Goal: Task Accomplishment & Management: Manage account settings

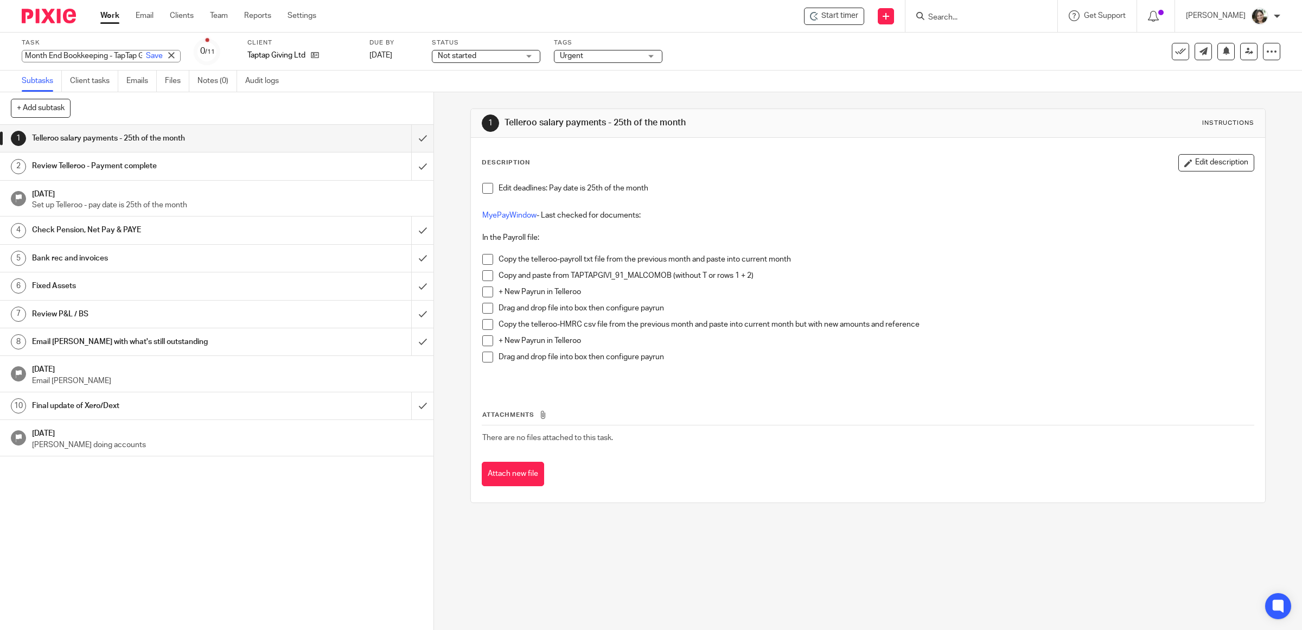
click at [26, 52] on div "Month End Bookkeeping - TapTap Giving Save Month End Bookkeeping - TapTap Giving" at bounding box center [101, 56] width 159 height 12
click at [26, 52] on input "Month End Bookkeeping - TapTap Giving" at bounding box center [101, 56] width 159 height 12
type input "August Month End Bookkeeping - TapTap Giving"
click at [723, 55] on div "Task August Month End Bookkeeping - TapTap Giving Save Renaming... 0 /11 Client…" at bounding box center [546, 52] width 1049 height 26
click at [1266, 55] on icon at bounding box center [1271, 51] width 11 height 11
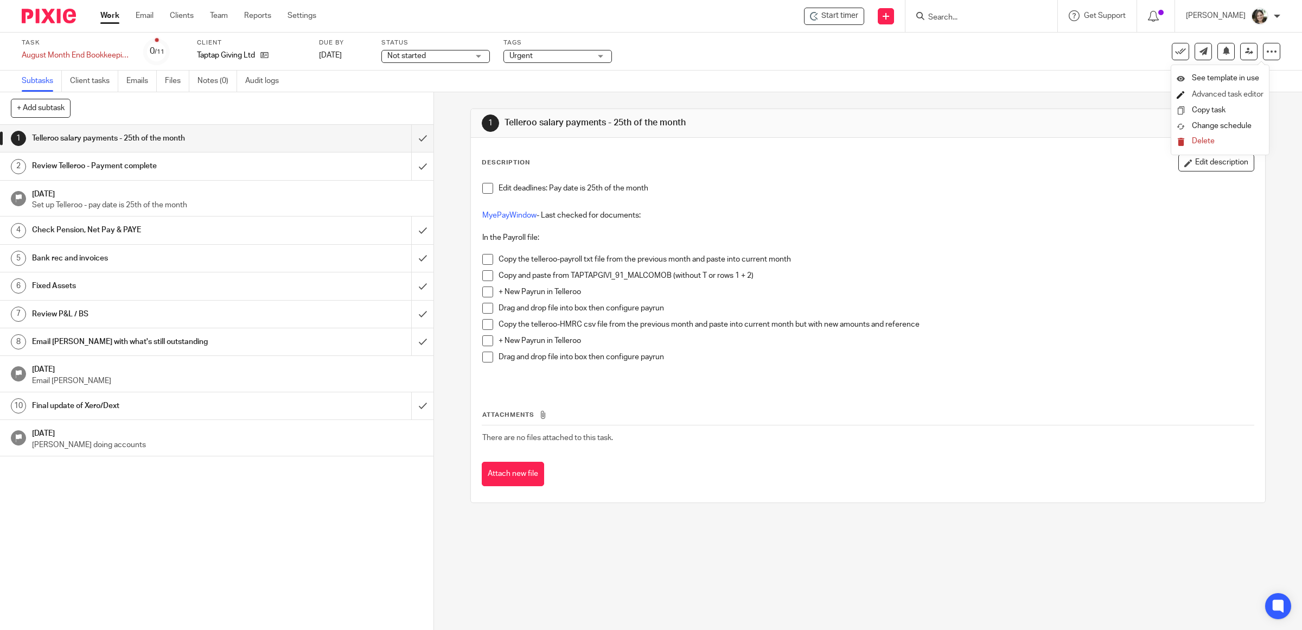
click at [1216, 92] on link "Advanced task editor" at bounding box center [1228, 95] width 72 height 8
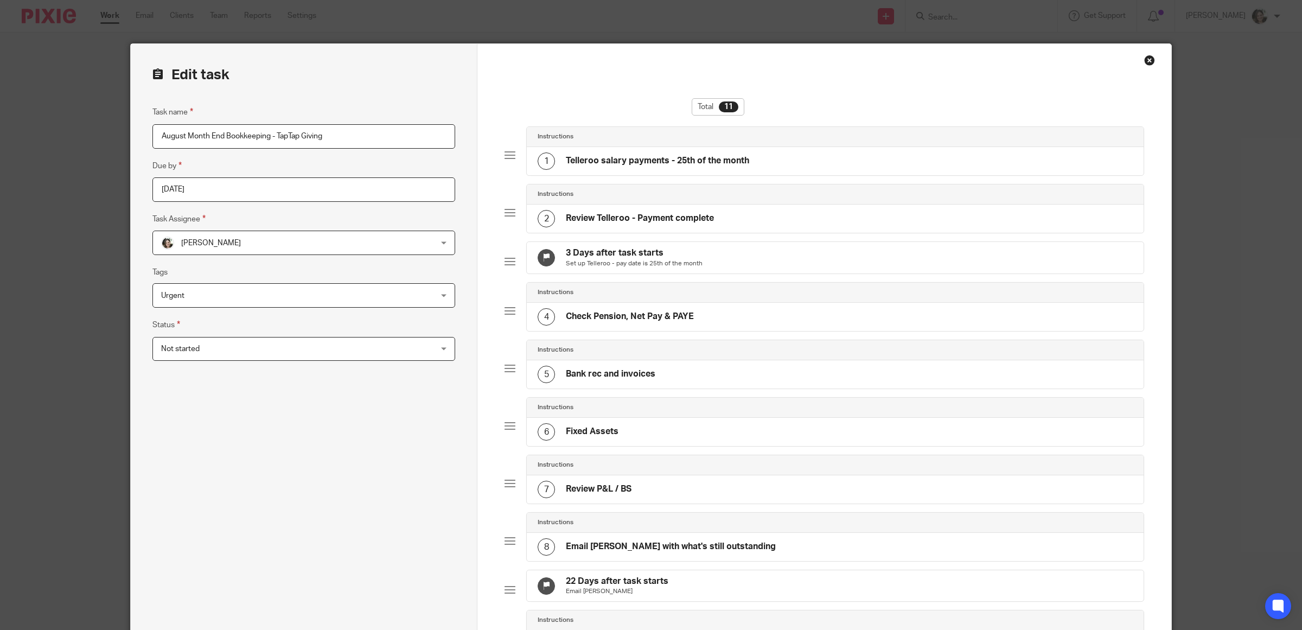
click at [625, 255] on h4 "3 Days after task starts" at bounding box center [634, 252] width 137 height 11
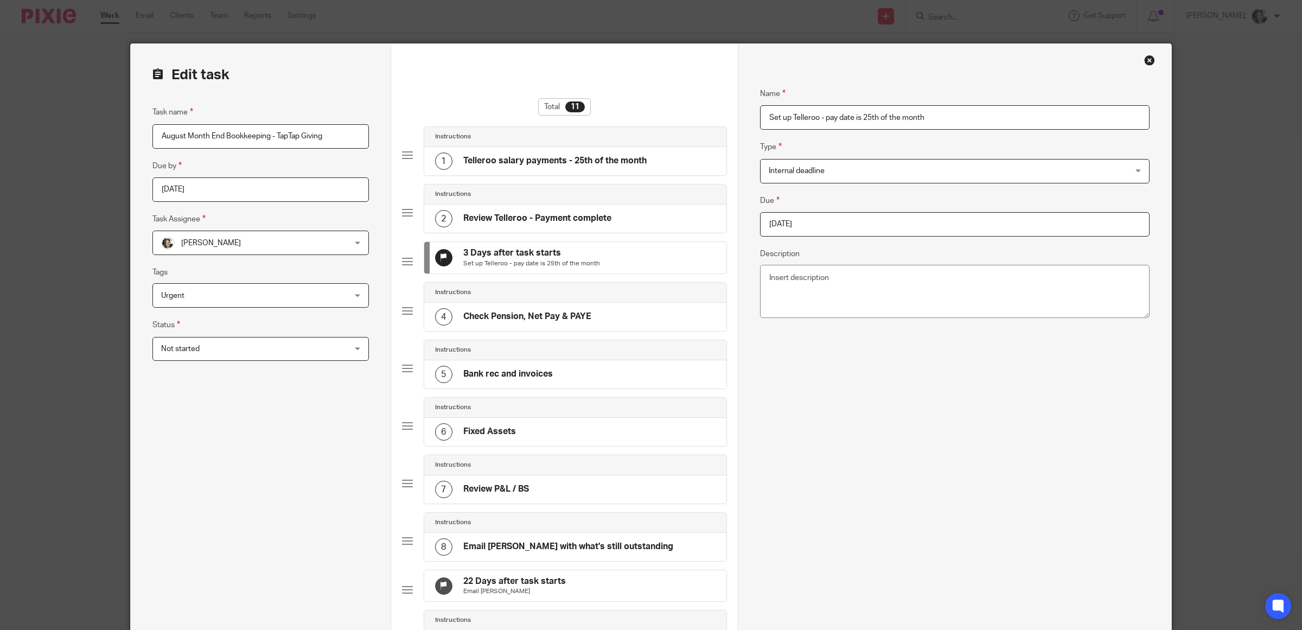
click at [837, 225] on input "2025-08-15" at bounding box center [955, 224] width 390 height 24
type input "2025-08-22"
drag, startPoint x: 864, startPoint y: 117, endPoint x: 976, endPoint y: 116, distance: 111.8
click at [976, 116] on input "Set up Telleroo - pay date is 25th of the month" at bounding box center [955, 117] width 390 height 24
type input "Set up Telleroo - pay date is 22 August"
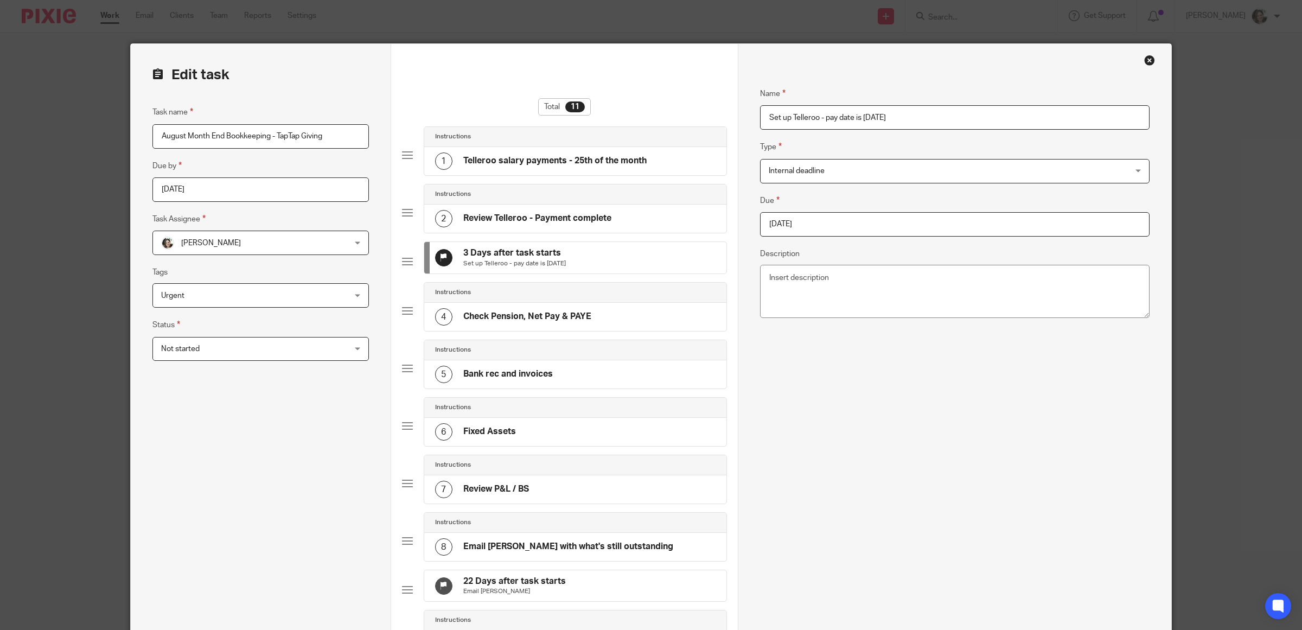
click at [888, 430] on div "Name Set up Telleroo - pay date is 22 August Type Internal deadline Internal de…" at bounding box center [955, 453] width 390 height 765
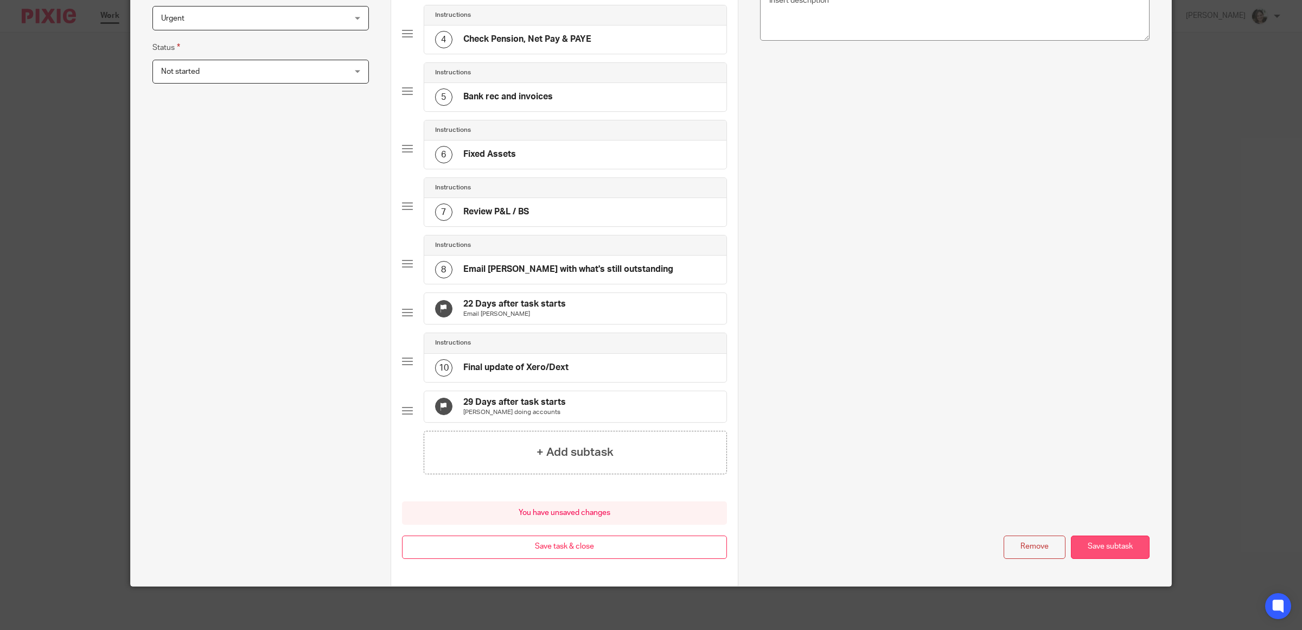
click at [1085, 545] on button "Save subtask" at bounding box center [1110, 547] width 79 height 23
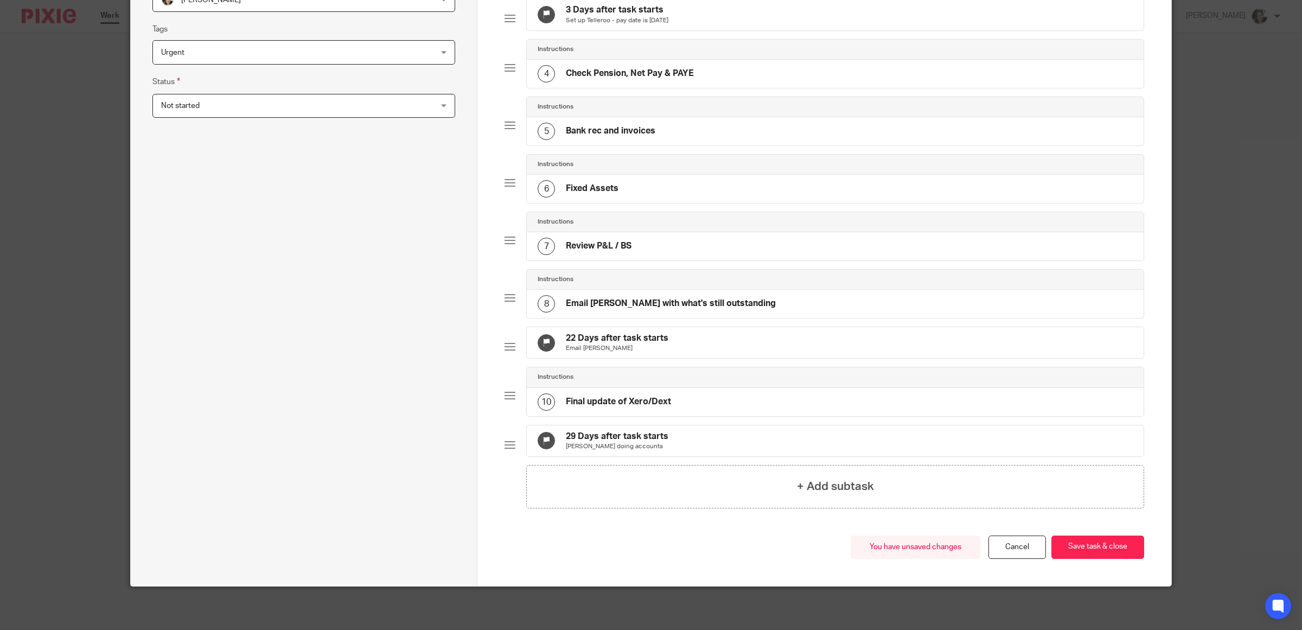
scroll to position [273, 0]
click at [1091, 551] on button "Save task & close" at bounding box center [1098, 547] width 93 height 23
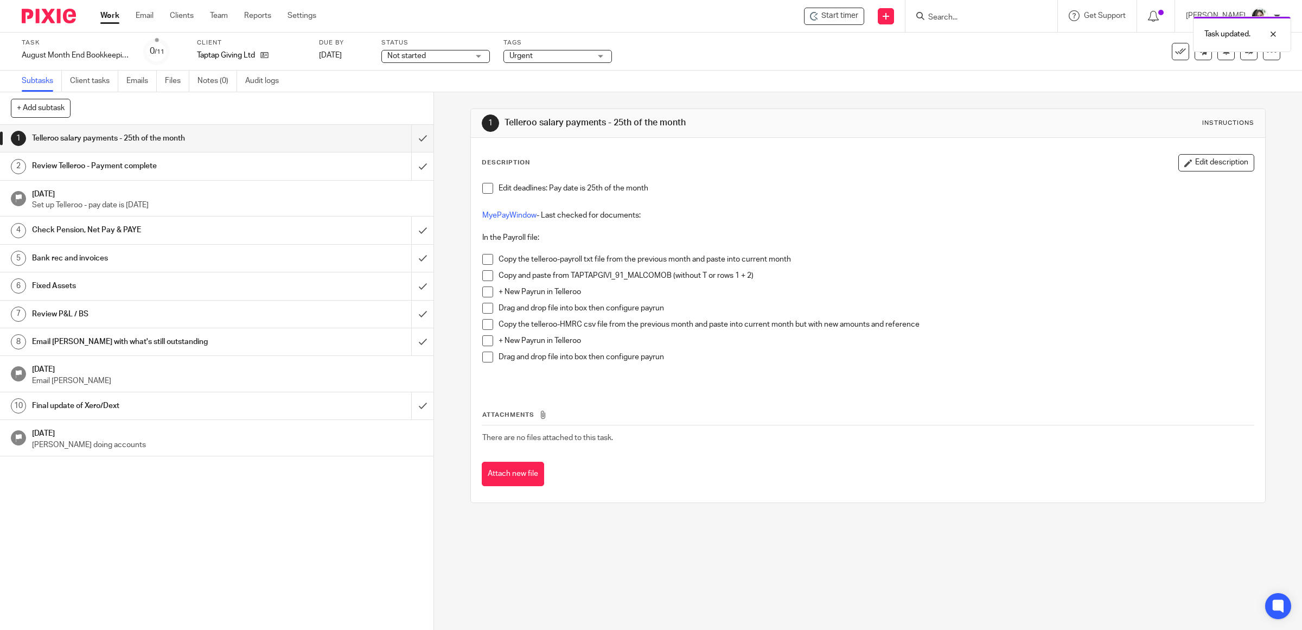
click at [487, 186] on span at bounding box center [487, 188] width 11 height 11
click at [408, 139] on input "submit" at bounding box center [217, 138] width 434 height 27
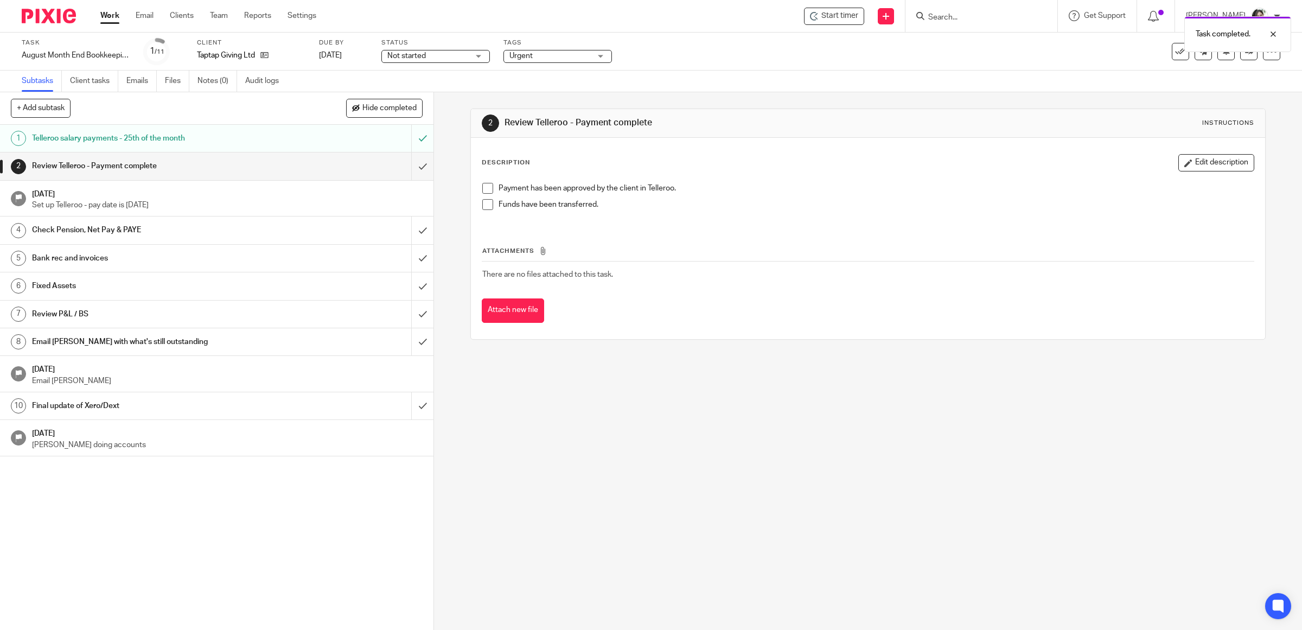
click at [445, 55] on span "Not started" at bounding box center [427, 55] width 81 height 11
click at [421, 94] on span "In progress" at bounding box center [408, 96] width 38 height 8
click at [728, 69] on div "Task August Month End Bookkeeping - TapTap Giving Save August Month End Bookkee…" at bounding box center [651, 52] width 1302 height 38
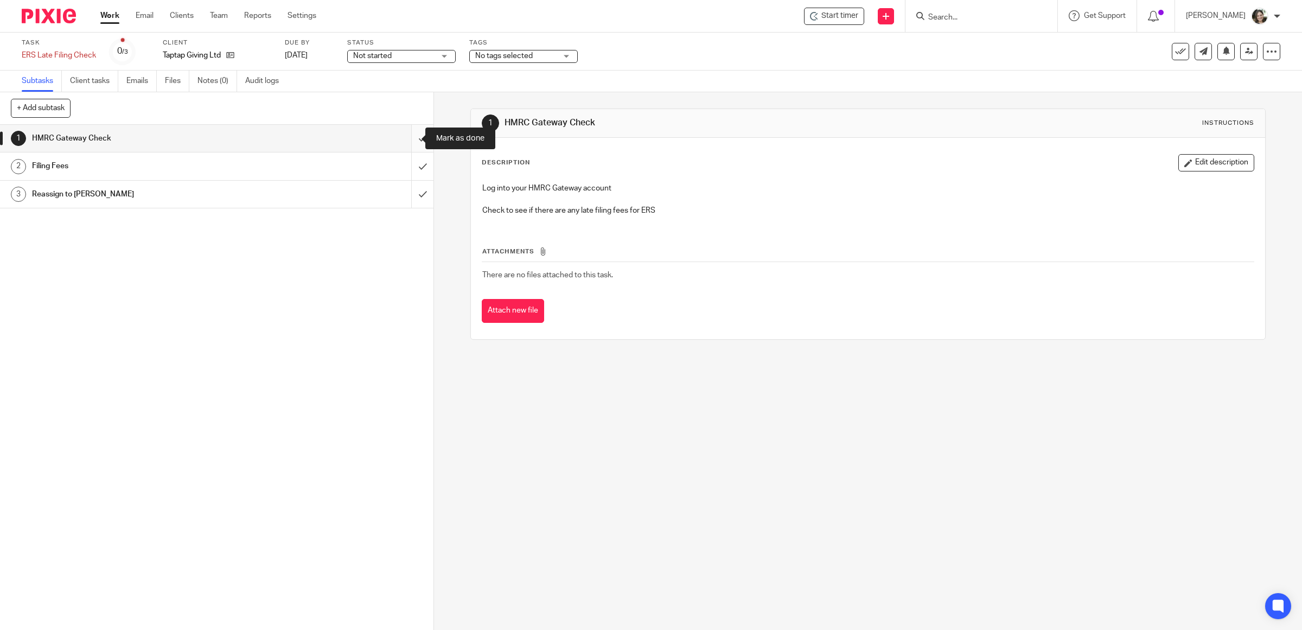
click at [408, 138] on input "submit" at bounding box center [217, 138] width 434 height 27
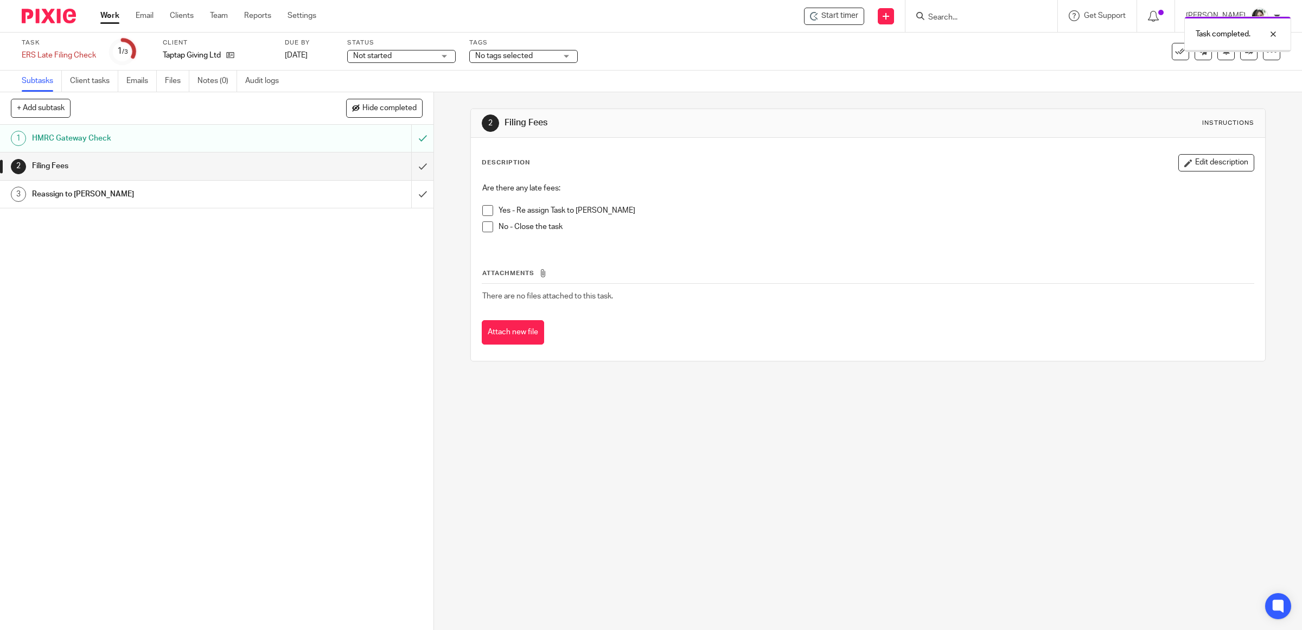
click at [483, 232] on li "No - Close the task" at bounding box center [868, 229] width 772 height 16
click at [483, 231] on span at bounding box center [487, 226] width 11 height 11
click at [410, 163] on input "submit" at bounding box center [217, 165] width 434 height 27
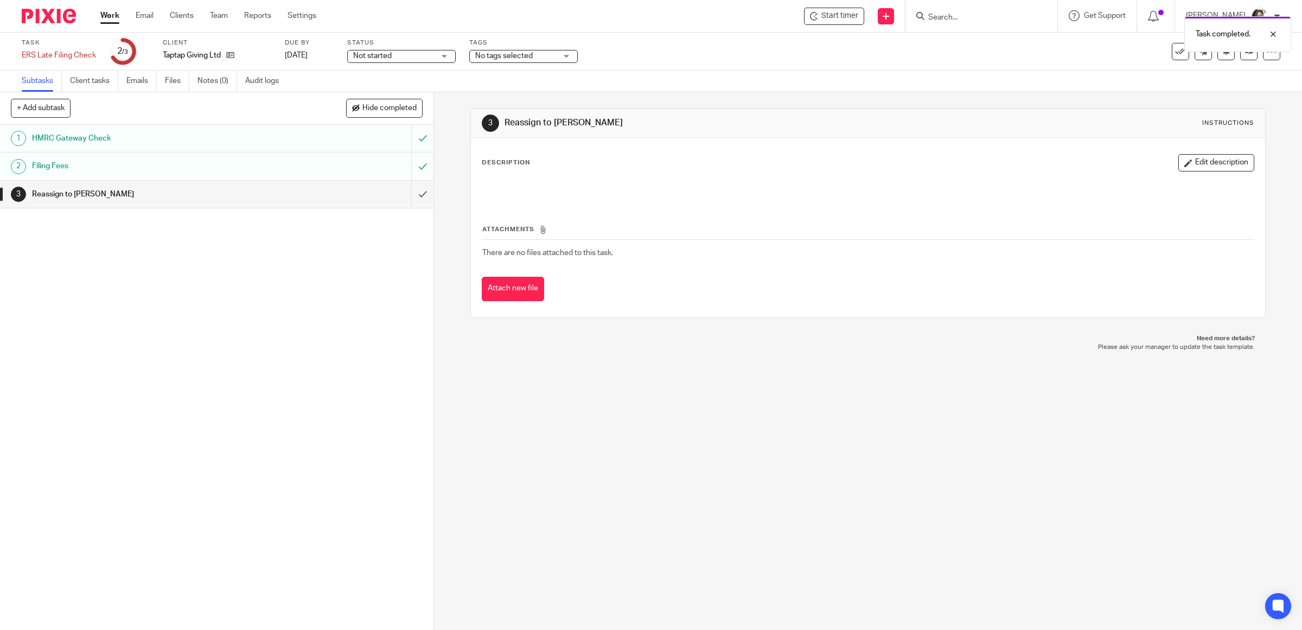
click at [1168, 50] on div "Task completed." at bounding box center [971, 31] width 640 height 41
click at [1168, 52] on div "Task completed." at bounding box center [971, 31] width 640 height 41
click at [1173, 48] on div "Task completed." at bounding box center [971, 31] width 640 height 41
click at [1272, 34] on div at bounding box center [1265, 34] width 29 height 13
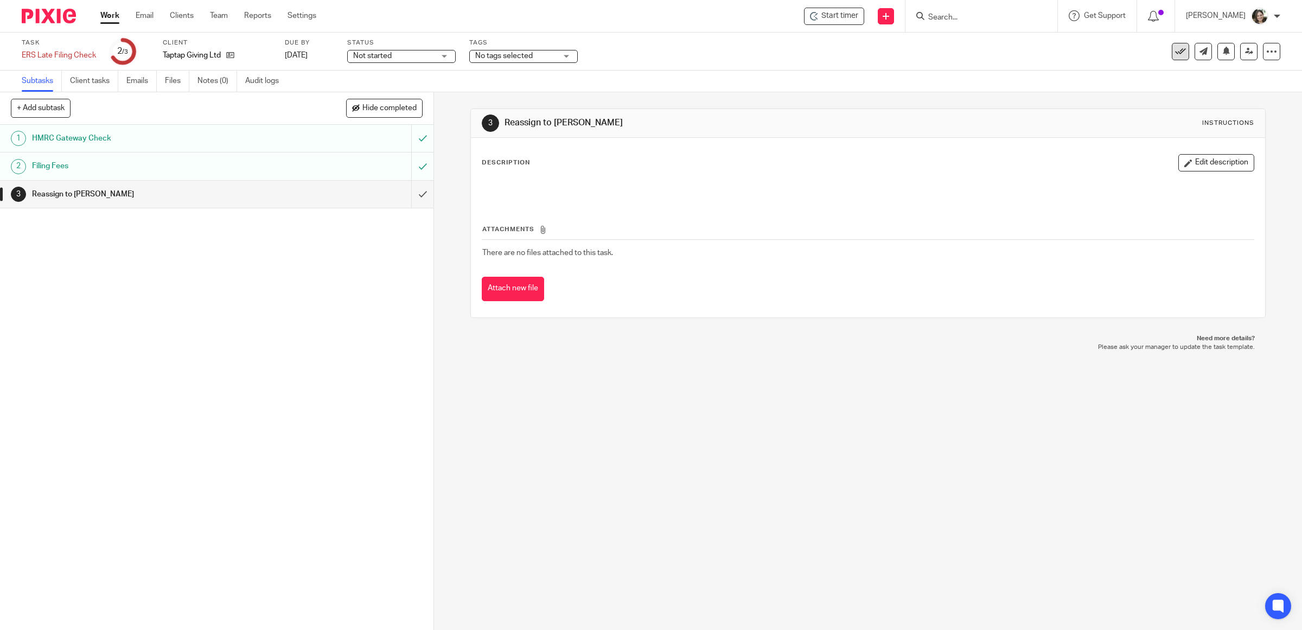
click at [1175, 48] on icon at bounding box center [1180, 51] width 11 height 11
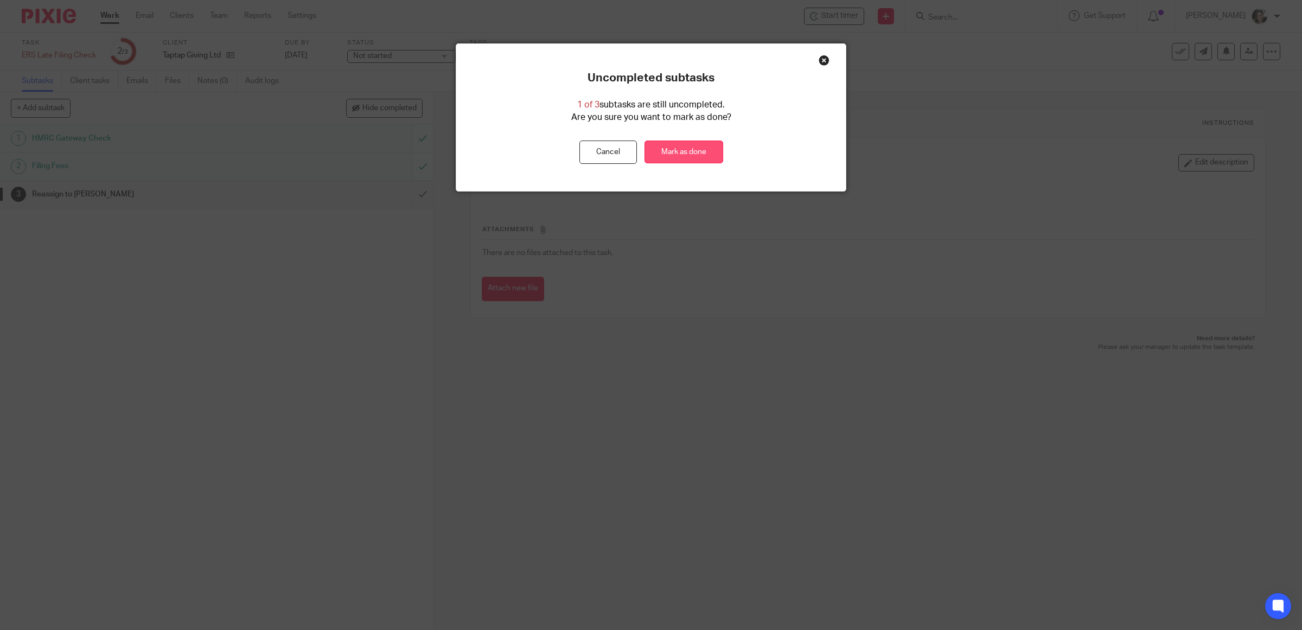
click at [690, 157] on link "Mark as done" at bounding box center [684, 152] width 79 height 23
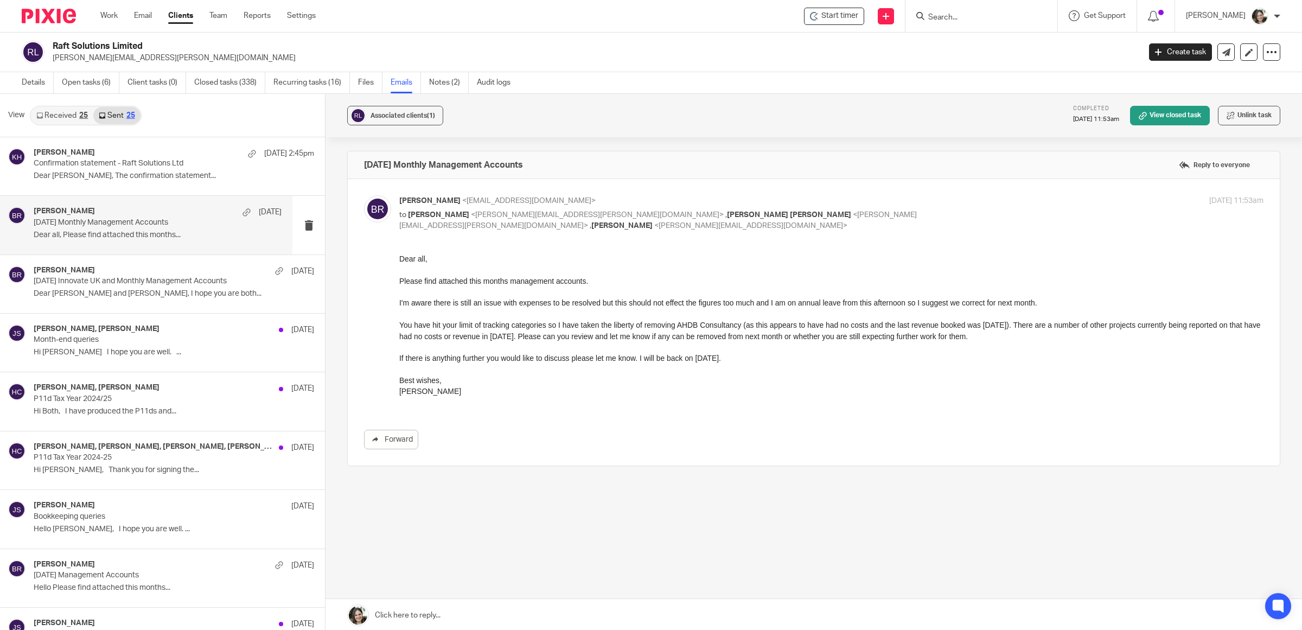
scroll to position [1, 0]
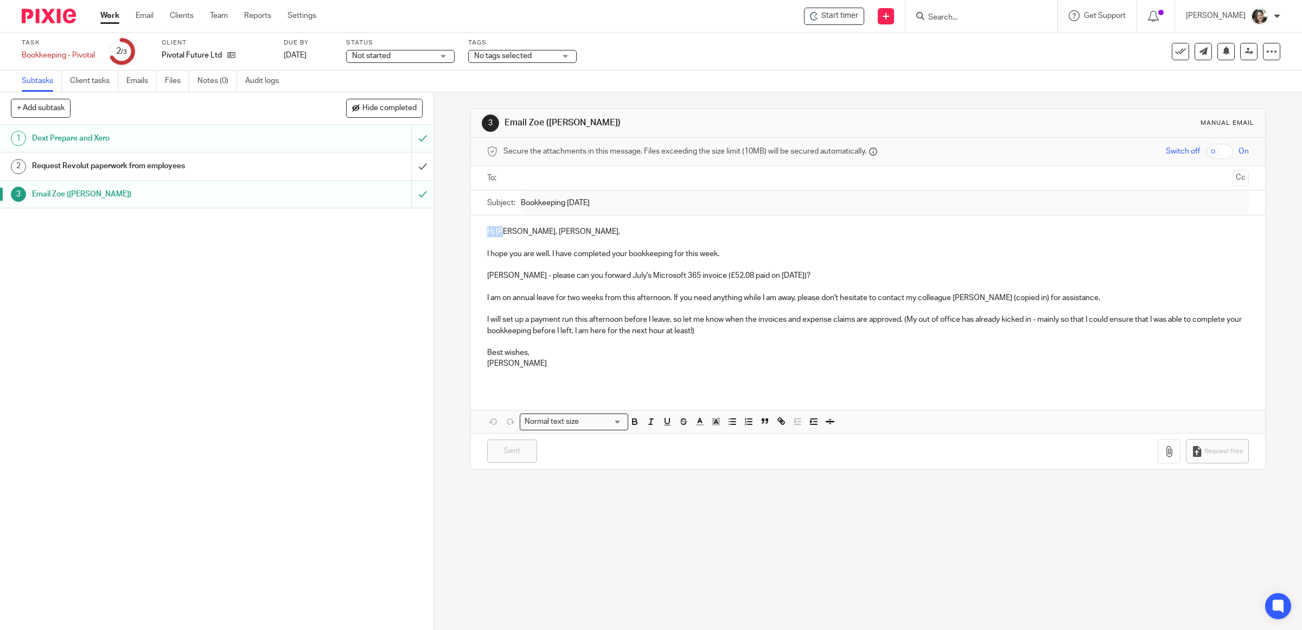
drag, startPoint x: 481, startPoint y: 230, endPoint x: 498, endPoint y: 237, distance: 19.0
click at [498, 237] on div "Hi [PERSON_NAME], [PERSON_NAME], I hope you are well. I have completed your boo…" at bounding box center [868, 301] width 795 height 173
click at [711, 301] on p "I am on annual leave for two weeks from this afternoon. If you need anything wh…" at bounding box center [868, 297] width 762 height 11
drag, startPoint x: 788, startPoint y: 277, endPoint x: 476, endPoint y: 278, distance: 311.5
click at [476, 278] on div "Hi Zoe, Cameron, I hope you are well. I have completed your bookkeeping for thi…" at bounding box center [868, 301] width 795 height 173
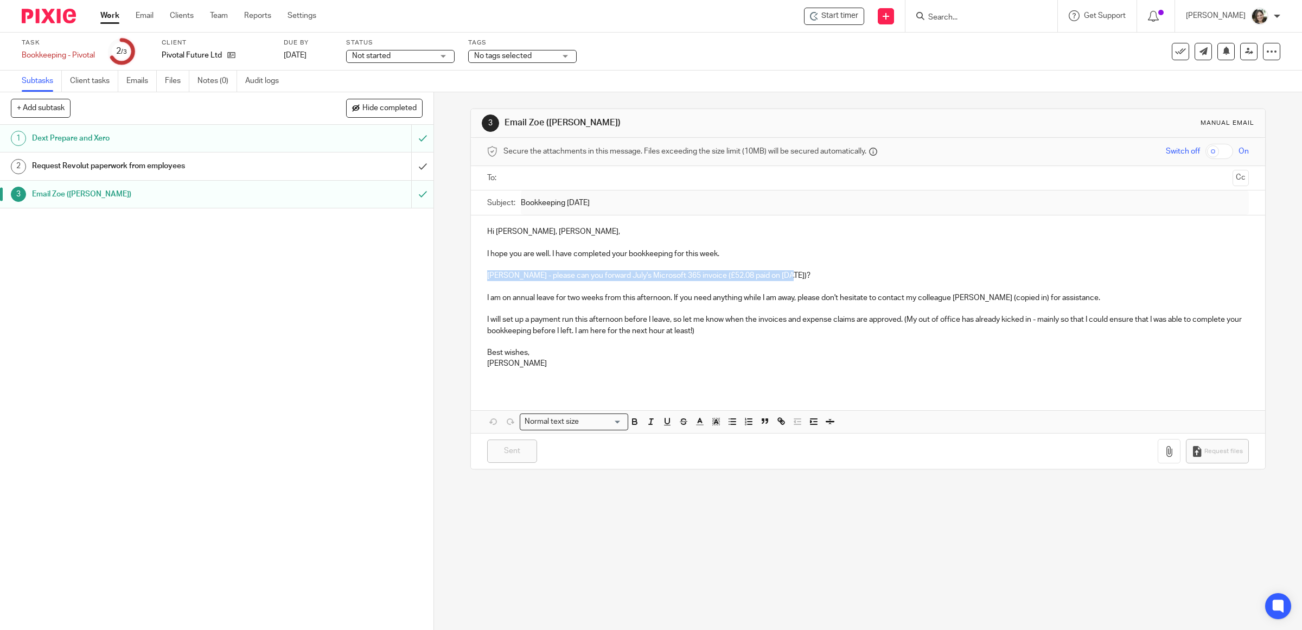
copy p "Cameron - please can you forward July's Microsoft 365 invoice (£52.08 paid on 1…"
click at [573, 348] on p "Best wishes," at bounding box center [868, 352] width 762 height 11
click at [407, 166] on input "submit" at bounding box center [217, 165] width 434 height 27
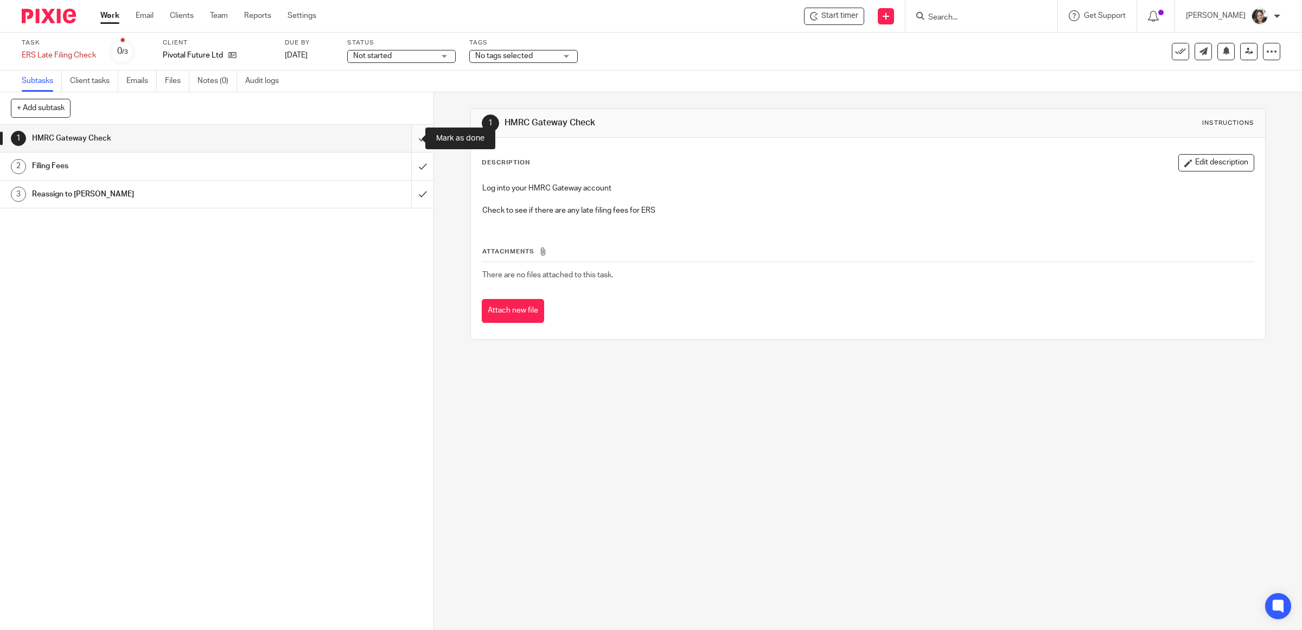
click at [410, 143] on input "submit" at bounding box center [217, 138] width 434 height 27
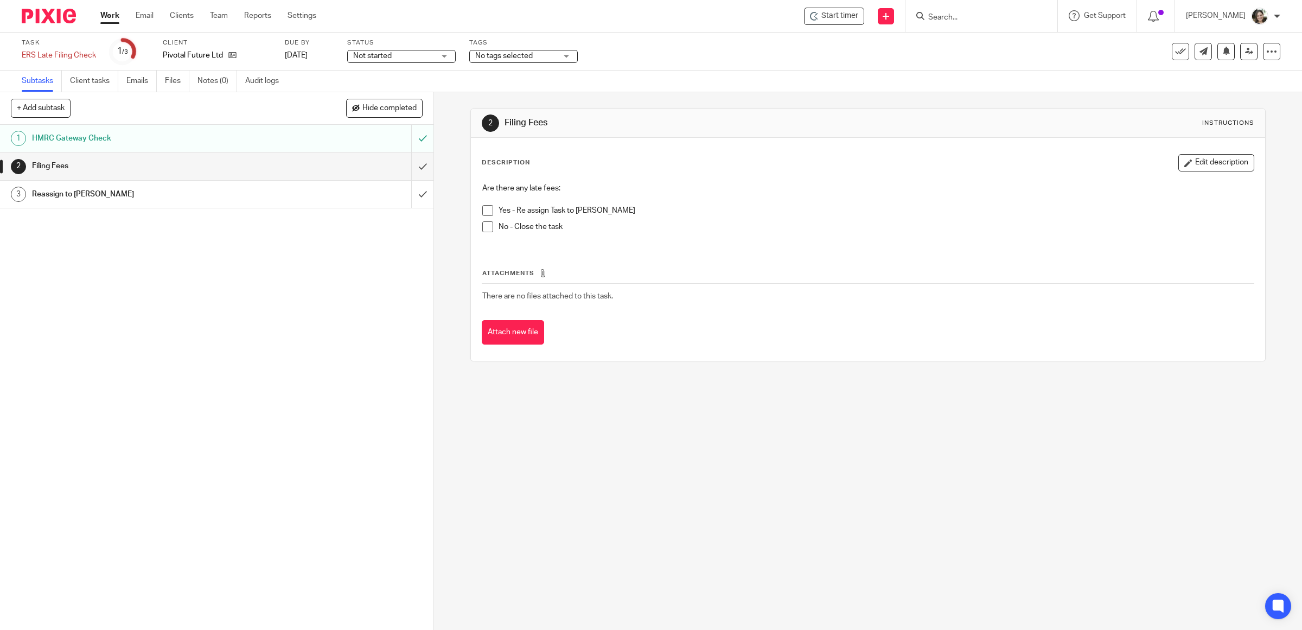
click at [484, 230] on span at bounding box center [487, 226] width 11 height 11
click at [407, 169] on input "submit" at bounding box center [217, 165] width 434 height 27
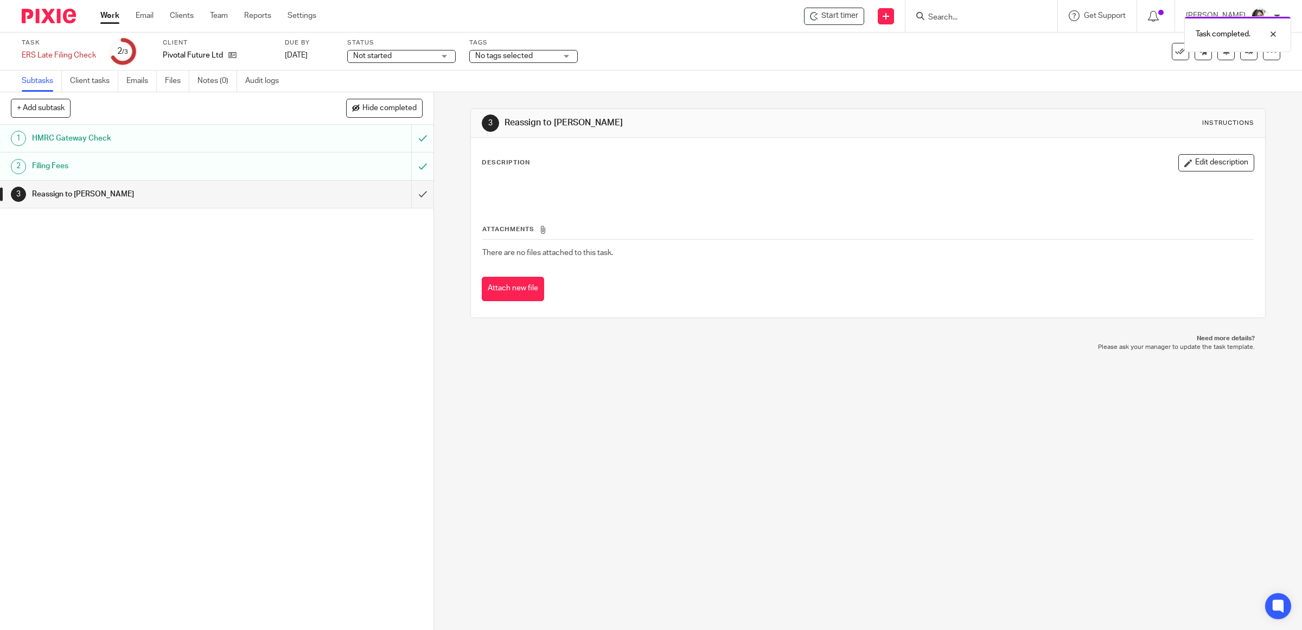
click at [1175, 55] on icon at bounding box center [1180, 51] width 11 height 11
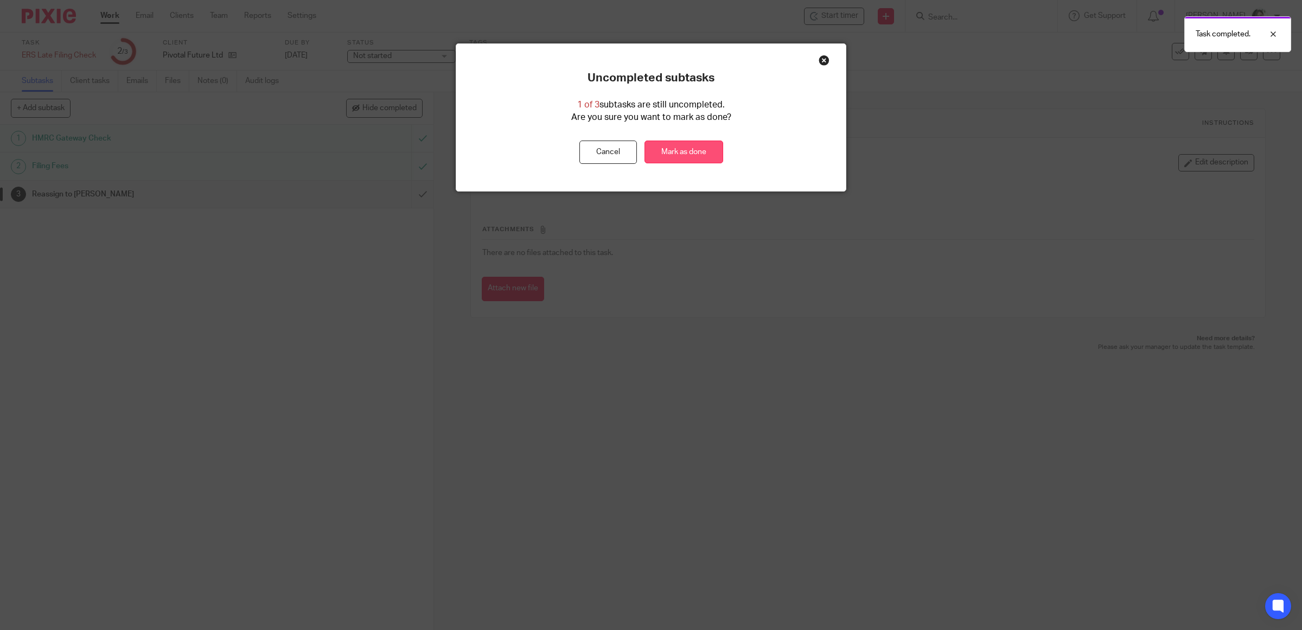
click at [676, 152] on link "Mark as done" at bounding box center [684, 152] width 79 height 23
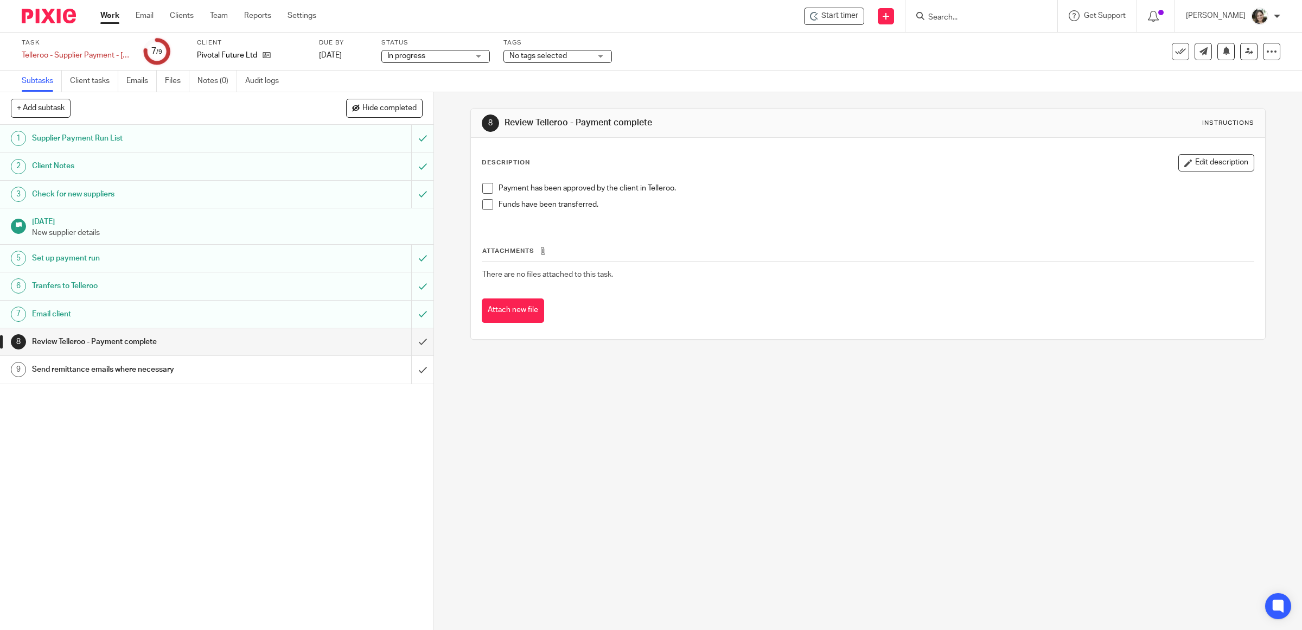
click at [486, 188] on span at bounding box center [487, 188] width 11 height 11
click at [483, 204] on span at bounding box center [487, 204] width 11 height 11
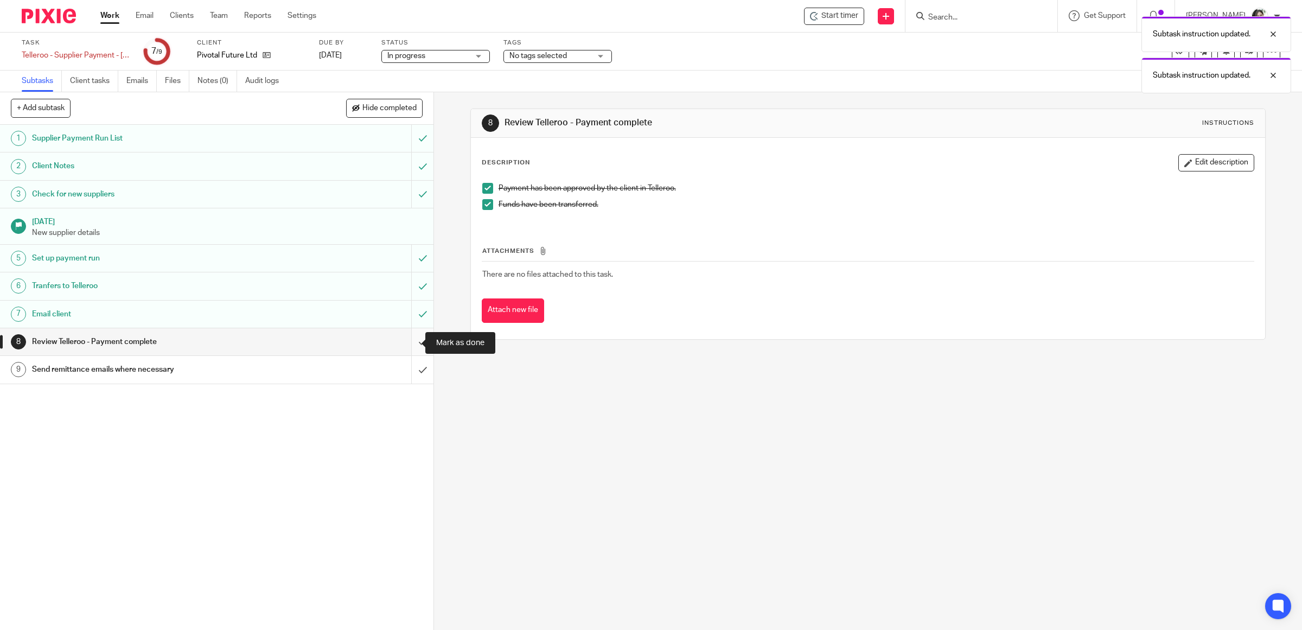
click at [410, 343] on input "submit" at bounding box center [217, 341] width 434 height 27
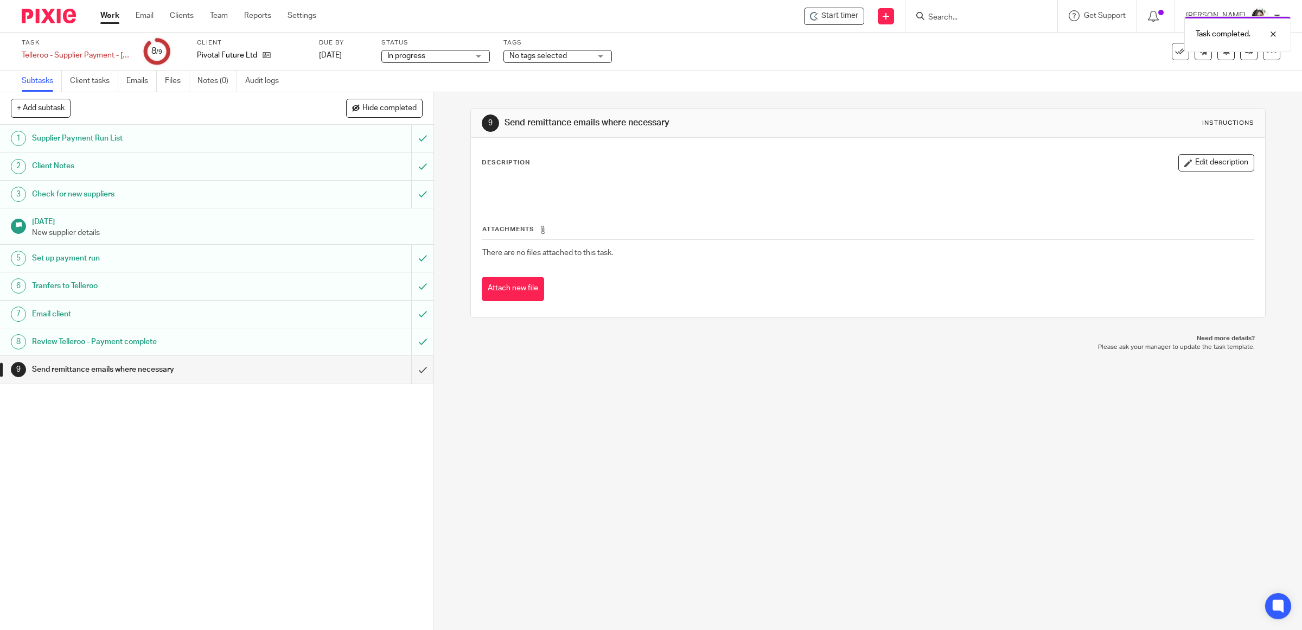
click at [480, 58] on div "In progress In progress" at bounding box center [435, 56] width 109 height 13
click at [721, 59] on div "Task Telleroo - Supplier Payment - Thur 24 July Save Telleroo - Supplier Paymen…" at bounding box center [546, 52] width 1049 height 26
click at [1175, 50] on icon at bounding box center [1180, 51] width 11 height 11
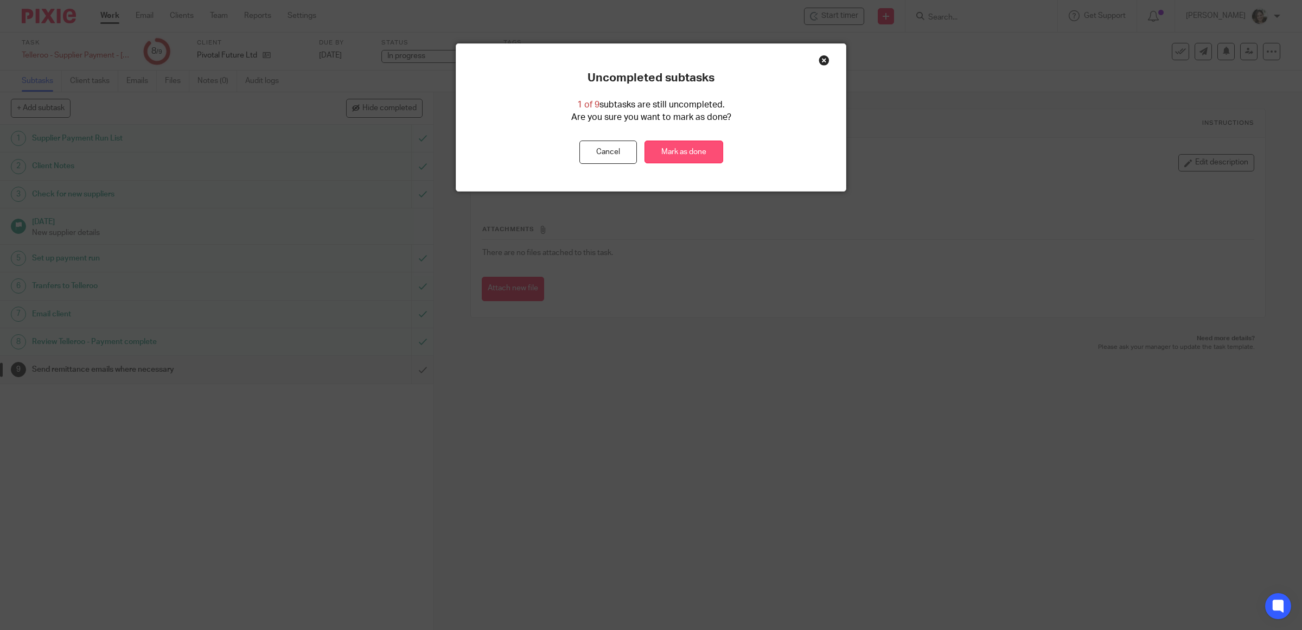
click at [665, 147] on link "Mark as done" at bounding box center [684, 152] width 79 height 23
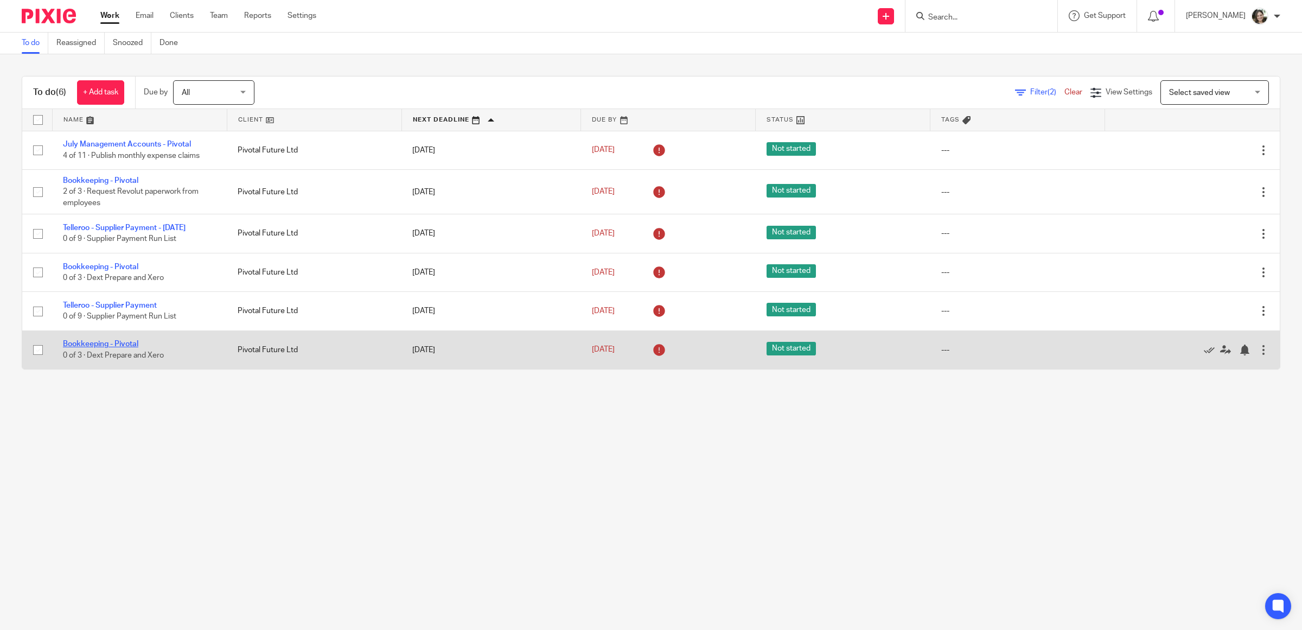
click at [109, 345] on link "Bookkeeping - Pivotal" at bounding box center [100, 344] width 75 height 8
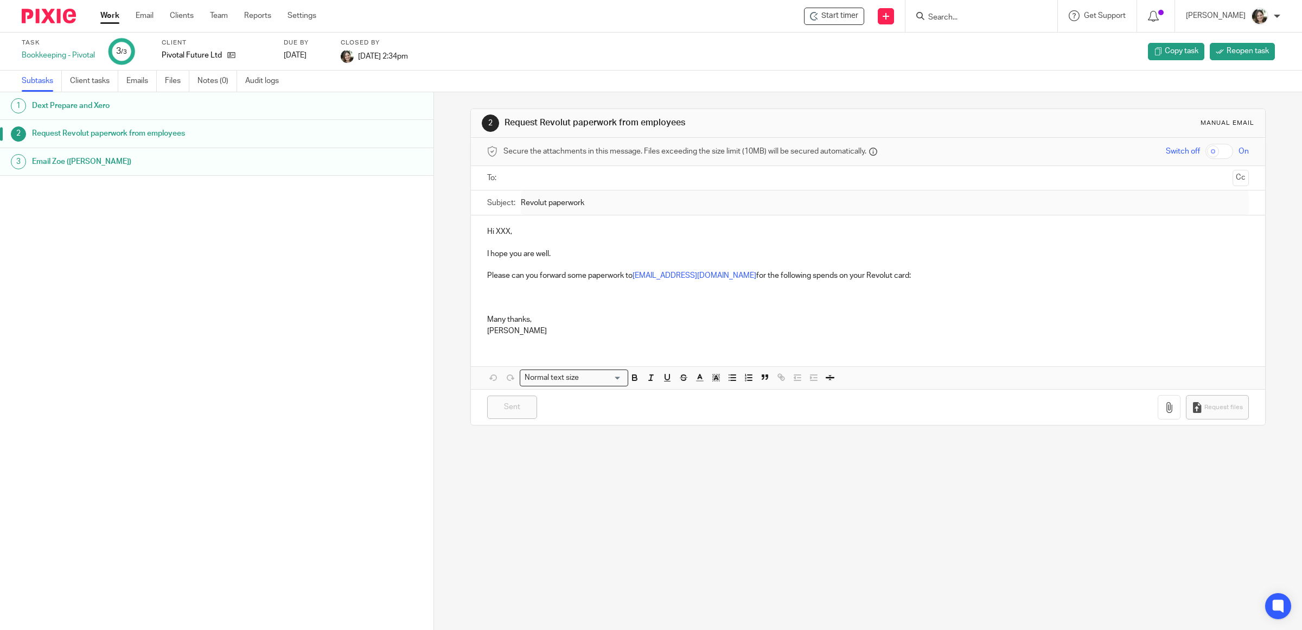
click at [107, 161] on h1 "Email Zoe ([PERSON_NAME])" at bounding box center [162, 162] width 260 height 16
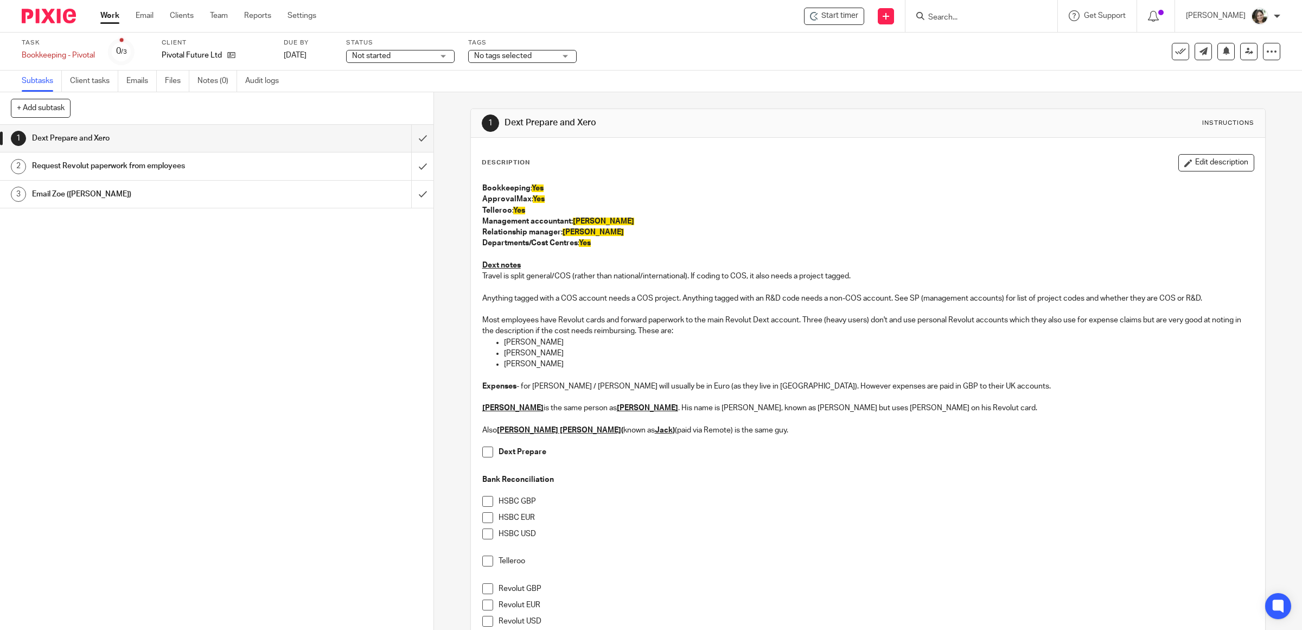
click at [226, 193] on h1 "Email Zoe ([PERSON_NAME])" at bounding box center [155, 194] width 246 height 16
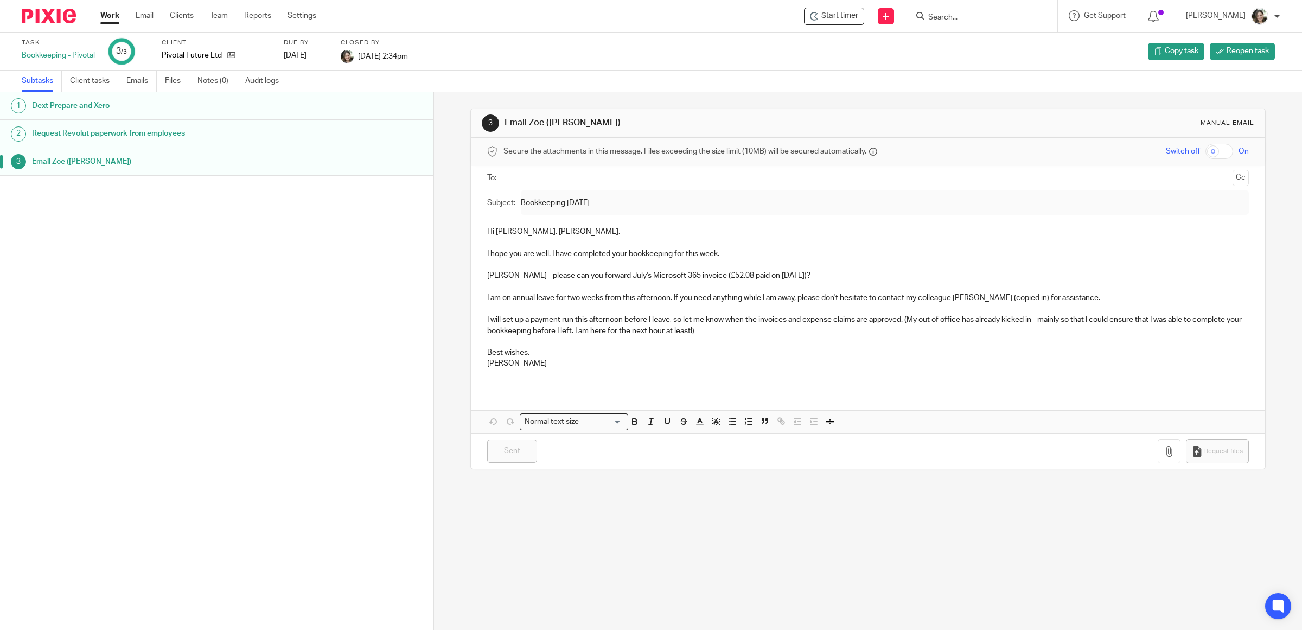
click at [149, 131] on h1 "Request Revolut paperwork from employees" at bounding box center [162, 133] width 260 height 16
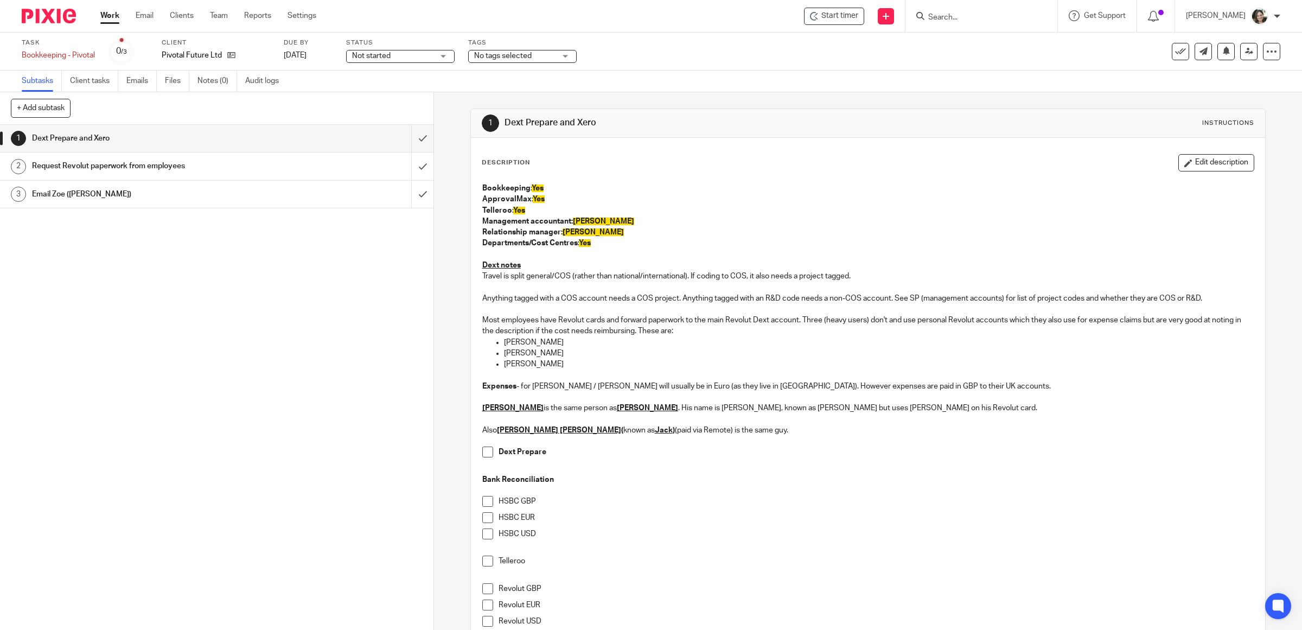
click at [174, 175] on link "2 Request Revolut paperwork from employees" at bounding box center [205, 165] width 411 height 27
click at [170, 164] on h1 "Request Revolut paperwork from employees" at bounding box center [155, 166] width 246 height 16
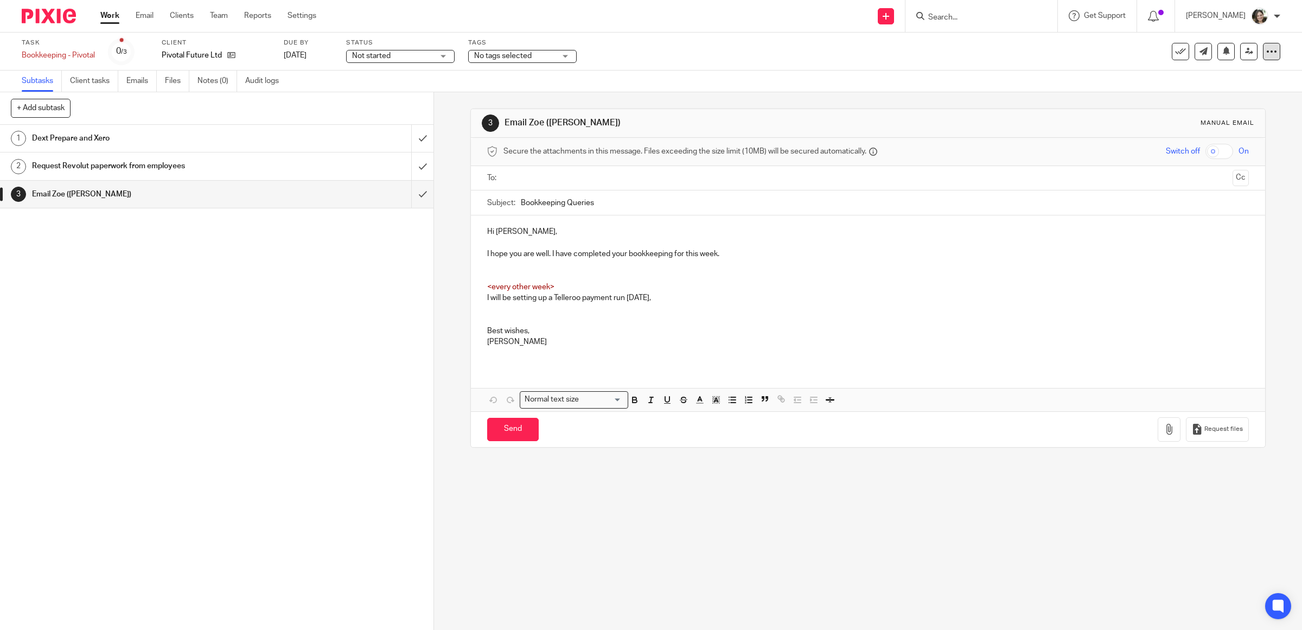
click at [1263, 52] on div at bounding box center [1271, 51] width 17 height 17
click at [1177, 142] on icon "submit" at bounding box center [1181, 142] width 8 height 8
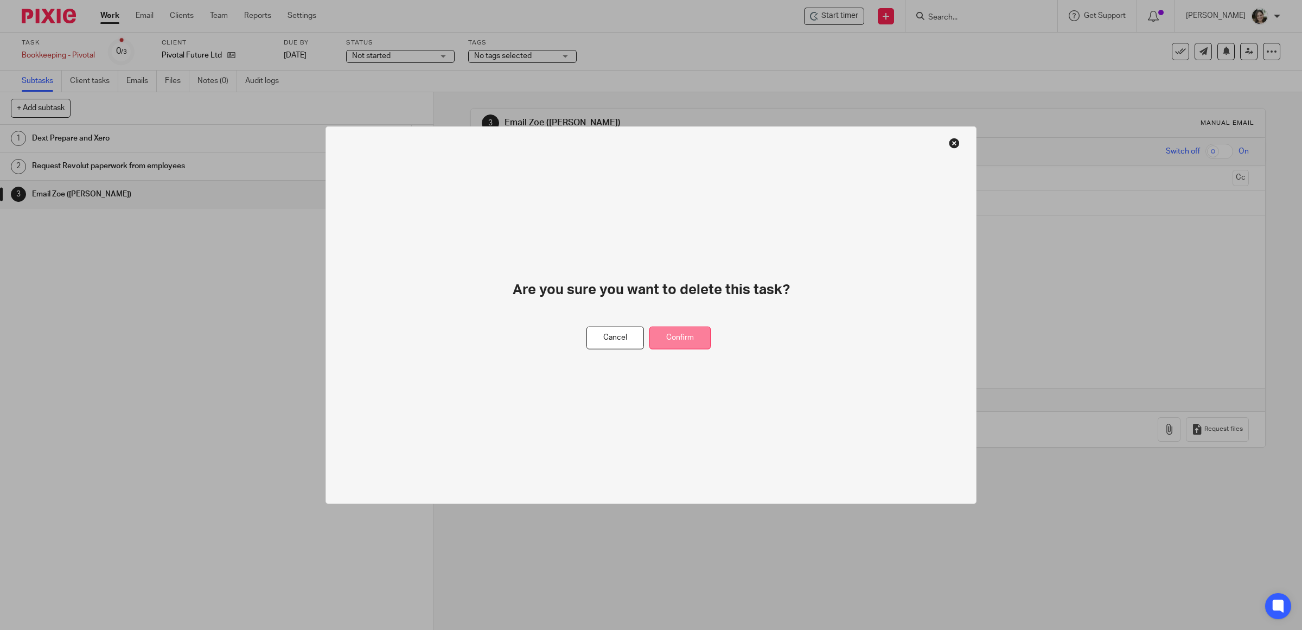
click at [681, 338] on button "Confirm" at bounding box center [679, 337] width 61 height 23
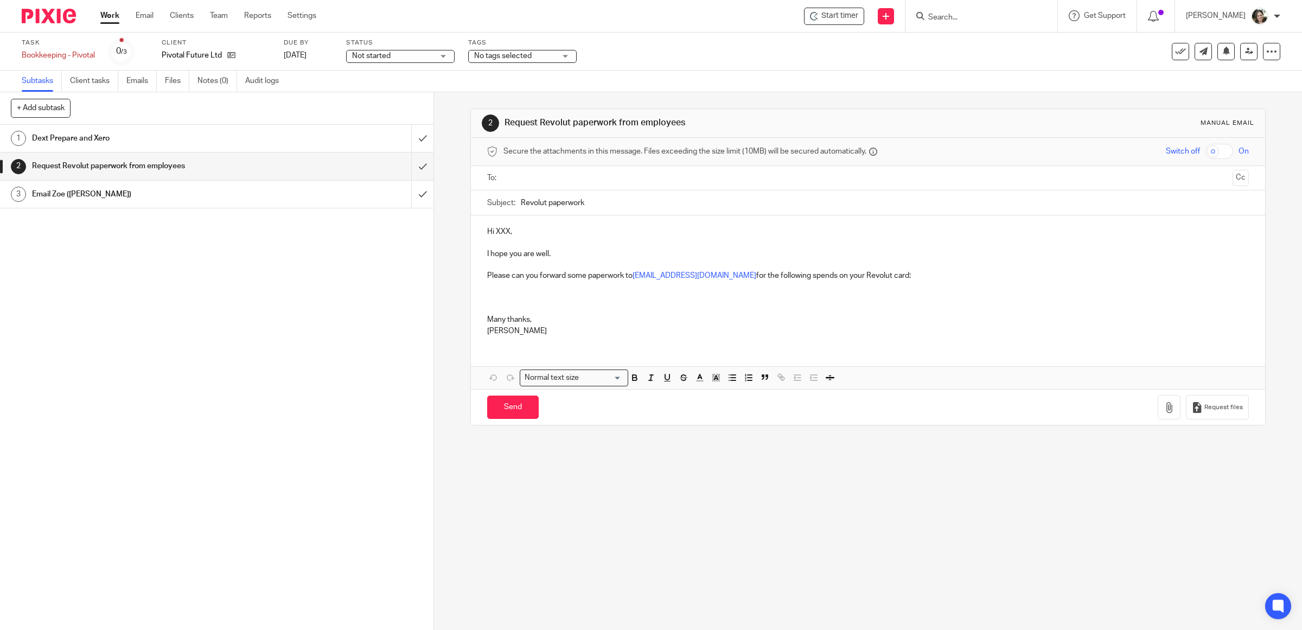
click at [90, 195] on h1 "Email Zoe ([PERSON_NAME])" at bounding box center [155, 194] width 246 height 16
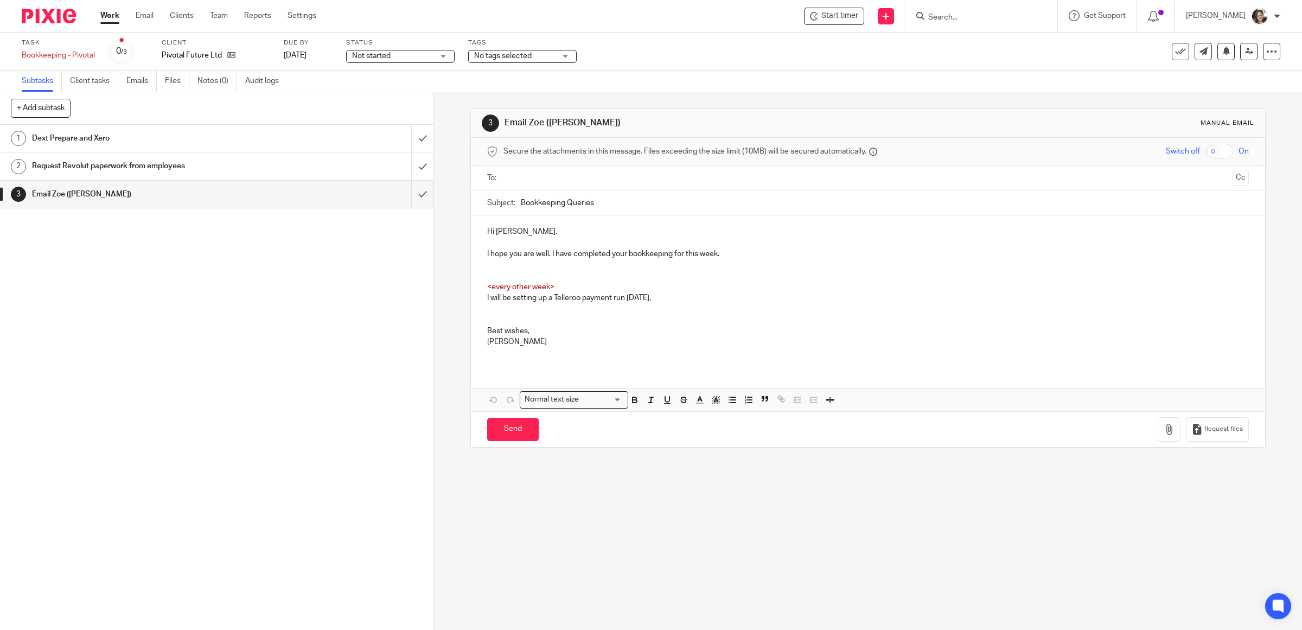
click at [1269, 39] on div "Task Bookkeeping - Pivotal Save Bookkeeping - Pivotal 0 /3 Client Pivotal Futur…" at bounding box center [651, 52] width 1259 height 26
click at [1266, 49] on icon at bounding box center [1271, 51] width 11 height 11
click at [1181, 139] on icon "submit" at bounding box center [1181, 142] width 8 height 8
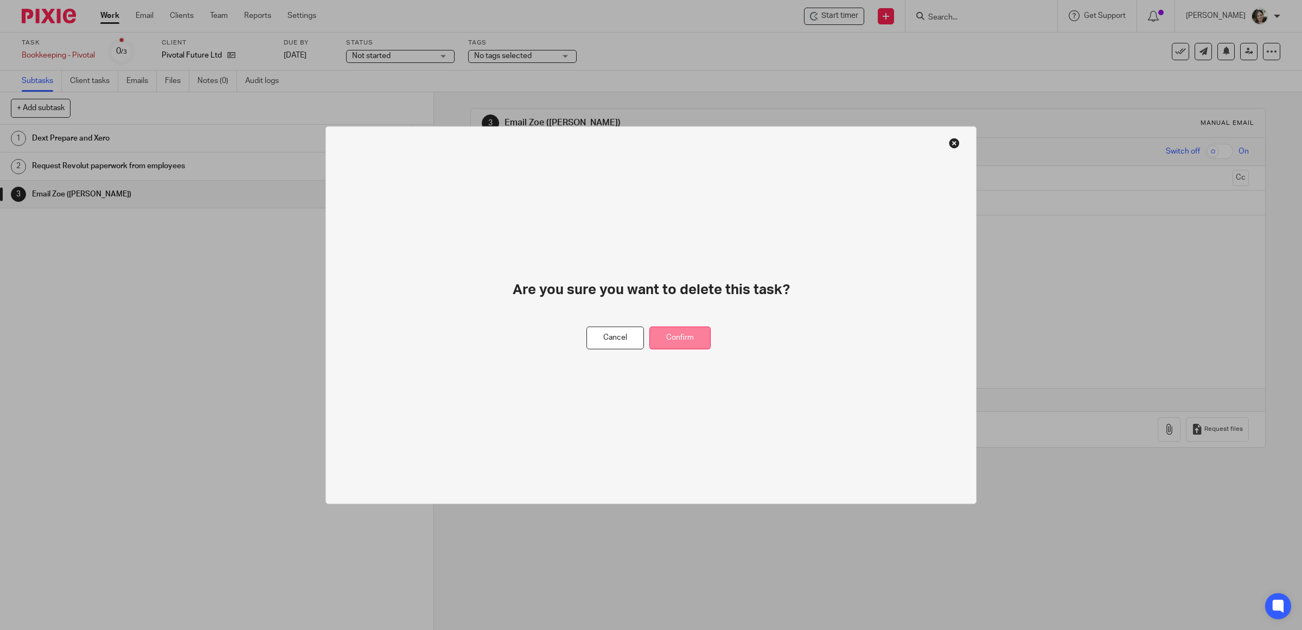
click at [673, 336] on button "Confirm" at bounding box center [679, 337] width 61 height 23
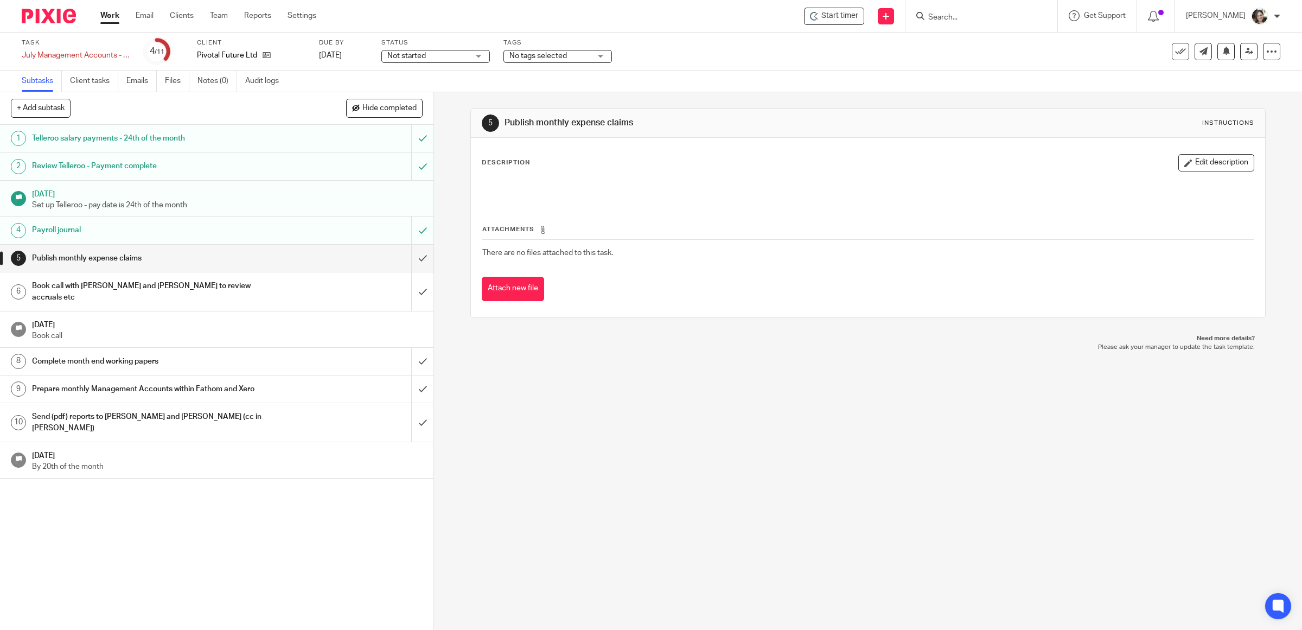
click at [172, 131] on h1 "Telleroo salary payments - 24th of the month" at bounding box center [155, 138] width 246 height 16
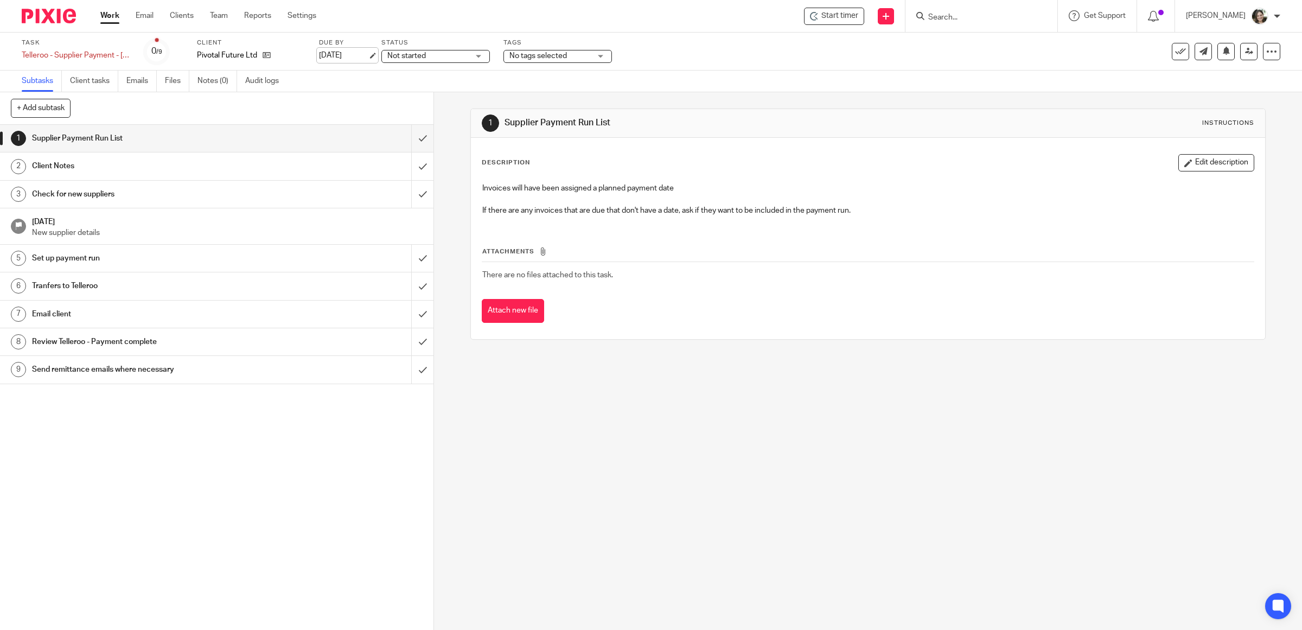
click at [337, 54] on link "[DATE]" at bounding box center [343, 55] width 49 height 11
click at [98, 56] on div "Telleroo - Supplier Payment - [DATE] Save Telleroo - Supplier Payment - [DATE]" at bounding box center [76, 53] width 109 height 11
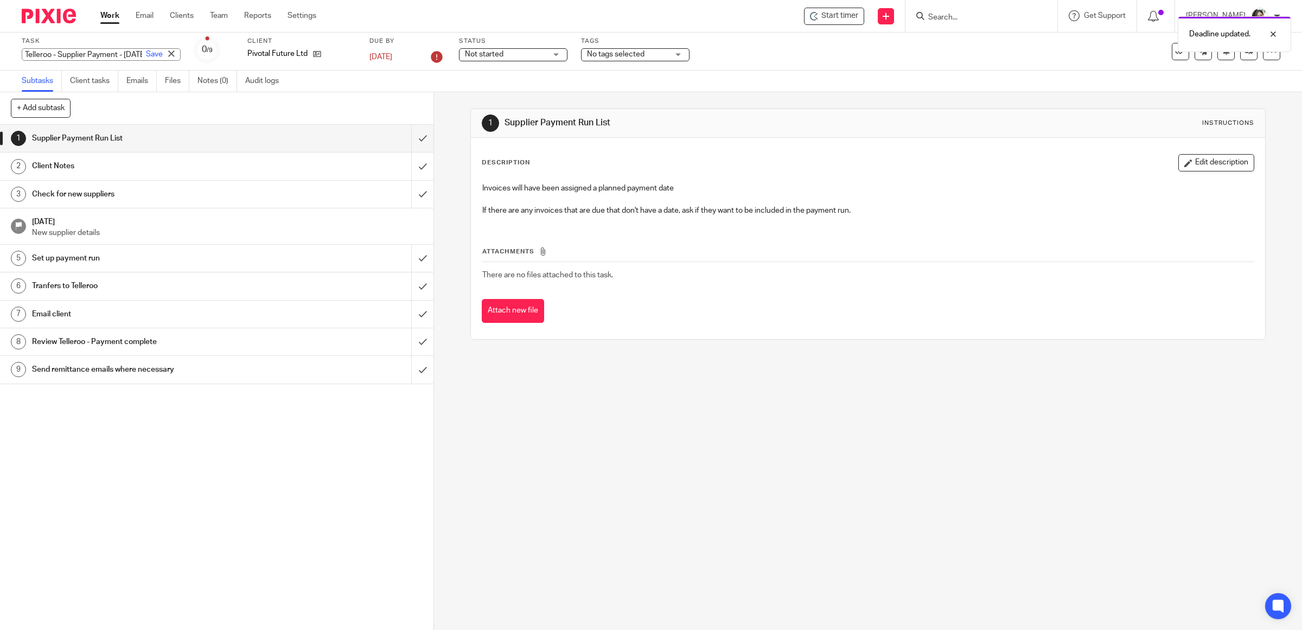
click at [107, 56] on input "Telleroo - Supplier Payment - [DATE]" at bounding box center [101, 54] width 159 height 12
click at [106, 53] on input "Telleroo - Supplier Payment - [DATE]" at bounding box center [101, 54] width 159 height 12
type input "Telleroo - Supplier Payment - [DATE]"
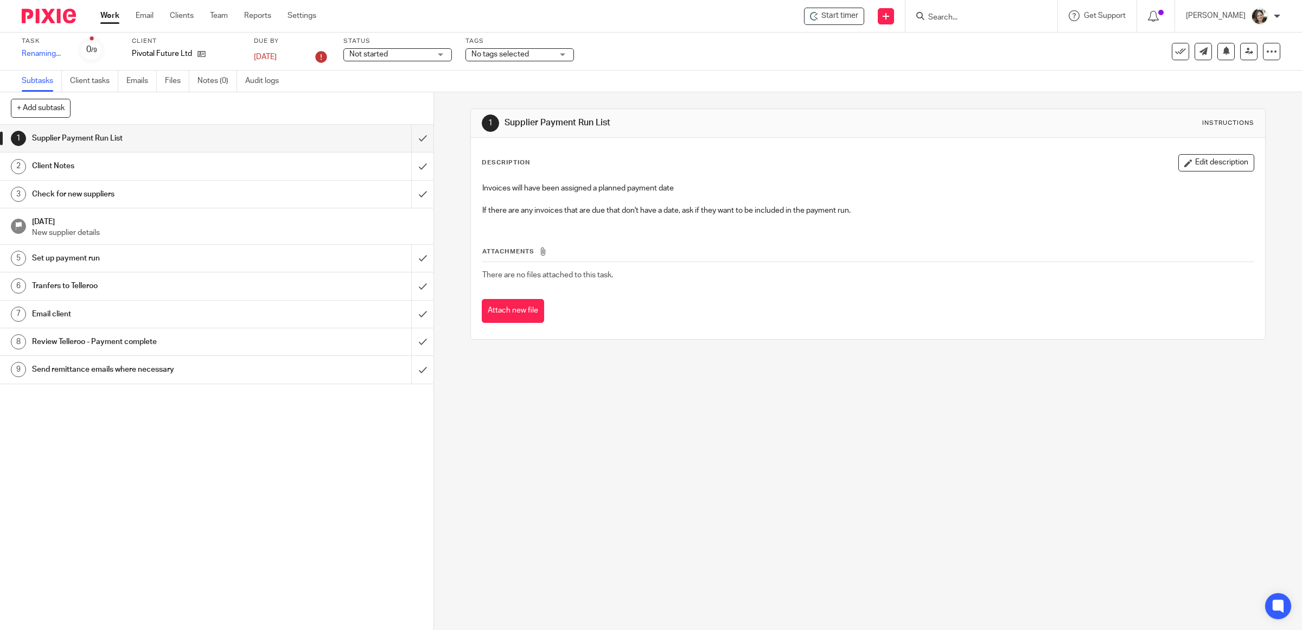
click at [725, 55] on div "Task Telleroo - Supplier Payment - [DATE] Save Renaming... 0 /9 Client Pivotal …" at bounding box center [546, 51] width 1049 height 29
click at [1266, 50] on icon at bounding box center [1271, 51] width 11 height 11
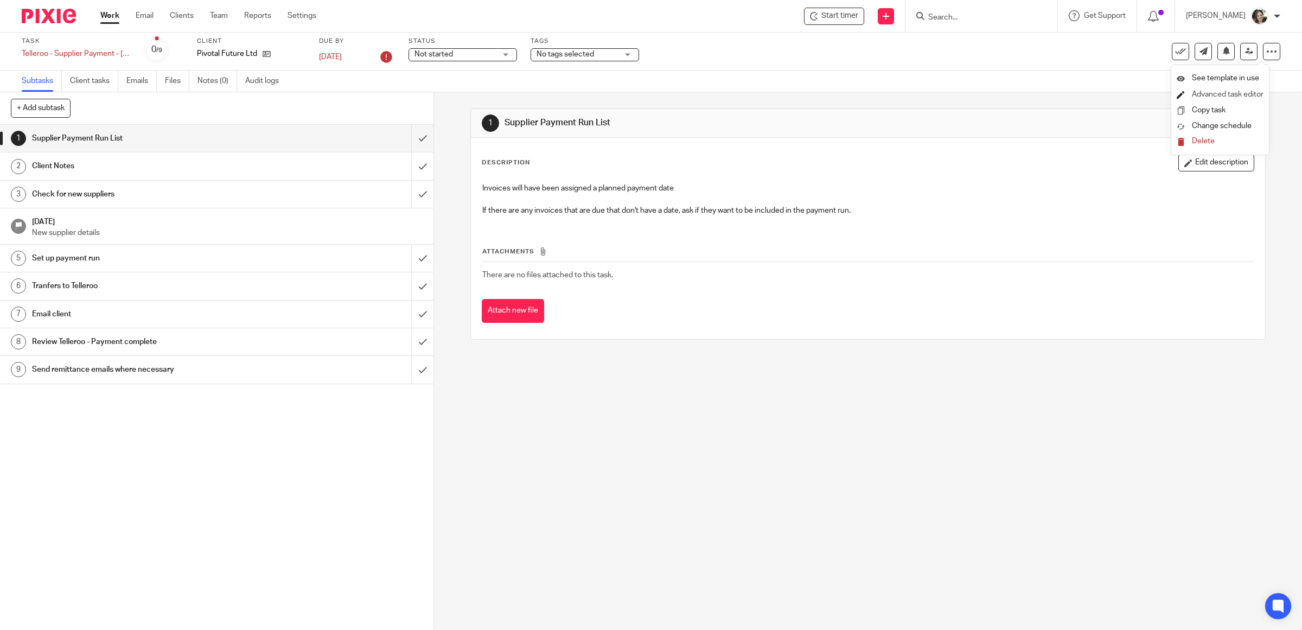
click at [1208, 91] on link "Advanced task editor" at bounding box center [1228, 95] width 72 height 8
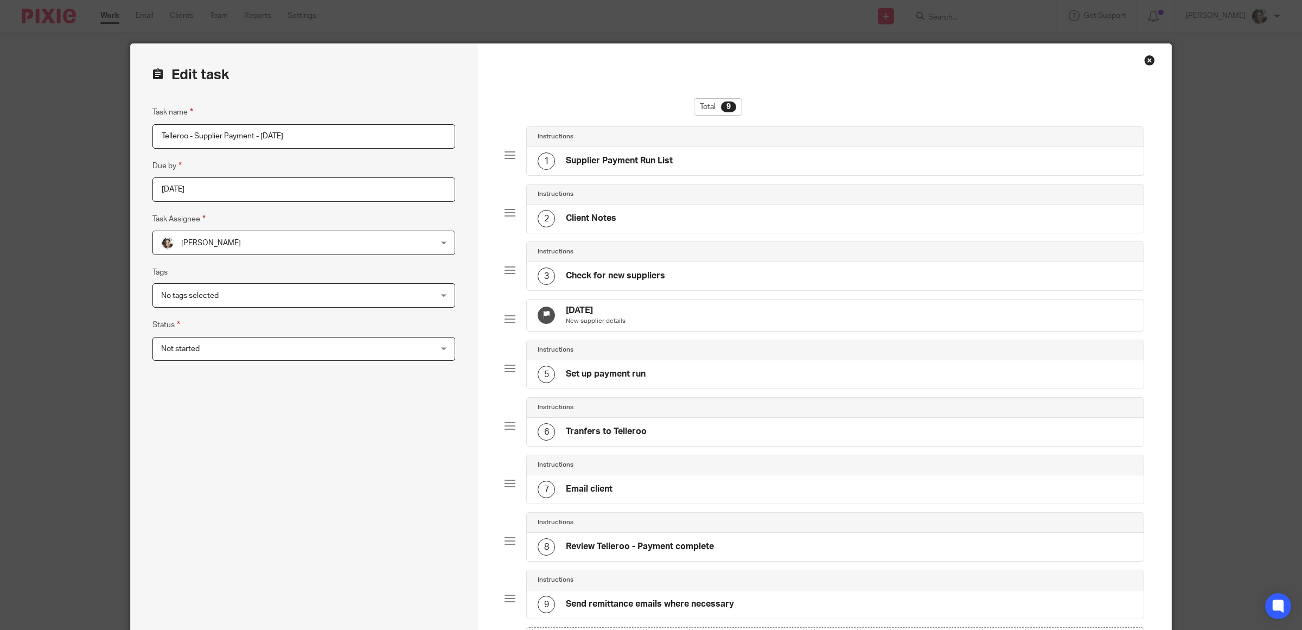
click at [623, 319] on div "7 Aug 2025 New supplier details" at bounding box center [835, 315] width 617 height 31
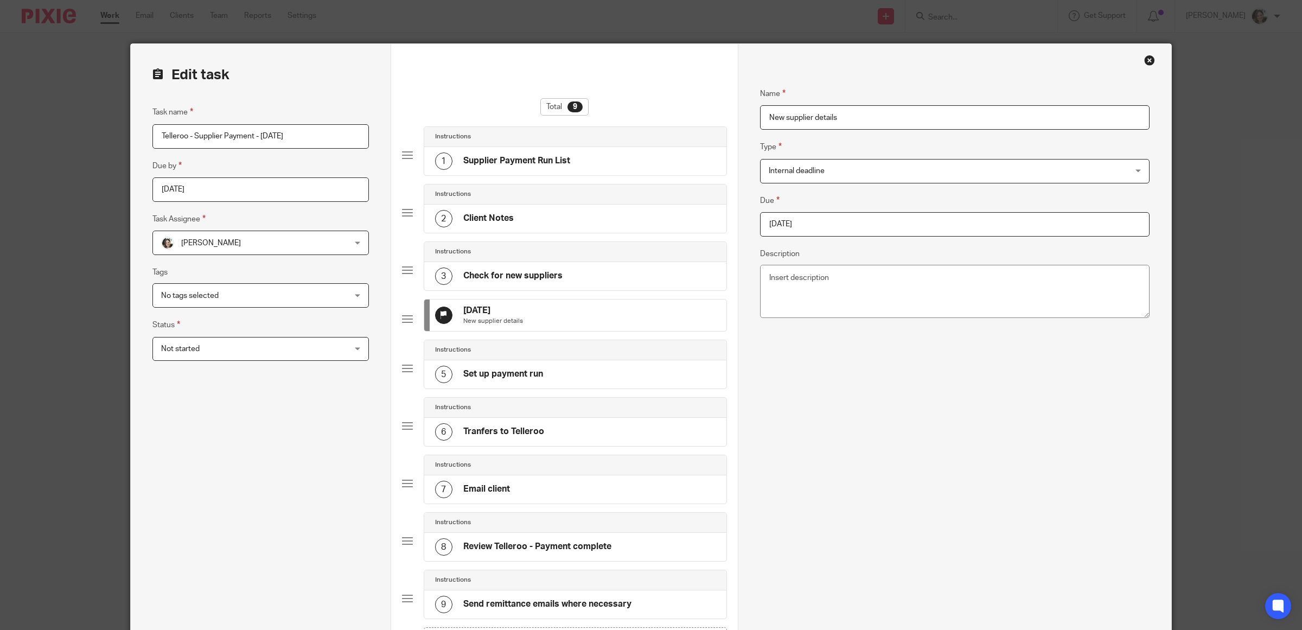
click at [820, 218] on input "2025-08-07" at bounding box center [955, 224] width 390 height 24
type input "2025-08-21"
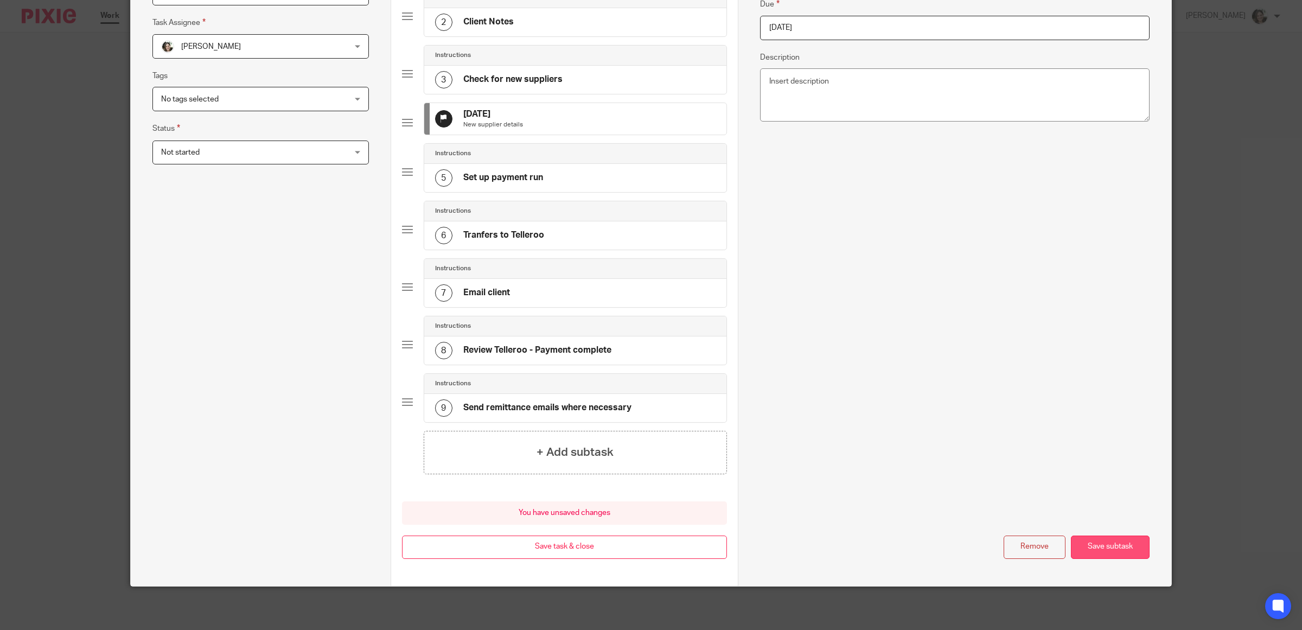
click at [1096, 542] on button "Save subtask" at bounding box center [1110, 547] width 79 height 23
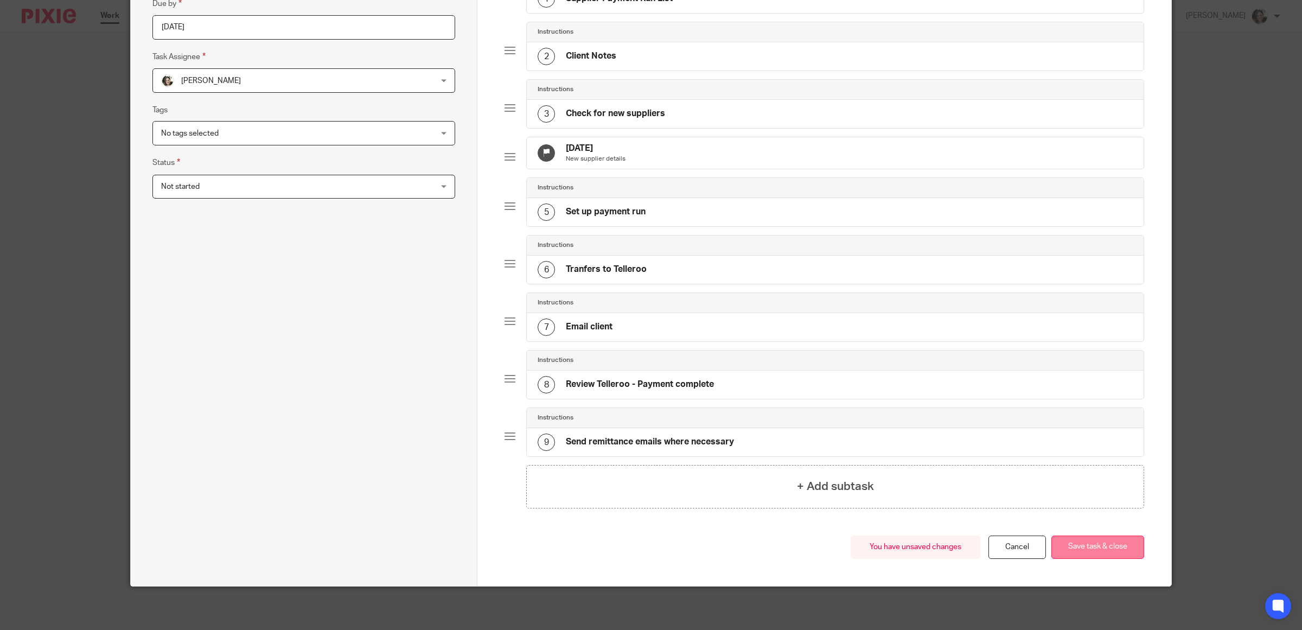
click at [1093, 545] on button "Save task & close" at bounding box center [1098, 547] width 93 height 23
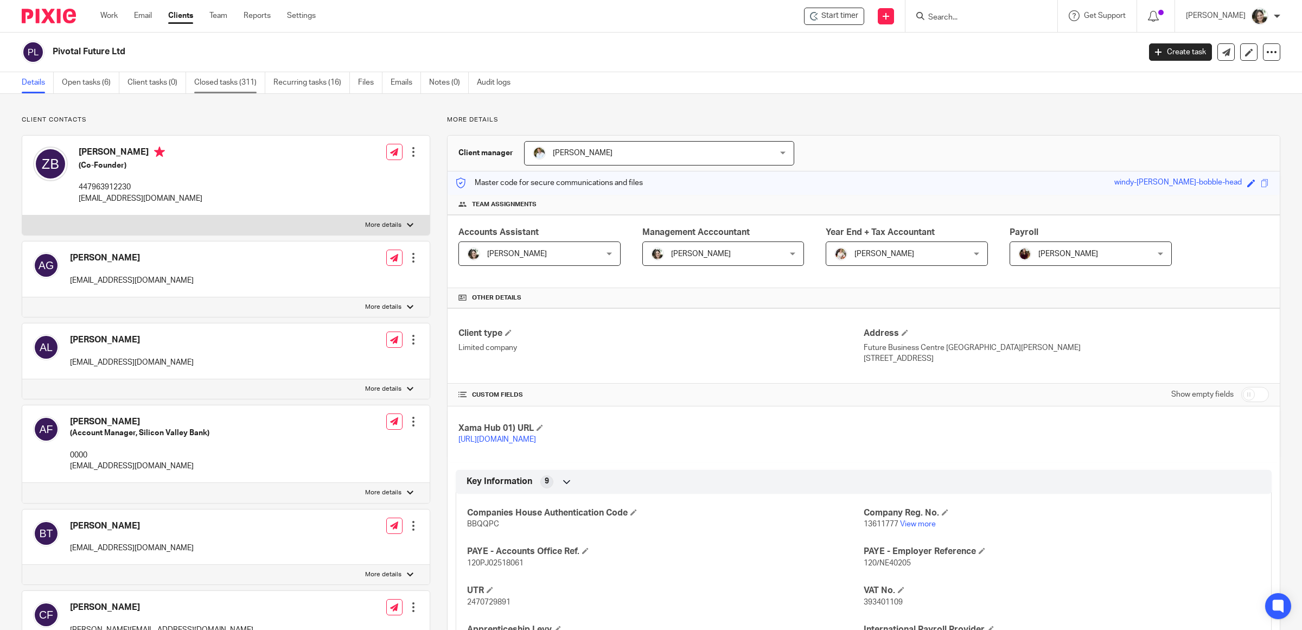
click at [211, 85] on link "Closed tasks (311)" at bounding box center [229, 82] width 71 height 21
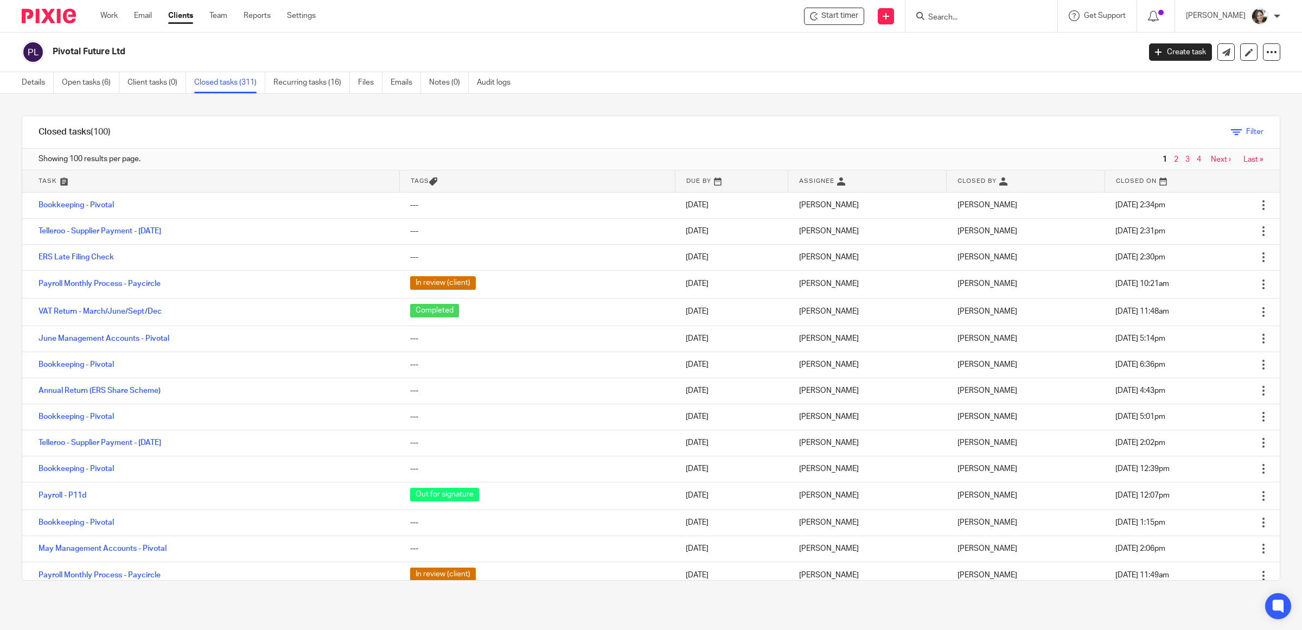
click at [1246, 135] on span "Filter" at bounding box center [1254, 132] width 17 height 8
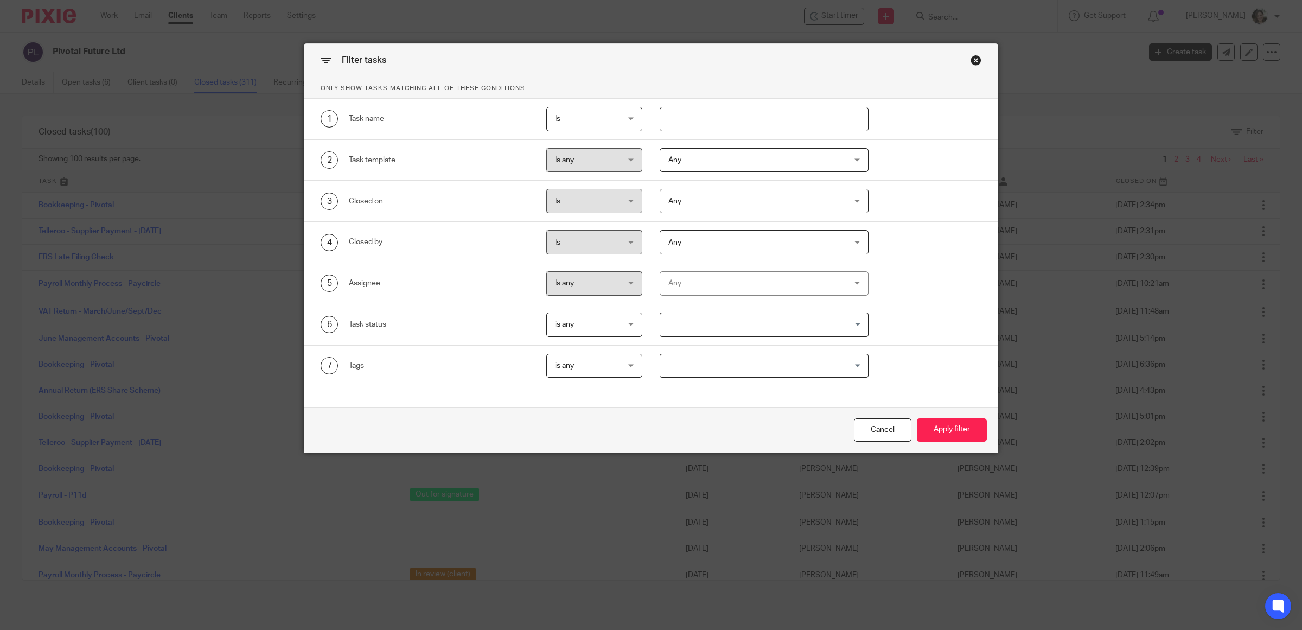
click at [687, 123] on input "text" at bounding box center [764, 119] width 209 height 24
type input "telleroo"
click at [940, 424] on button "Apply filter" at bounding box center [952, 429] width 70 height 23
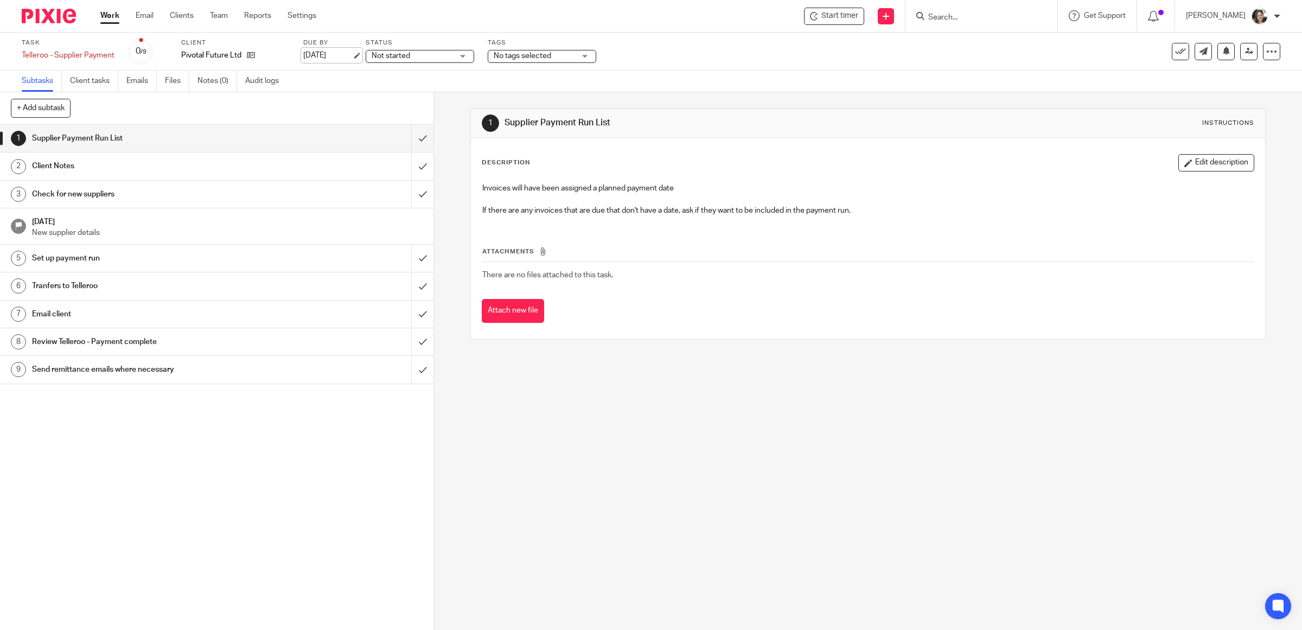
click at [332, 52] on link "14 Aug 2025" at bounding box center [327, 55] width 49 height 11
click at [1266, 55] on icon at bounding box center [1271, 51] width 11 height 11
click at [1208, 98] on link "Advanced task editor" at bounding box center [1228, 95] width 72 height 8
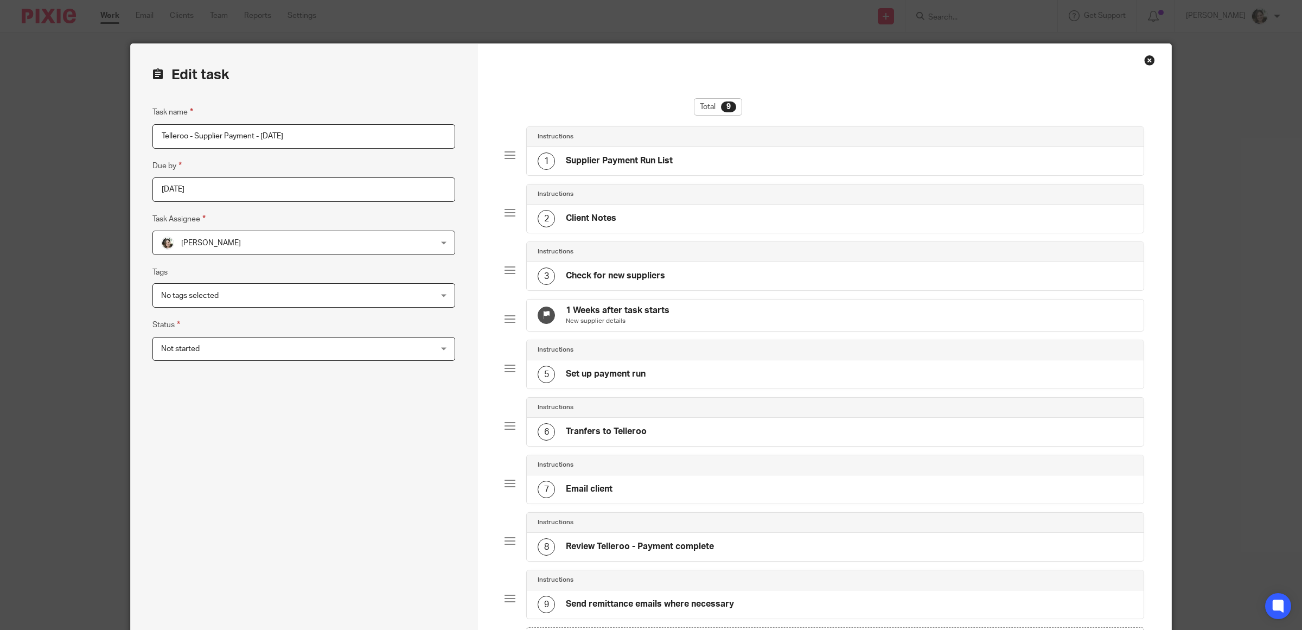
click at [264, 137] on input "Telleroo - Supplier Payment - [DATE]" at bounding box center [303, 136] width 303 height 24
type input "Telleroo - Supplier Payment - [DATE]"
click at [641, 316] on h4 "1 Weeks after task starts" at bounding box center [618, 310] width 104 height 11
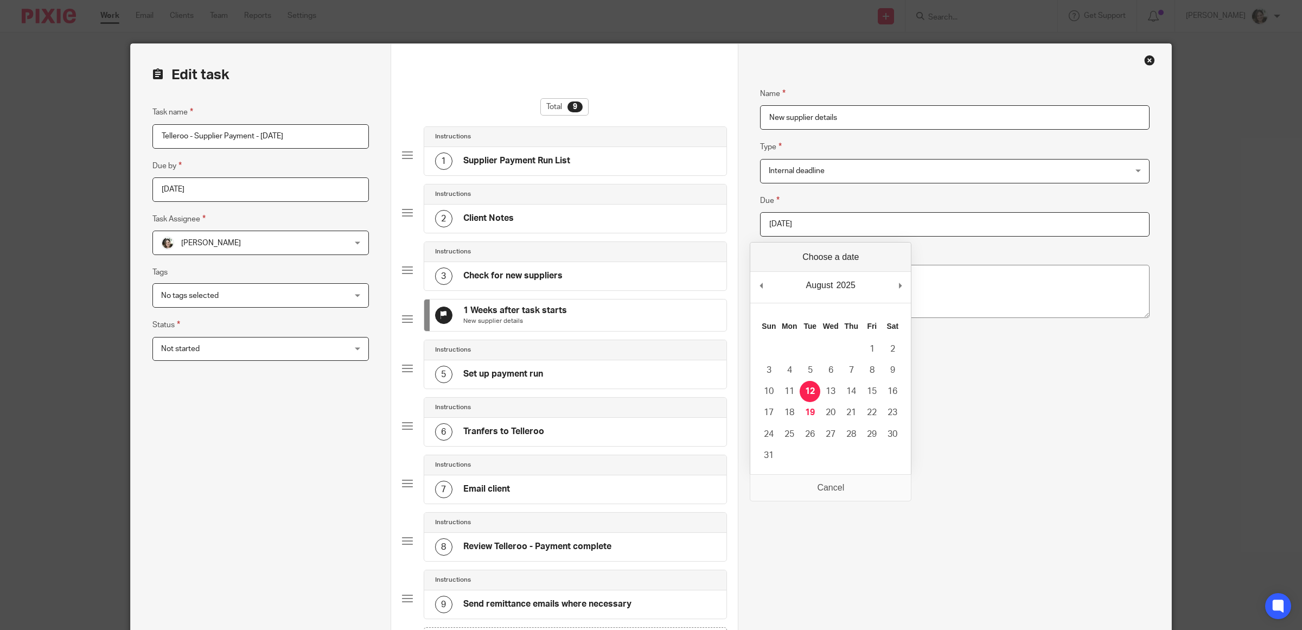
click at [810, 220] on input "[DATE]" at bounding box center [955, 224] width 390 height 24
type input "[DATE]"
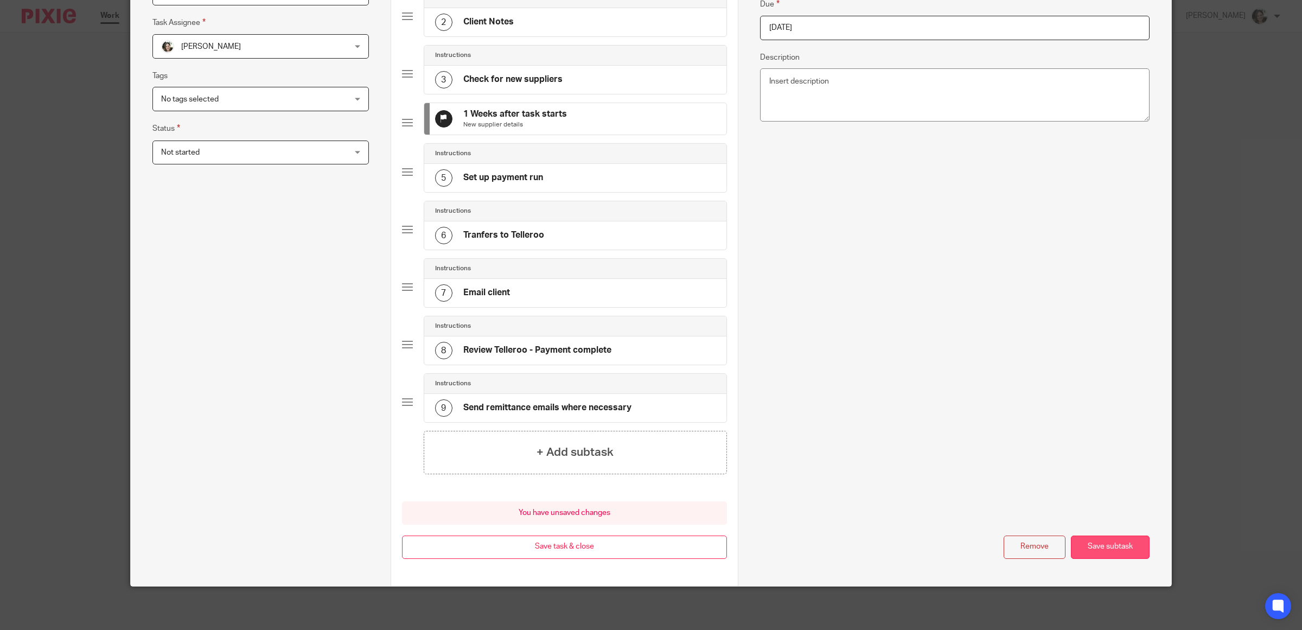
click at [1116, 548] on button "Save subtask" at bounding box center [1110, 547] width 79 height 23
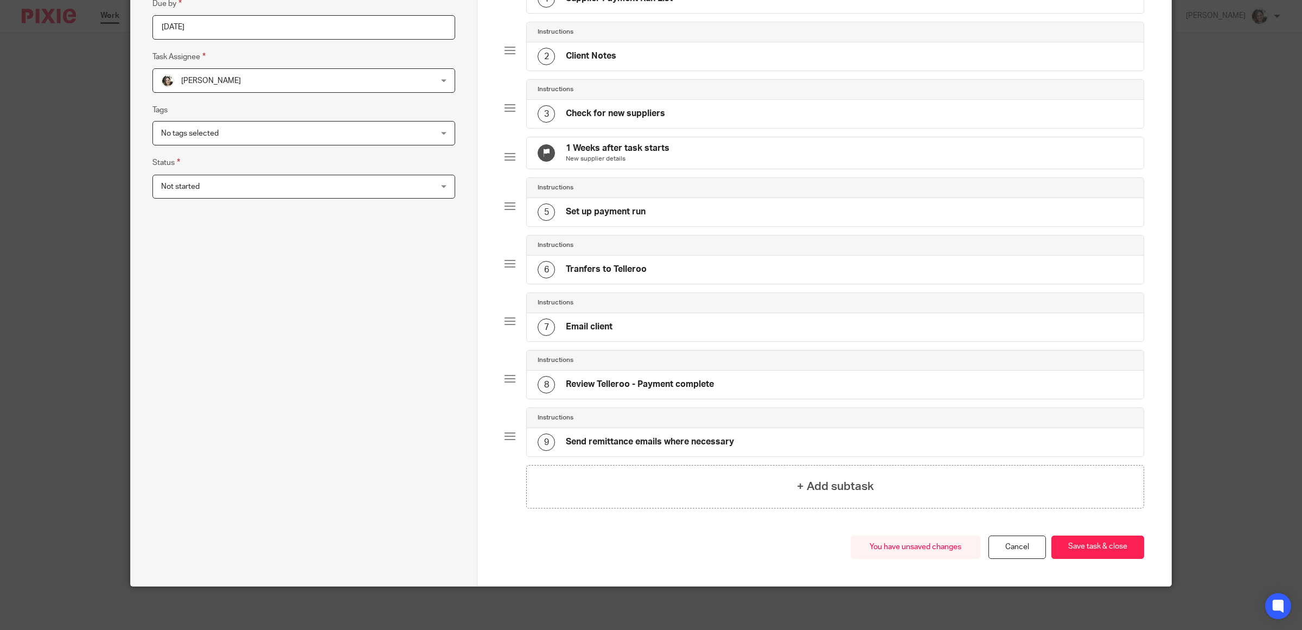
scroll to position [174, 0]
click at [1088, 549] on button "Save task & close" at bounding box center [1098, 547] width 93 height 23
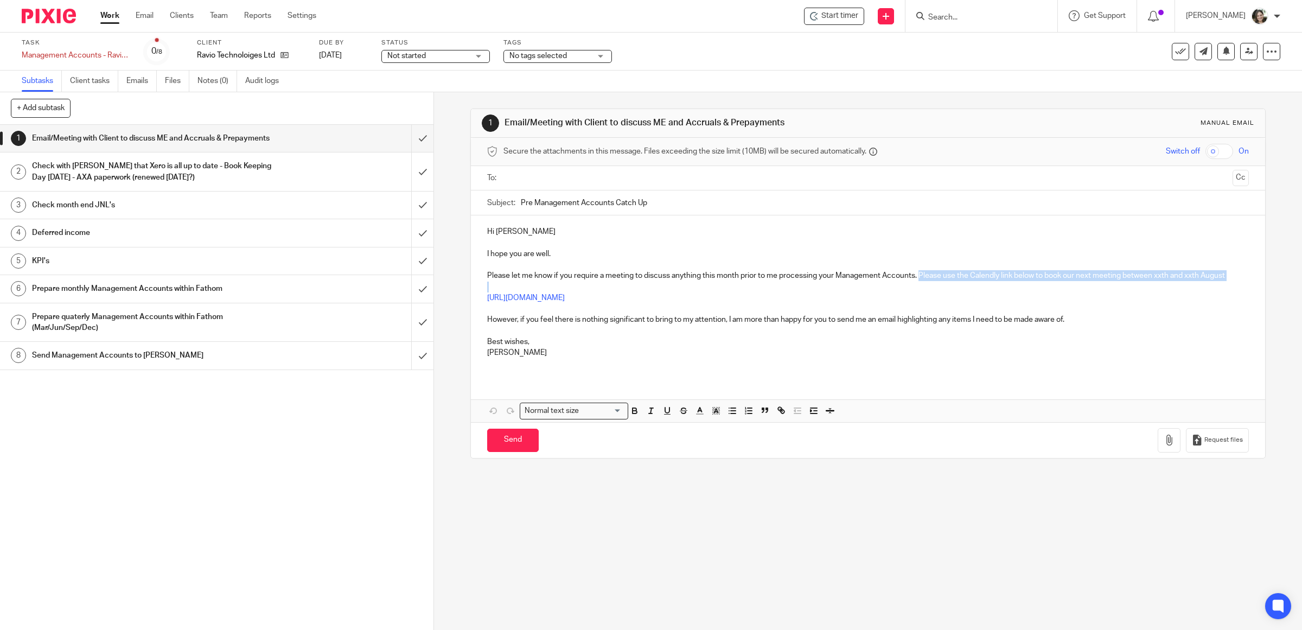
drag, startPoint x: 918, startPoint y: 276, endPoint x: 919, endPoint y: 289, distance: 13.1
click at [919, 289] on div "Hi Becky I hope you are well. Please let me know if you require a meeting to di…" at bounding box center [868, 296] width 795 height 162
click at [823, 296] on p "https://calendly.com/max_barbara/ravio-pre-management-accounts-meeting" at bounding box center [868, 297] width 762 height 11
click at [846, 348] on p "Barbara" at bounding box center [868, 352] width 762 height 11
drag, startPoint x: 1123, startPoint y: 277, endPoint x: 1225, endPoint y: 280, distance: 102.0
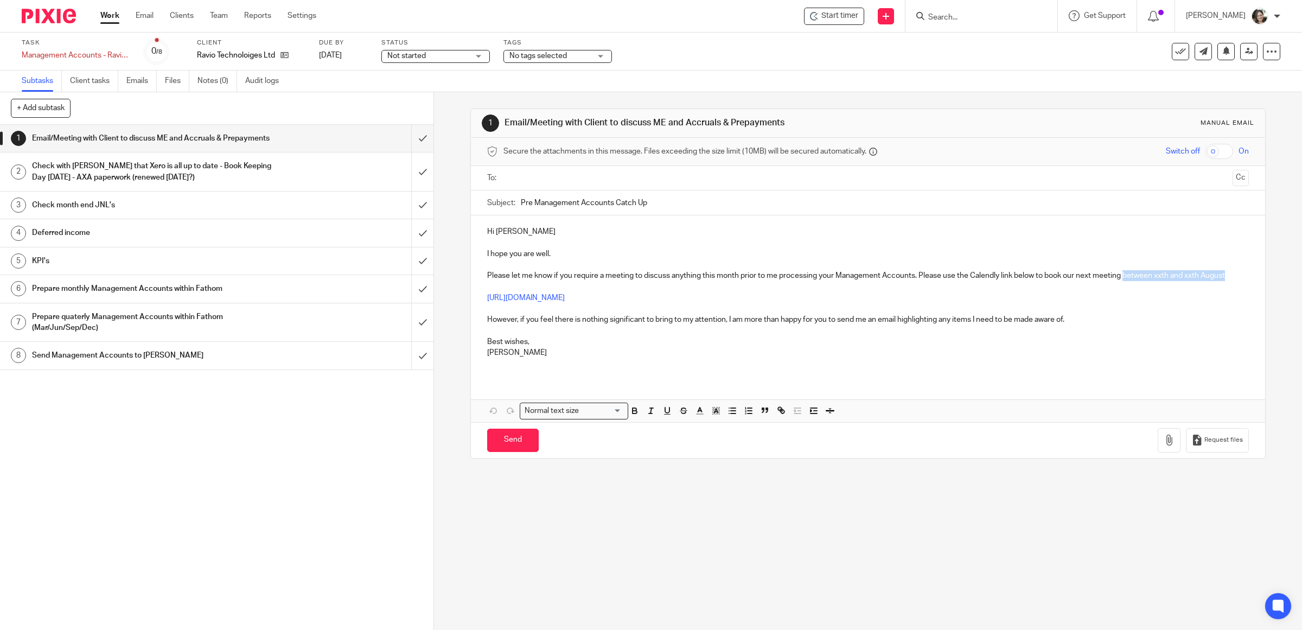
click at [1225, 280] on p "Please let me know if you require a meeting to discuss anything this month prio…" at bounding box center [868, 275] width 762 height 11
drag, startPoint x: 918, startPoint y: 277, endPoint x: 964, endPoint y: 277, distance: 46.7
click at [964, 277] on p "Please let me know if you require a meeting to discuss anything this month prio…" at bounding box center [868, 275] width 762 height 11
click at [959, 276] on p "Please let me know if you require a meeting to discuss anything this month prio…" at bounding box center [868, 275] width 762 height 11
click at [915, 275] on p "Please let me know if you require a meeting to discuss anything this month prio…" at bounding box center [868, 275] width 762 height 11
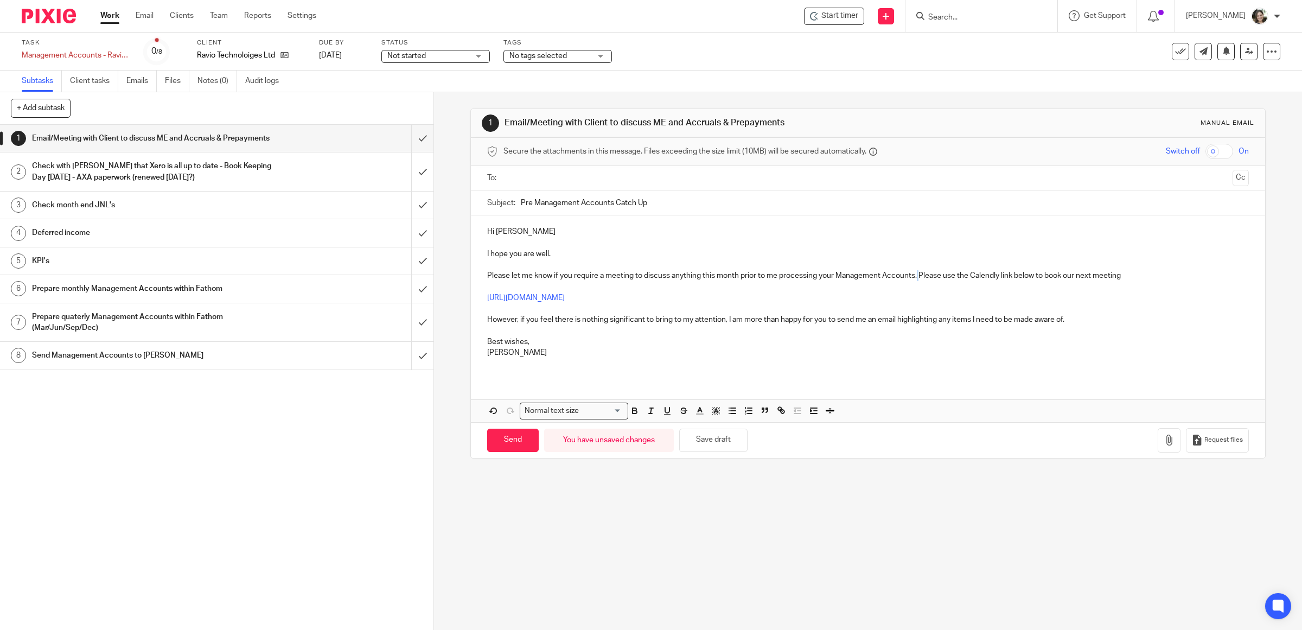
click at [916, 276] on p "Please let me know if you require a meeting to discuss anything this month prio…" at bounding box center [868, 275] width 762 height 11
drag, startPoint x: 916, startPoint y: 276, endPoint x: 937, endPoint y: 276, distance: 21.2
click at [937, 276] on p "Please let me know if you require a meeting to discuss anything this month prio…" at bounding box center [868, 275] width 762 height 11
click at [919, 275] on p "Please let me know if you require a meeting to discuss anything this month prio…" at bounding box center [868, 275] width 762 height 11
drag, startPoint x: 1080, startPoint y: 279, endPoint x: 1167, endPoint y: 279, distance: 86.8
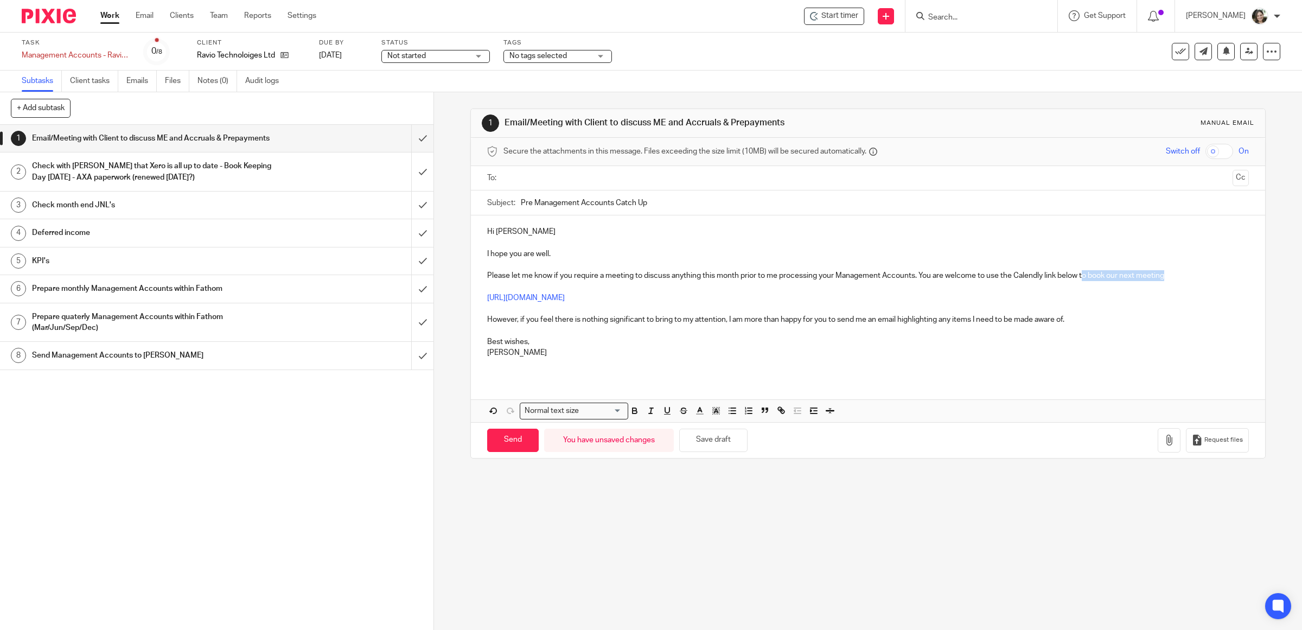
click at [1167, 279] on p "Please let me know if you require a meeting to discuss anything this month prio…" at bounding box center [868, 275] width 762 height 11
click at [1080, 321] on p "However, if you feel there is nothing significant to bring to my attention, I a…" at bounding box center [868, 319] width 762 height 11
click at [512, 378] on div "Hi Becky I hope you are well. Please let me know if you require a meeting to di…" at bounding box center [868, 318] width 795 height 207
click at [502, 364] on p at bounding box center [868, 363] width 762 height 11
click at [562, 253] on p "I hope you are well." at bounding box center [868, 254] width 762 height 11
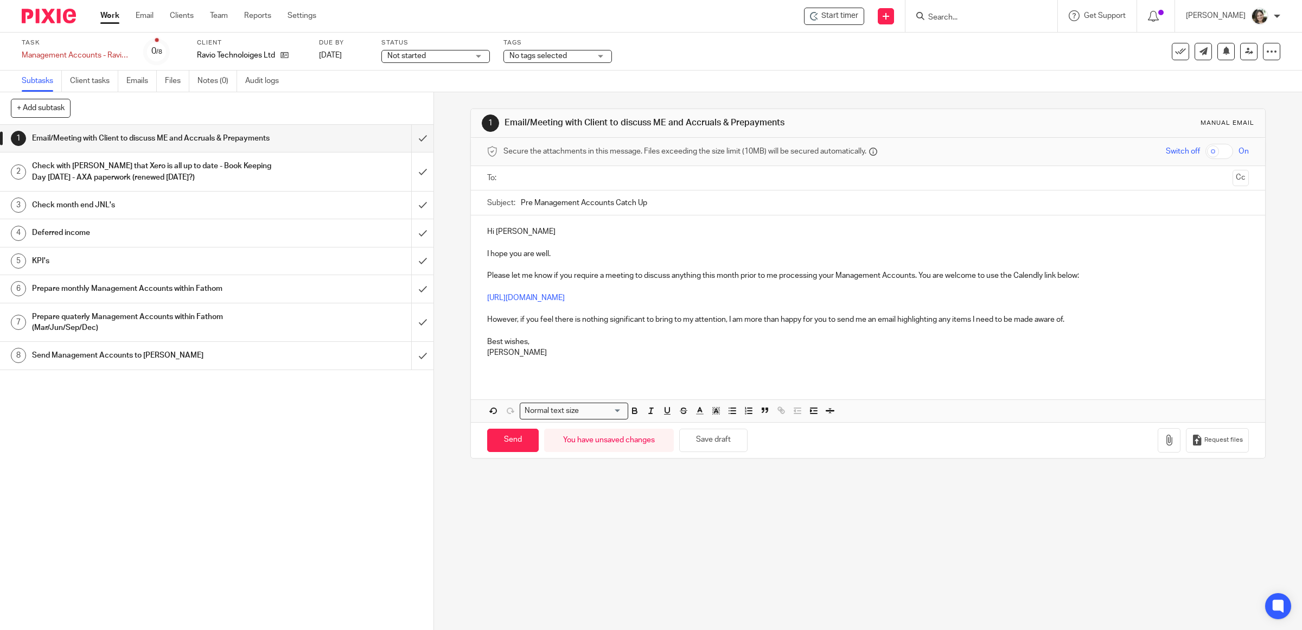
click at [1093, 322] on p "However, if you feel there is nothing significant to bring to my attention, I a…" at bounding box center [868, 319] width 762 height 11
click at [555, 183] on input "text" at bounding box center [867, 178] width 721 height 12
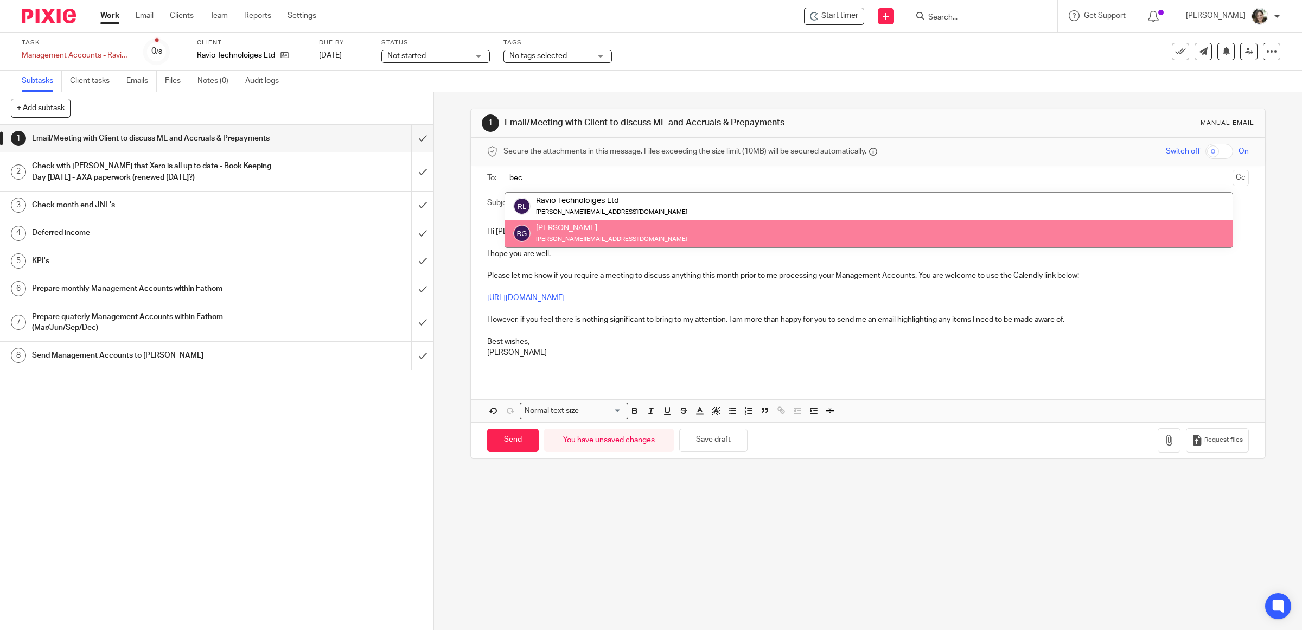
type input "bec"
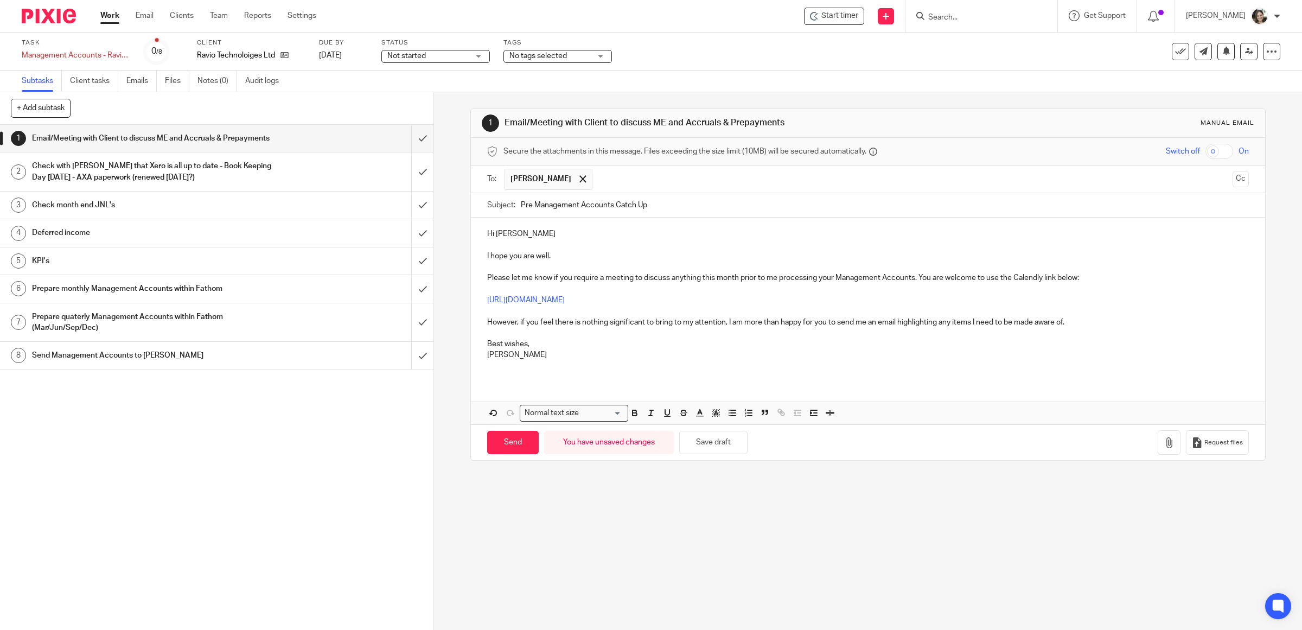
click at [561, 258] on p "I hope you are well." at bounding box center [868, 256] width 762 height 11
click at [530, 362] on p at bounding box center [868, 366] width 762 height 11
click at [521, 385] on div "Hi Becky I hope you are well. Please let me know if you require a meeting to di…" at bounding box center [868, 321] width 795 height 207
click at [506, 379] on div "Hi Becky I hope you are well. Please let me know if you require a meeting to di…" at bounding box center [868, 299] width 795 height 162
click at [723, 448] on button "Save draft" at bounding box center [713, 442] width 68 height 23
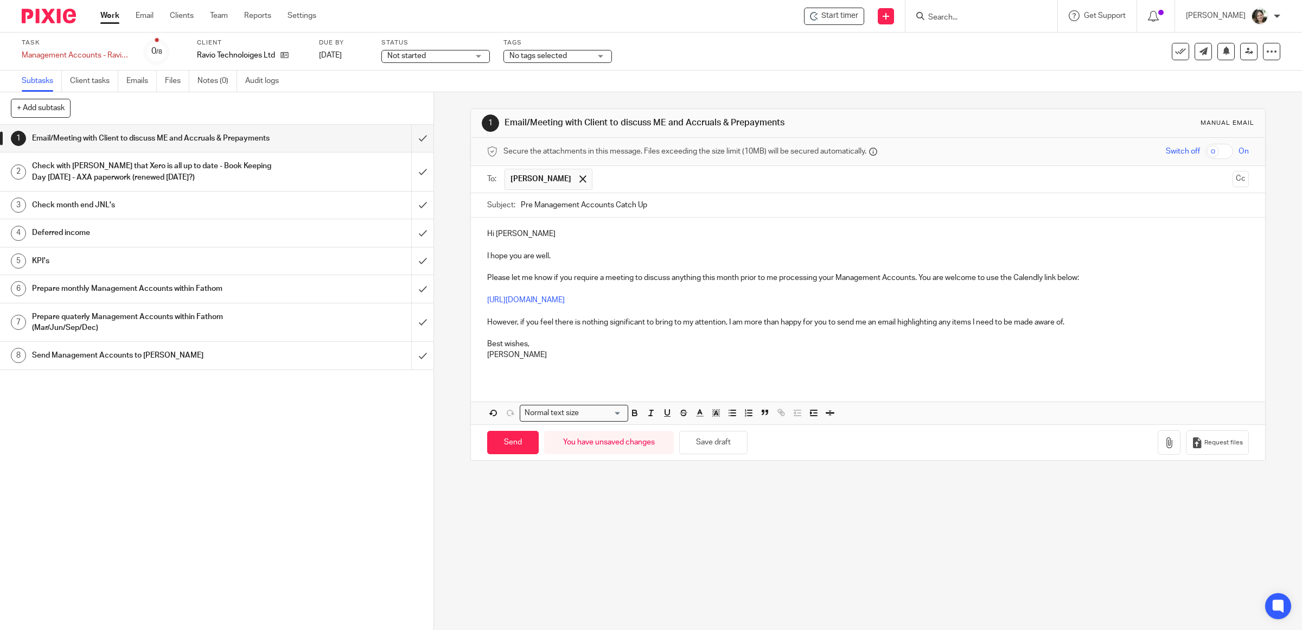
click at [615, 307] on p at bounding box center [868, 310] width 762 height 11
click at [631, 333] on p at bounding box center [868, 333] width 762 height 11
click at [1077, 326] on p "However, if you feel there is nothing significant to bring to my attention, I a…" at bounding box center [868, 322] width 762 height 11
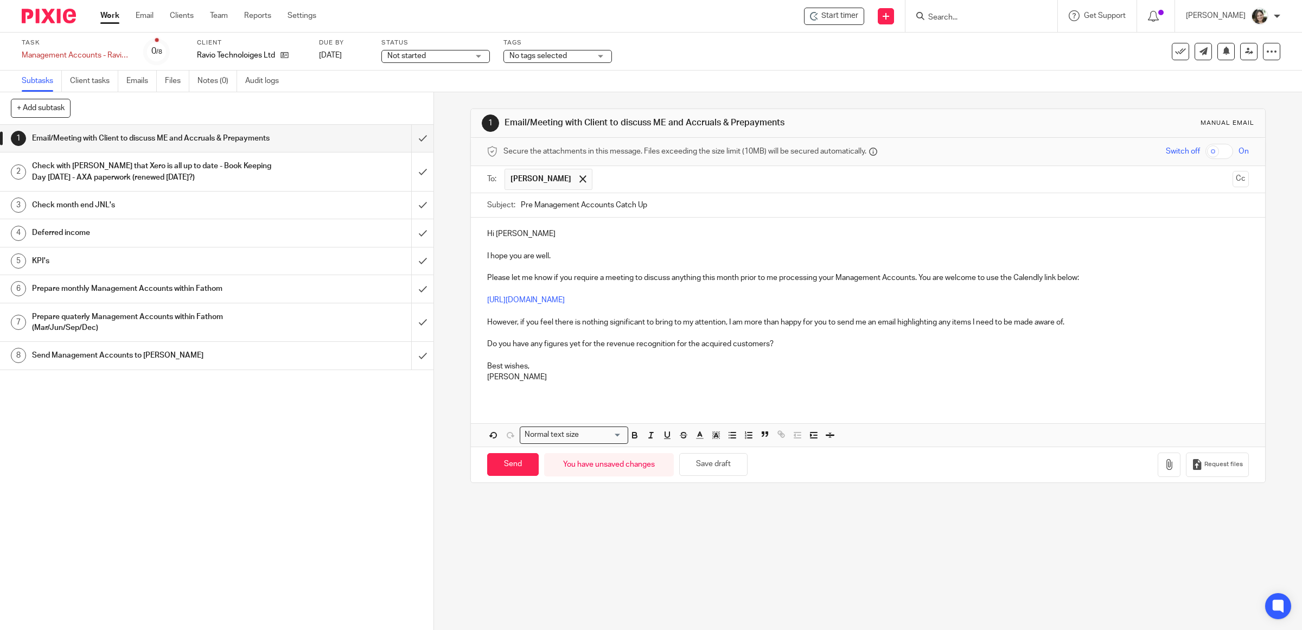
click at [530, 374] on p "[PERSON_NAME]" at bounding box center [868, 377] width 762 height 11
click at [525, 391] on p at bounding box center [868, 388] width 762 height 11
click at [508, 393] on p at bounding box center [868, 388] width 762 height 11
click at [703, 459] on button "Save draft" at bounding box center [713, 464] width 68 height 23
click at [501, 462] on input "Send" at bounding box center [513, 464] width 52 height 23
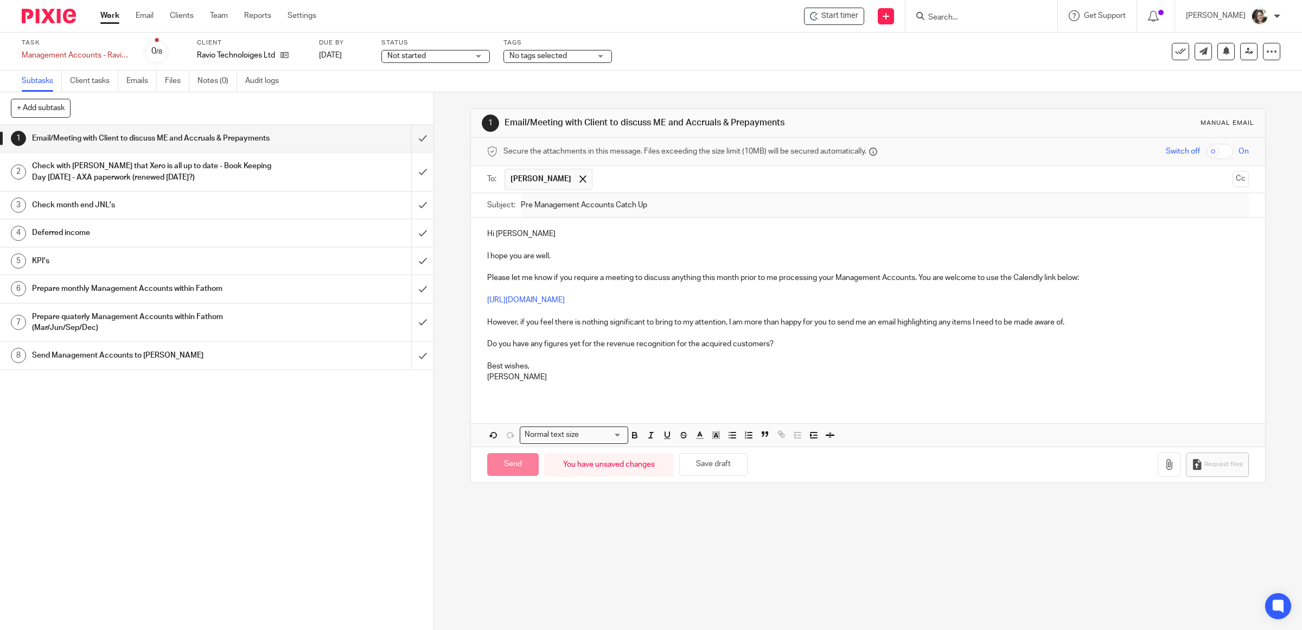
click at [421, 50] on div "Not started Not started" at bounding box center [435, 56] width 109 height 13
type input "Sent"
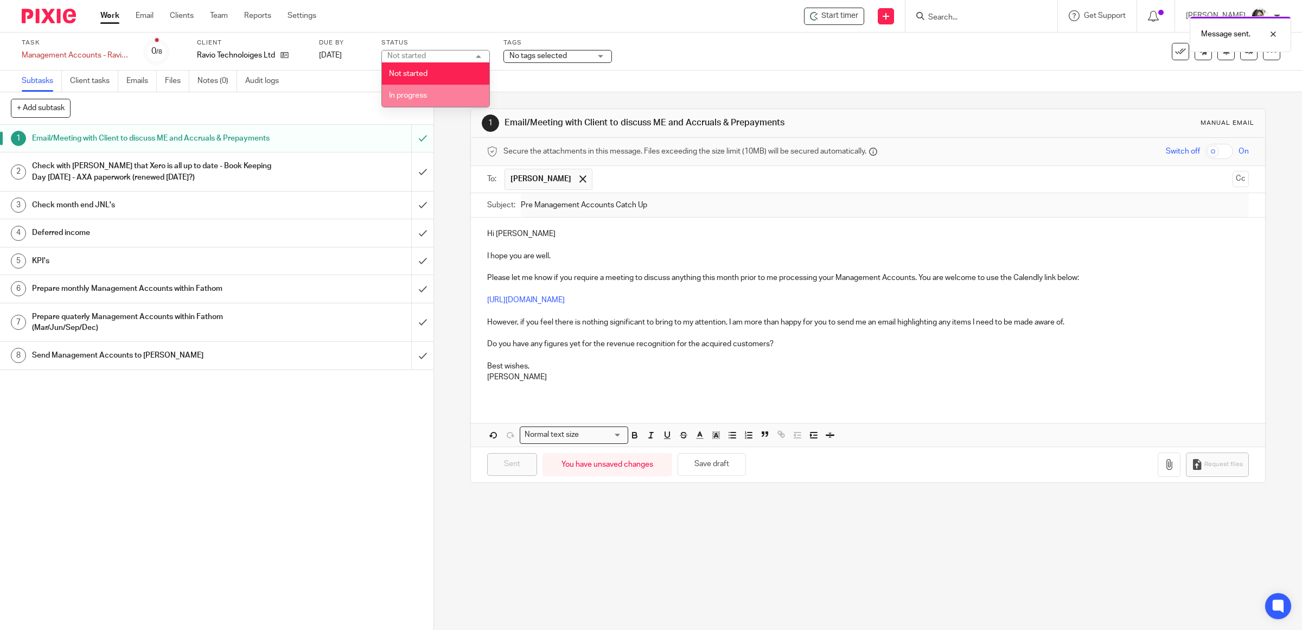
click at [415, 97] on span "In progress" at bounding box center [408, 96] width 38 height 8
click at [236, 186] on h1 "Check with Jas that Xero is all up to date - Book Keeping Day Monday - AXA pape…" at bounding box center [155, 172] width 246 height 28
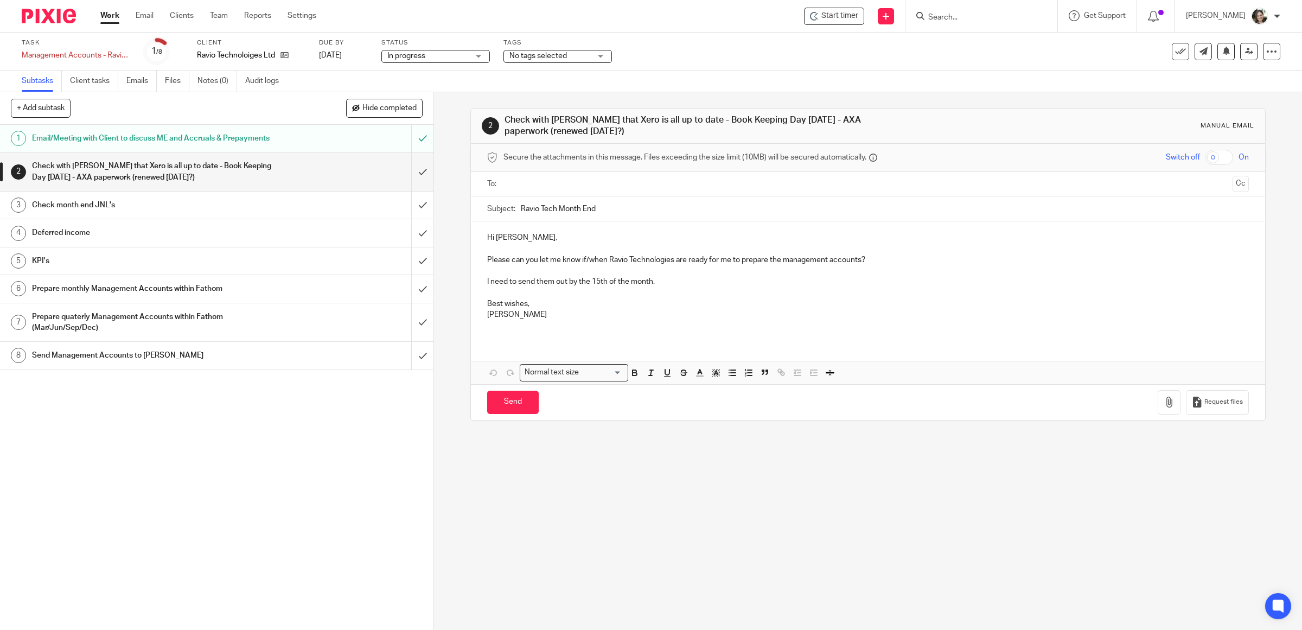
click at [125, 182] on h1 "Check with [PERSON_NAME] that Xero is all up to date - Book Keeping Day [DATE] …" at bounding box center [155, 172] width 246 height 28
drag, startPoint x: 787, startPoint y: 120, endPoint x: 568, endPoint y: 128, distance: 218.8
click at [582, 136] on h1 "Check with [PERSON_NAME] that Xero is all up to date - Book Keeping Day [DATE] …" at bounding box center [698, 125] width 386 height 23
copy h1 "AXA paperwork (renewed 23 May?)"
click at [116, 213] on h1 "Check month end JNL's" at bounding box center [155, 205] width 246 height 16
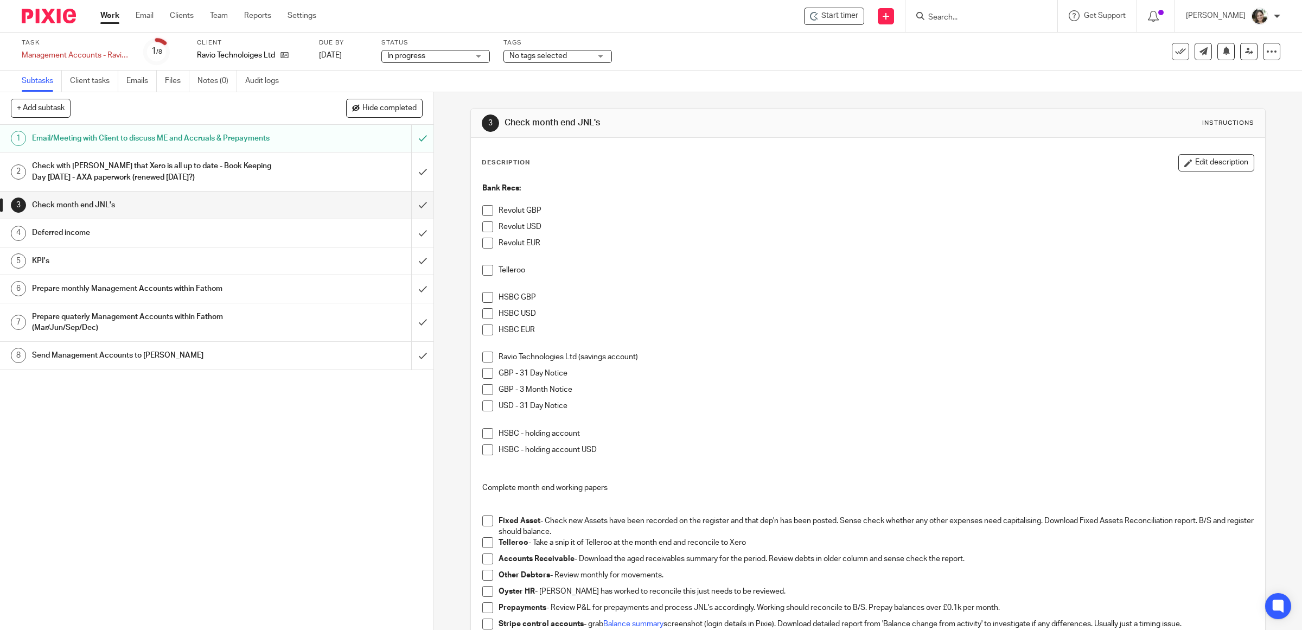
drag, startPoint x: 1200, startPoint y: 156, endPoint x: 728, endPoint y: 197, distance: 473.8
click at [1192, 156] on button "Edit description" at bounding box center [1217, 162] width 76 height 17
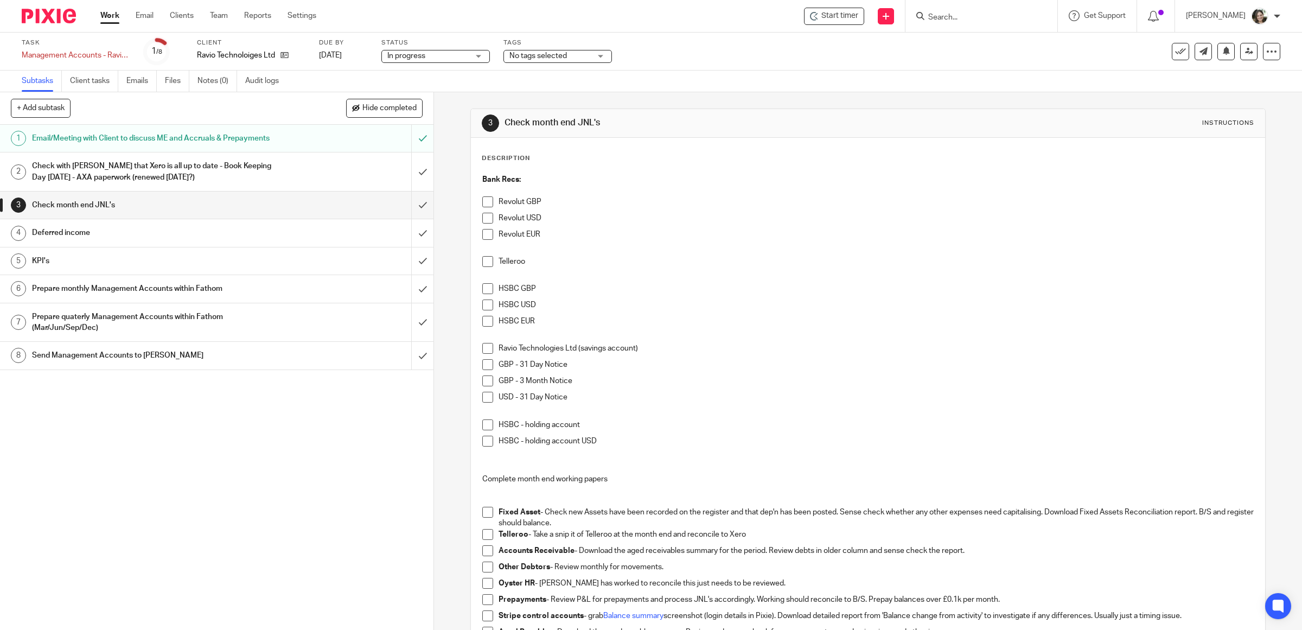
click at [482, 177] on strong "Bank Recs:" at bounding box center [501, 180] width 39 height 8
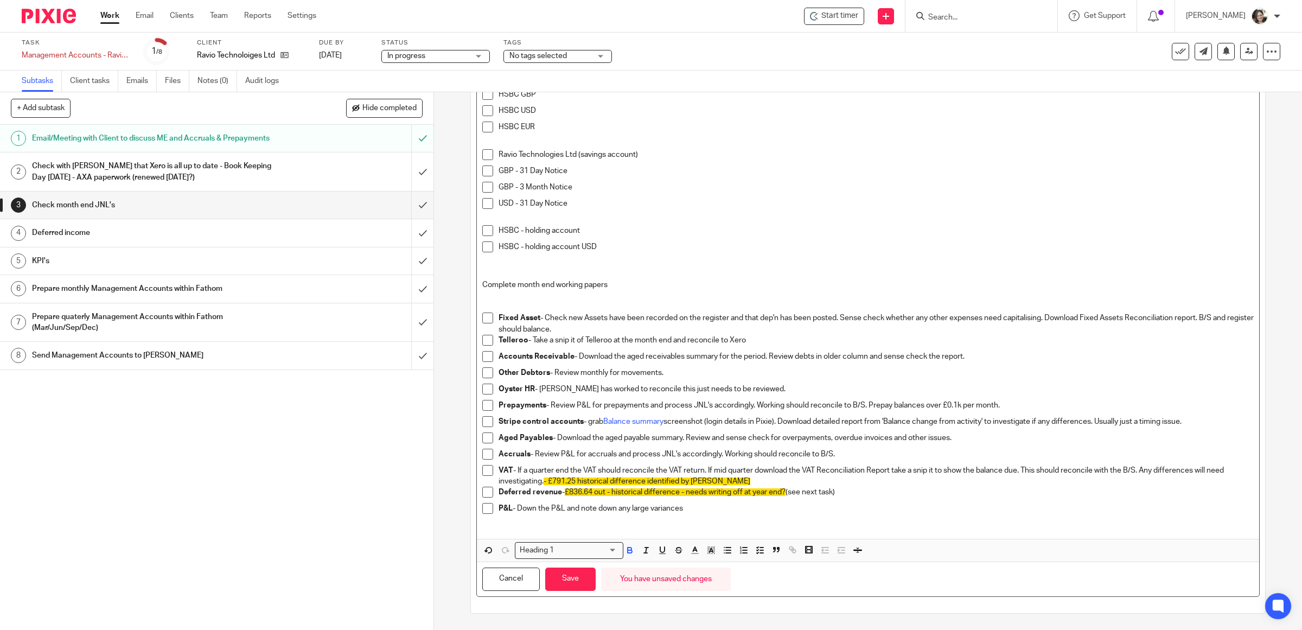
scroll to position [275, 0]
click at [568, 578] on button "Save" at bounding box center [570, 579] width 50 height 23
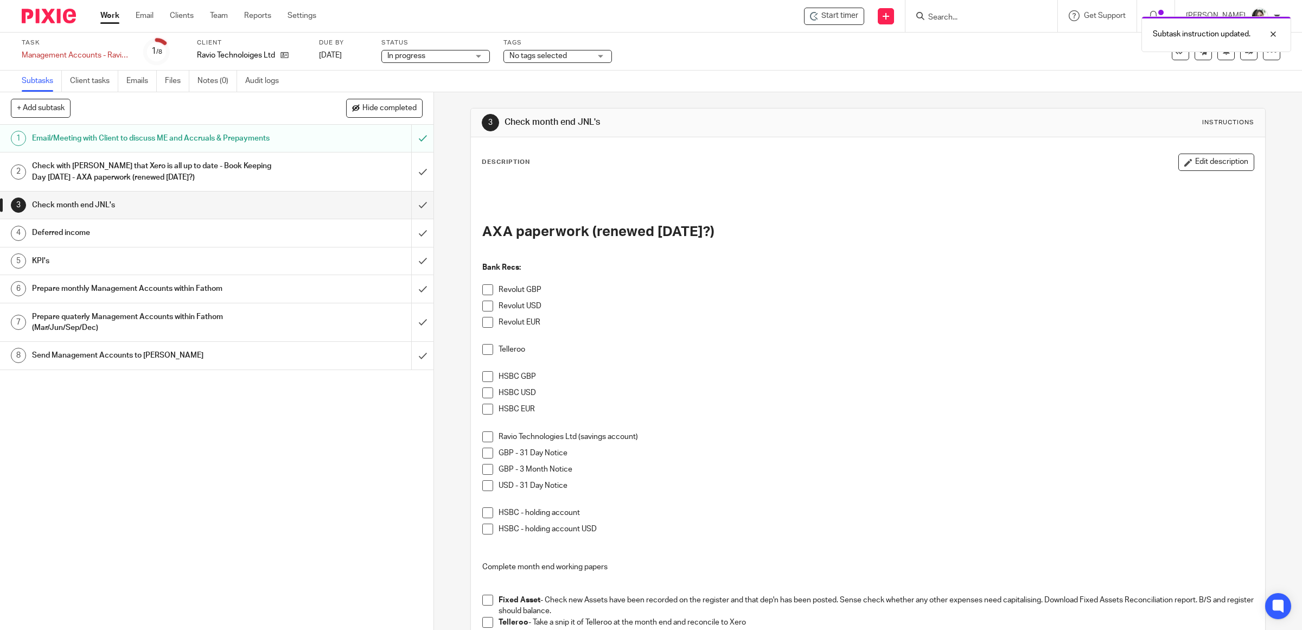
scroll to position [0, 0]
click at [1179, 163] on button "Edit description" at bounding box center [1217, 162] width 76 height 17
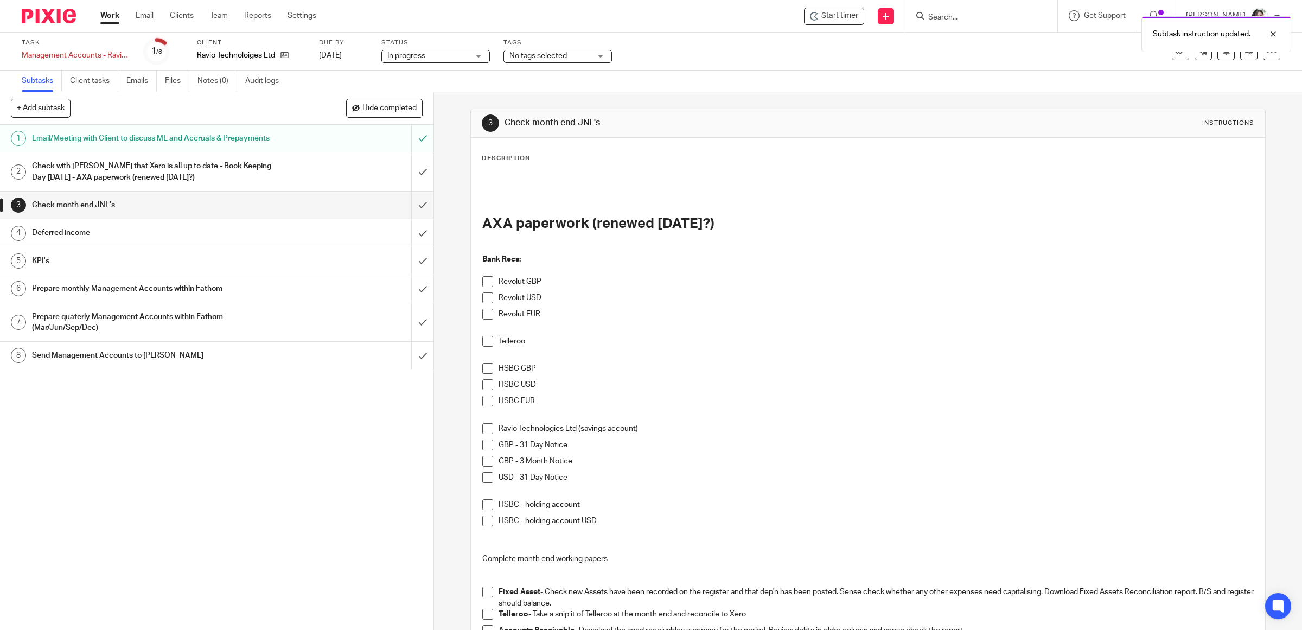
click at [482, 229] on strong "AXA paperwork (renewed [DATE]?)" at bounding box center [598, 223] width 232 height 14
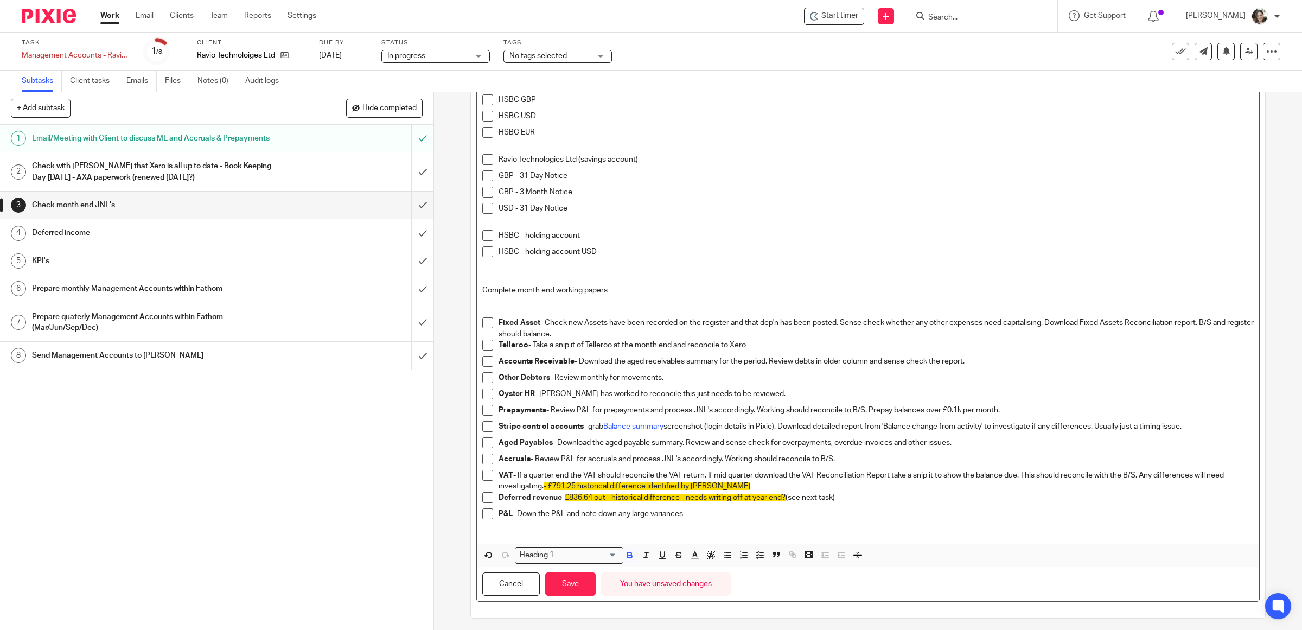
scroll to position [242, 0]
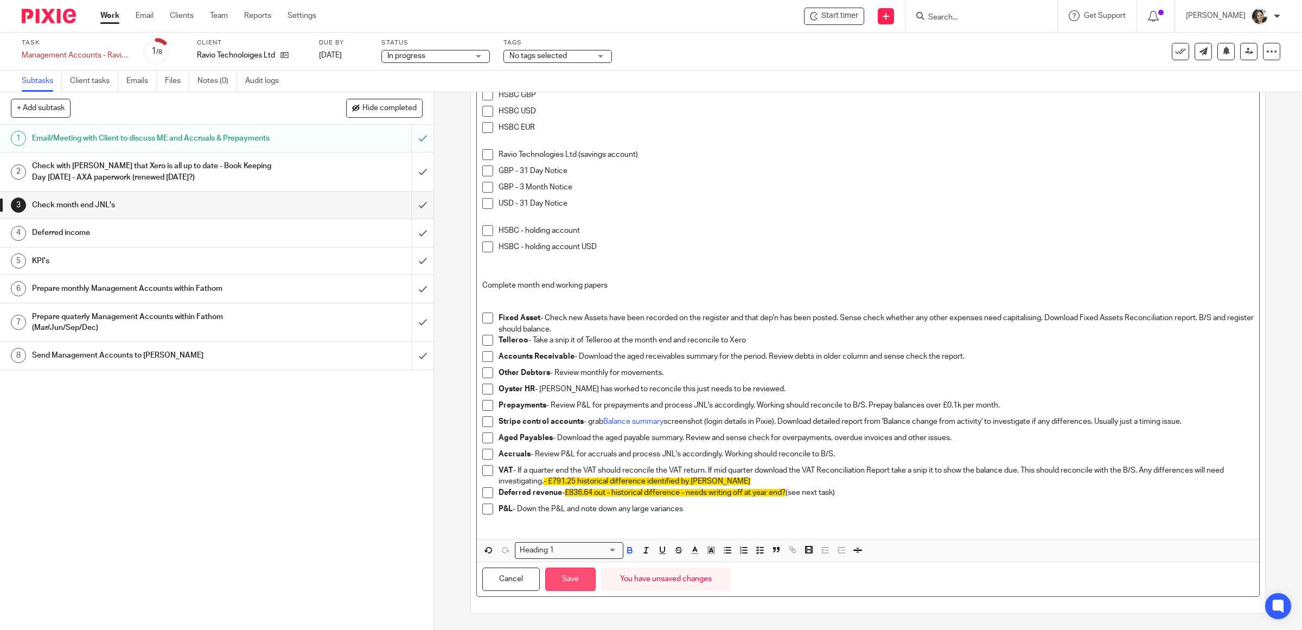
click at [560, 579] on button "Save" at bounding box center [570, 579] width 50 height 23
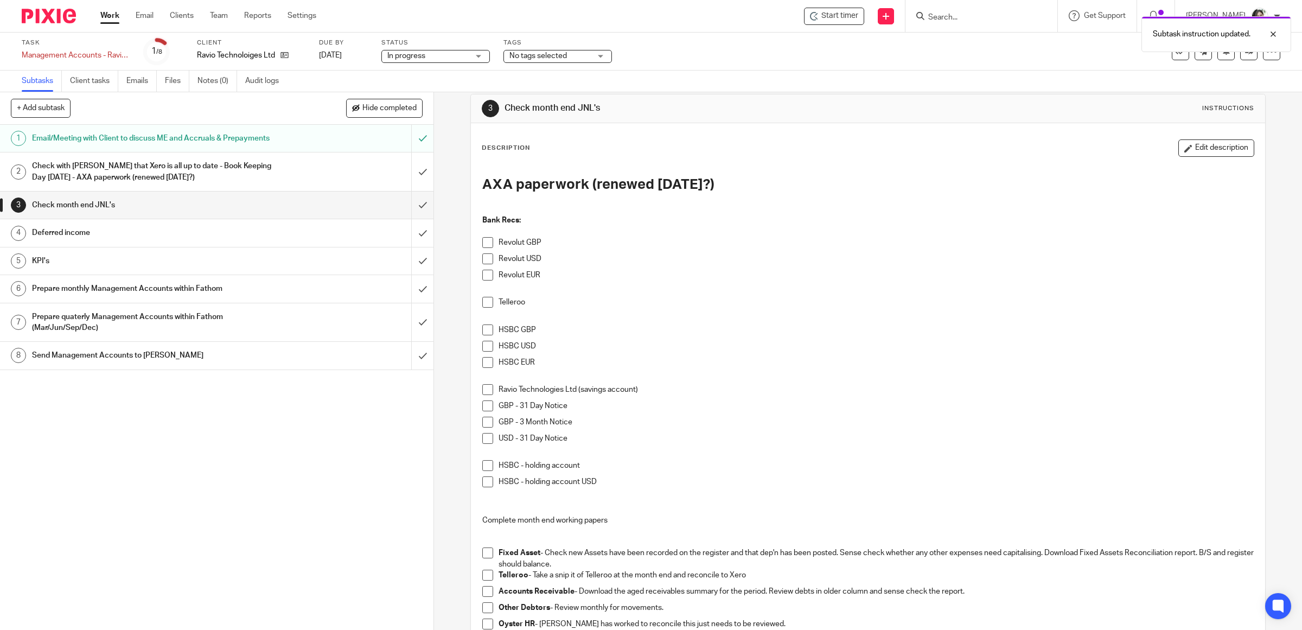
scroll to position [0, 0]
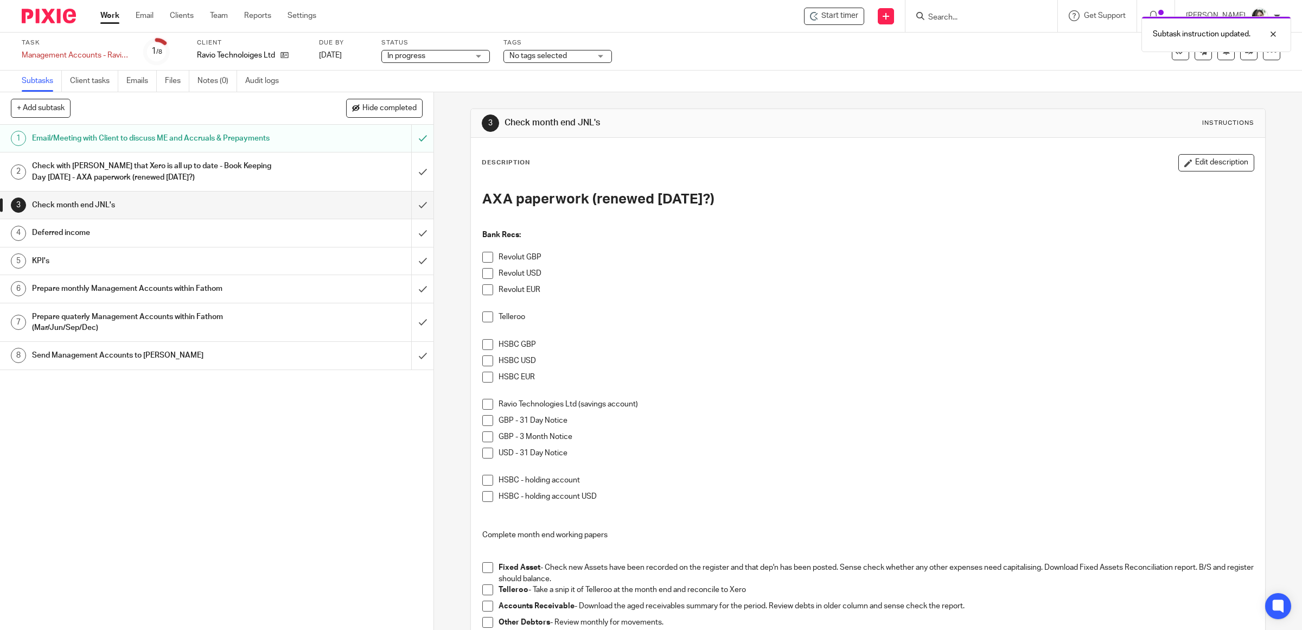
click at [77, 186] on h1 "Check with Jas that Xero is all up to date - Book Keeping Day Monday - AXA pape…" at bounding box center [155, 172] width 246 height 28
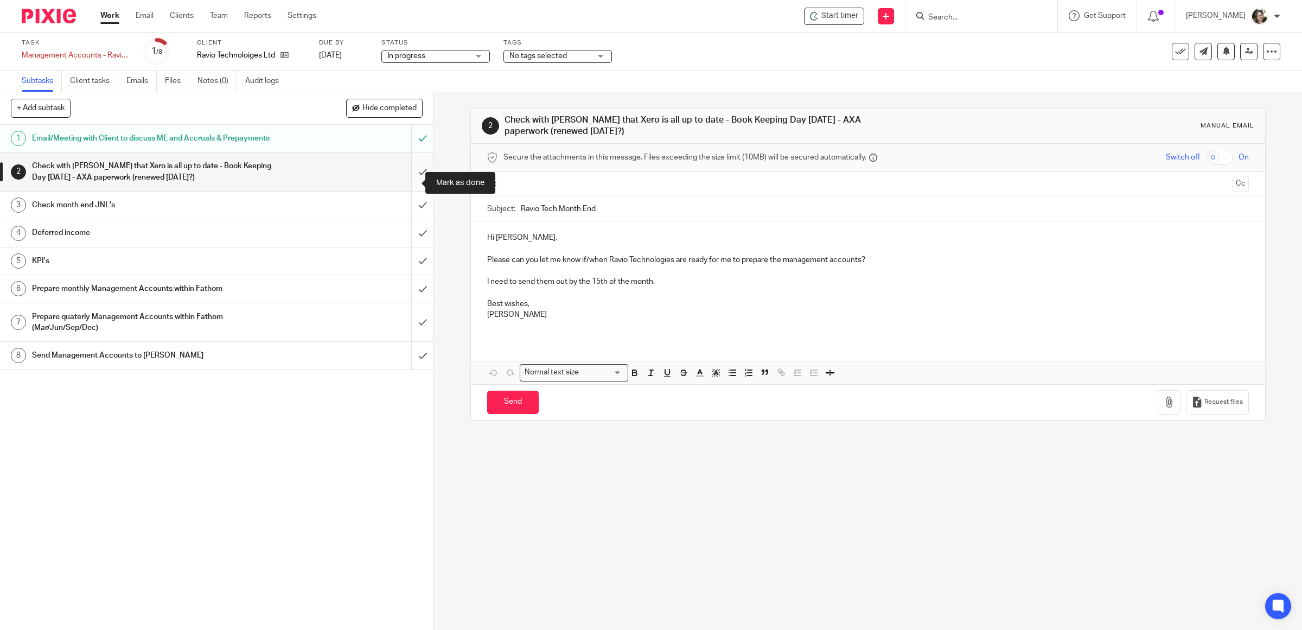
click at [405, 184] on input "submit" at bounding box center [217, 171] width 434 height 39
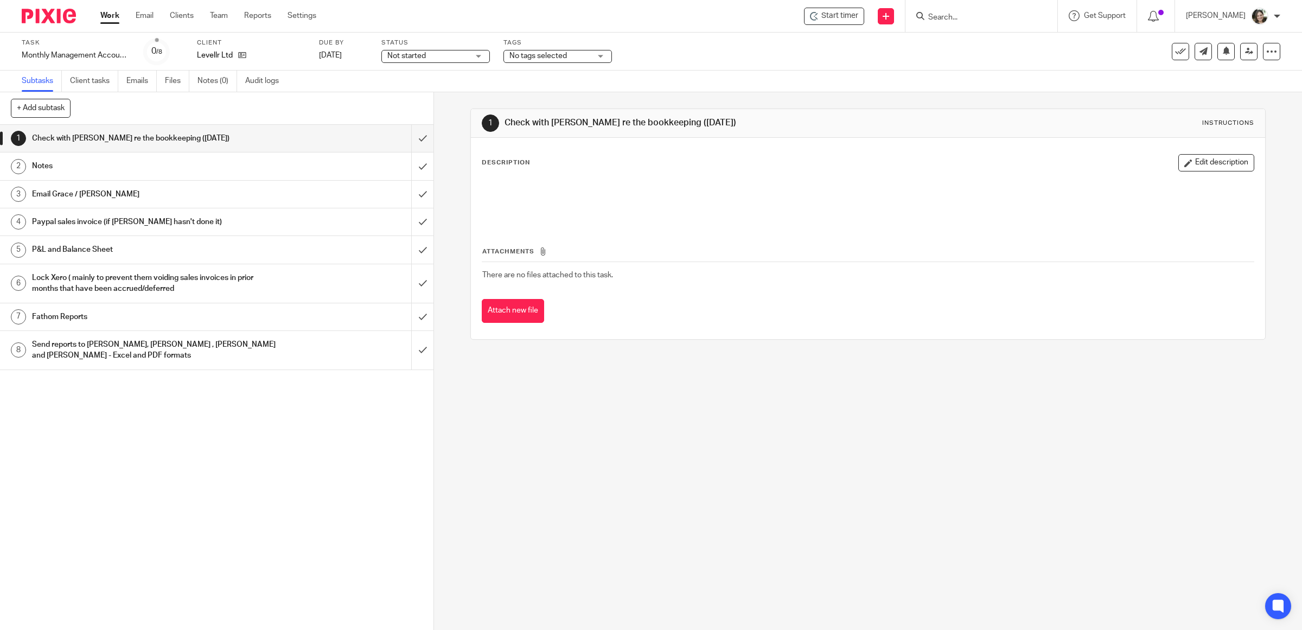
click at [132, 161] on h1 "Notes" at bounding box center [155, 166] width 246 height 16
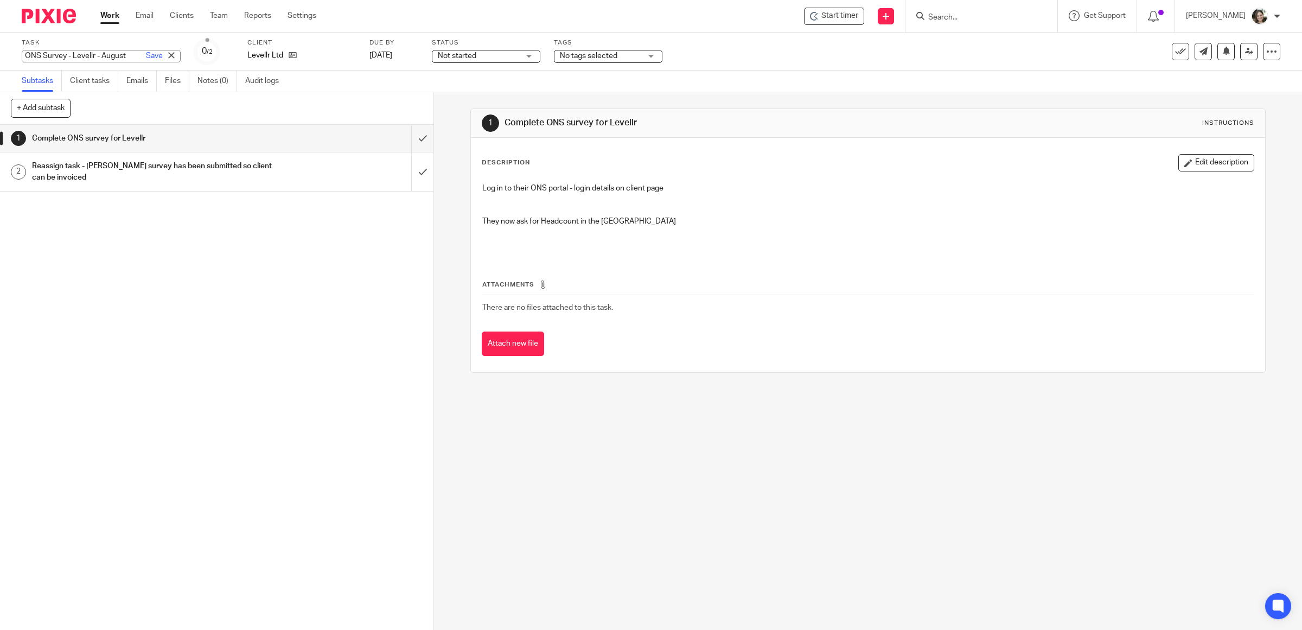
click at [99, 52] on div "ONS Survey - Levellr - August Save ONS Survey - Levellr - August" at bounding box center [101, 56] width 159 height 12
click at [100, 53] on input "ONS Survey - Levellr - August" at bounding box center [101, 56] width 159 height 12
click at [101, 54] on input "ONS Survey - Levellr - August" at bounding box center [101, 56] width 159 height 12
drag, startPoint x: 101, startPoint y: 54, endPoint x: 215, endPoint y: 58, distance: 114.0
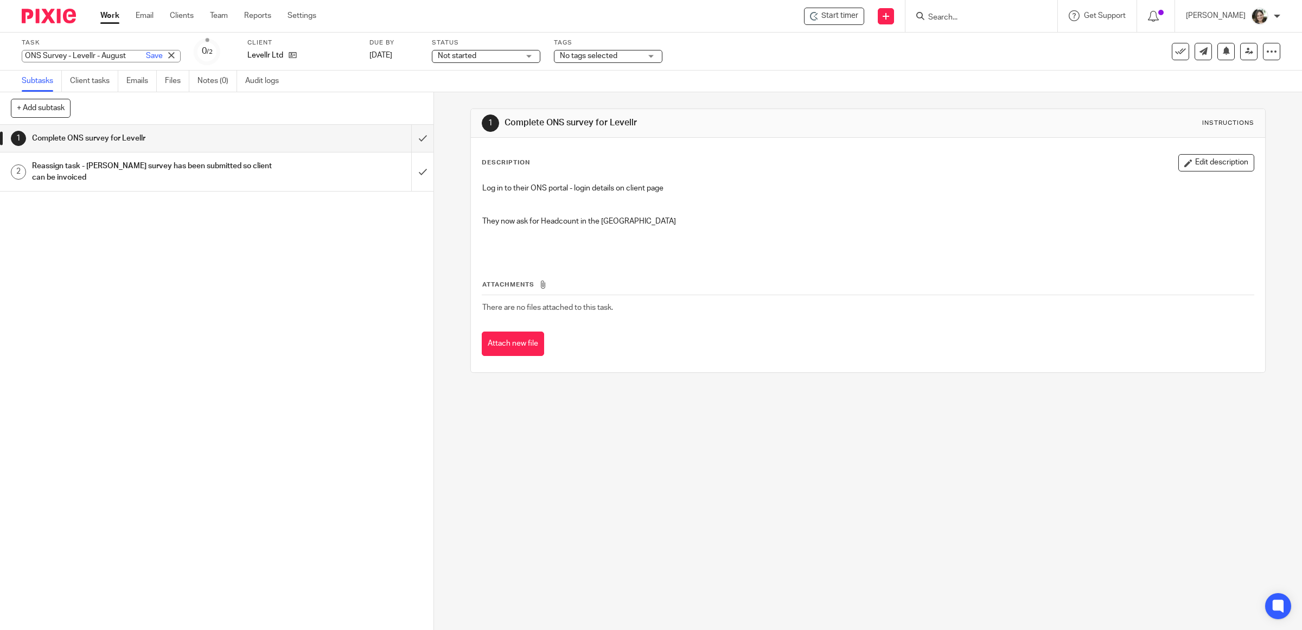
click at [215, 58] on div "Task ONS Survey - Levellr - August Save ONS Survey - Levellr - August 0 /2 Clie…" at bounding box center [546, 52] width 1049 height 26
type input "ONS Survey - Levellr - Just annual???"
click at [238, 334] on div "1 Complete ONS survey for Levellr 2 Reassign task - [PERSON_NAME] survey has be…" at bounding box center [217, 377] width 434 height 505
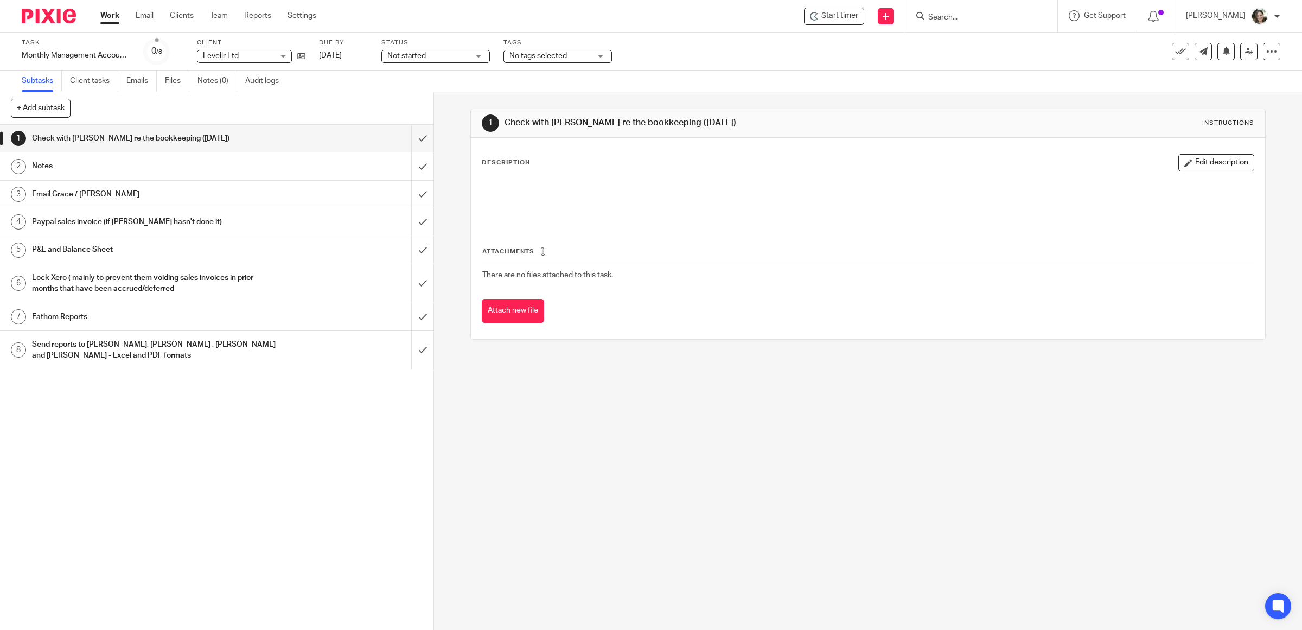
click at [209, 164] on h1 "Notes" at bounding box center [155, 166] width 246 height 16
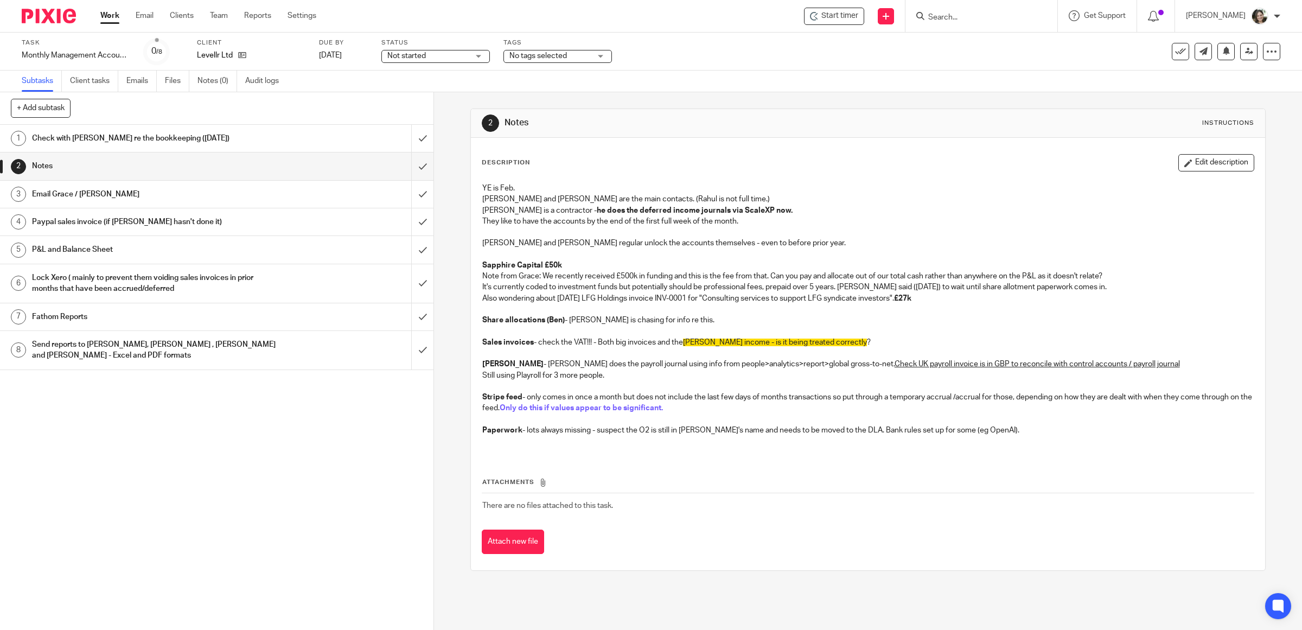
click at [226, 198] on h1 "Email Grace / [PERSON_NAME]" at bounding box center [155, 194] width 246 height 16
click at [77, 197] on h1 "Email Grace / [PERSON_NAME]" at bounding box center [155, 194] width 246 height 16
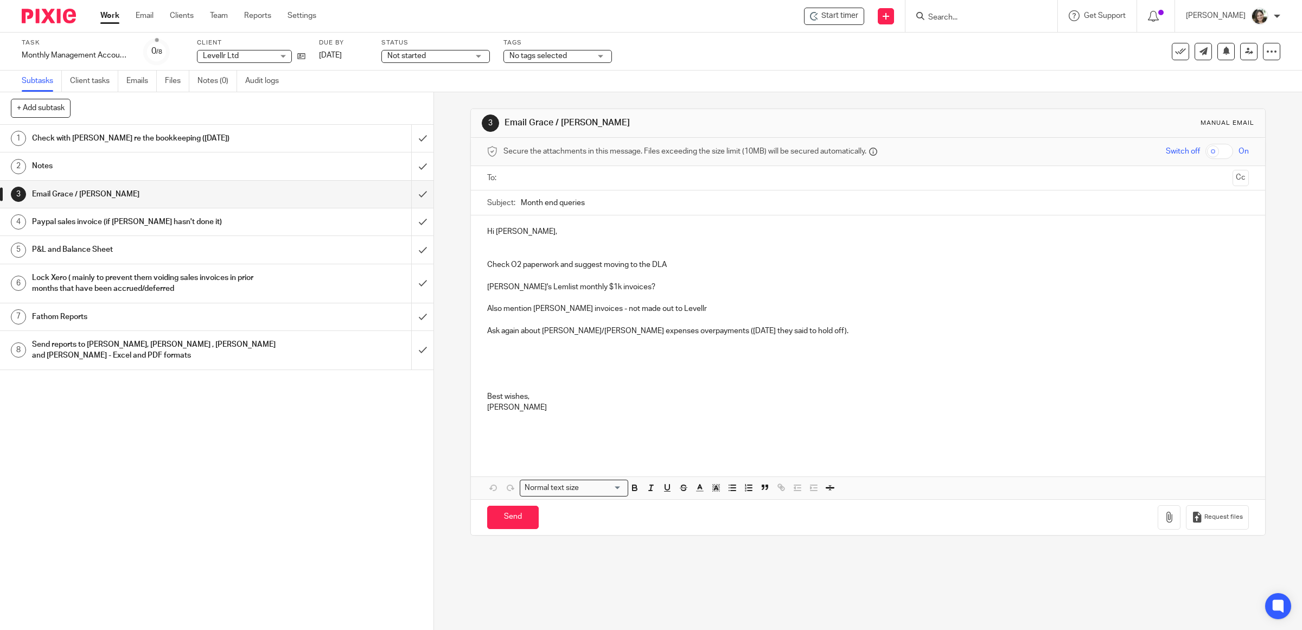
click at [142, 219] on h1 "Paypal sales invoice (if [PERSON_NAME] hasn't done it)" at bounding box center [155, 222] width 246 height 16
click at [86, 228] on h1 "Paypal sales invoice (if [PERSON_NAME] hasn't done it)" at bounding box center [155, 222] width 246 height 16
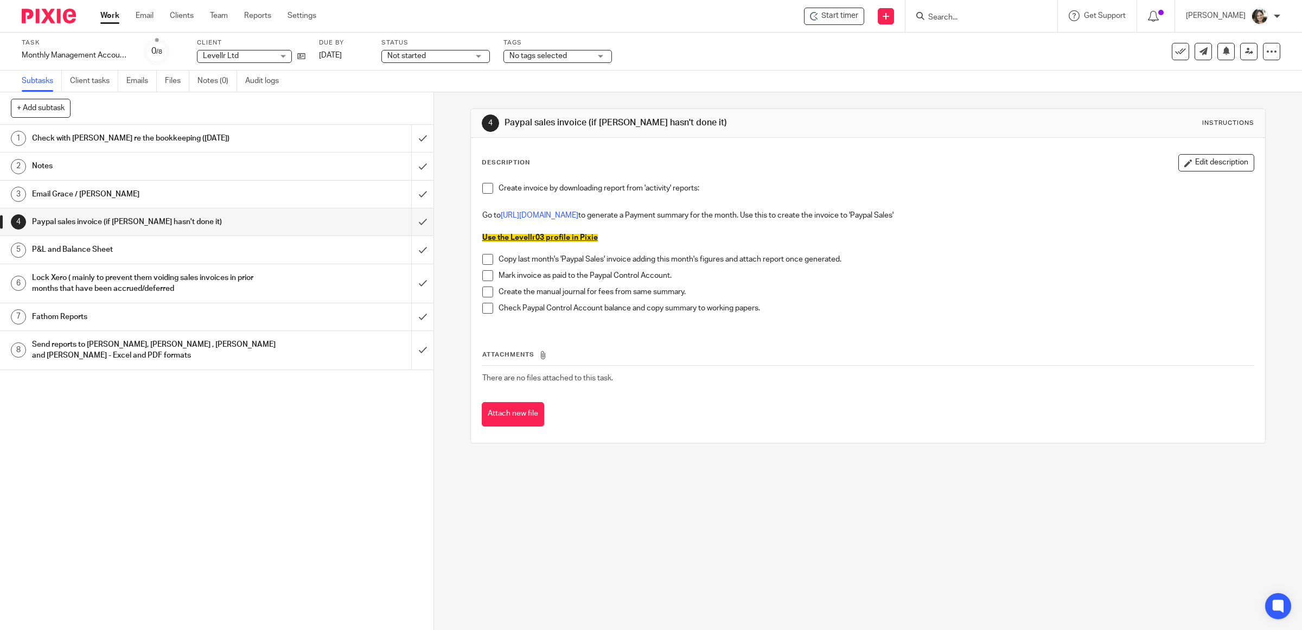
click at [69, 252] on h1 "P&L and Balance Sheet" at bounding box center [155, 249] width 246 height 16
click at [69, 247] on h1 "P&L and Balance Sheet" at bounding box center [155, 249] width 246 height 16
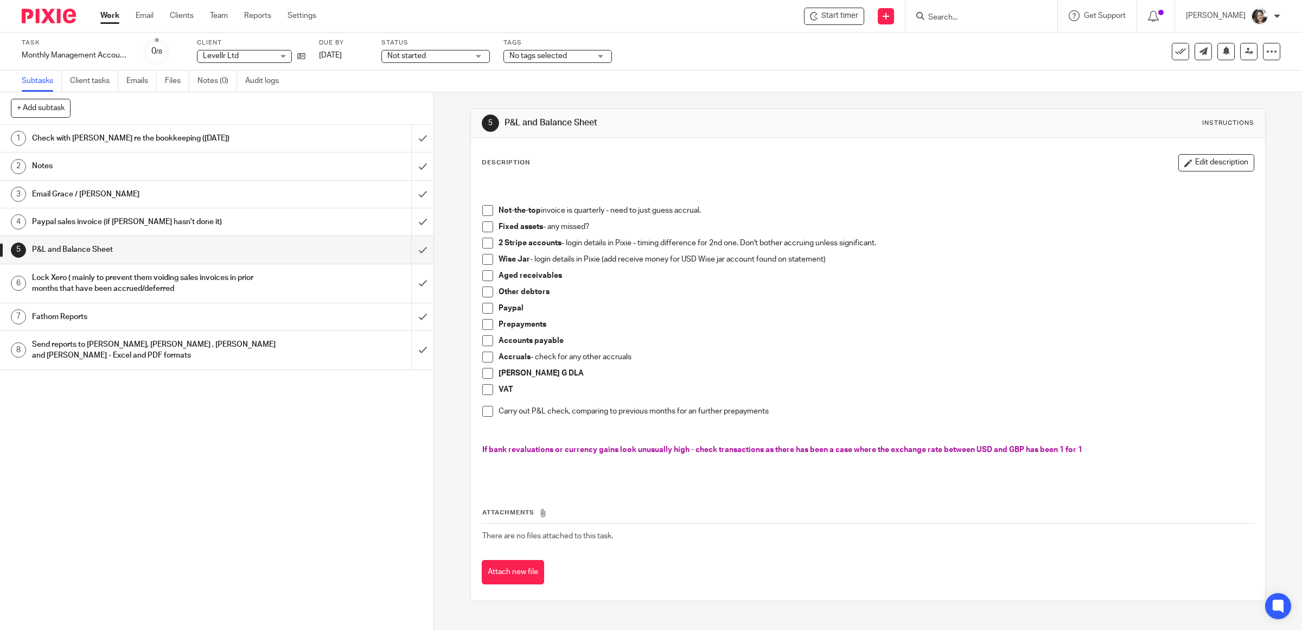
click at [123, 288] on h1 "Lock Xero ( mainly to prevent them voiding sales invoices in prior months that …" at bounding box center [155, 284] width 246 height 28
click at [120, 280] on h1 "Lock Xero ( mainly to prevent them voiding sales invoices in prior months that …" at bounding box center [155, 284] width 246 height 28
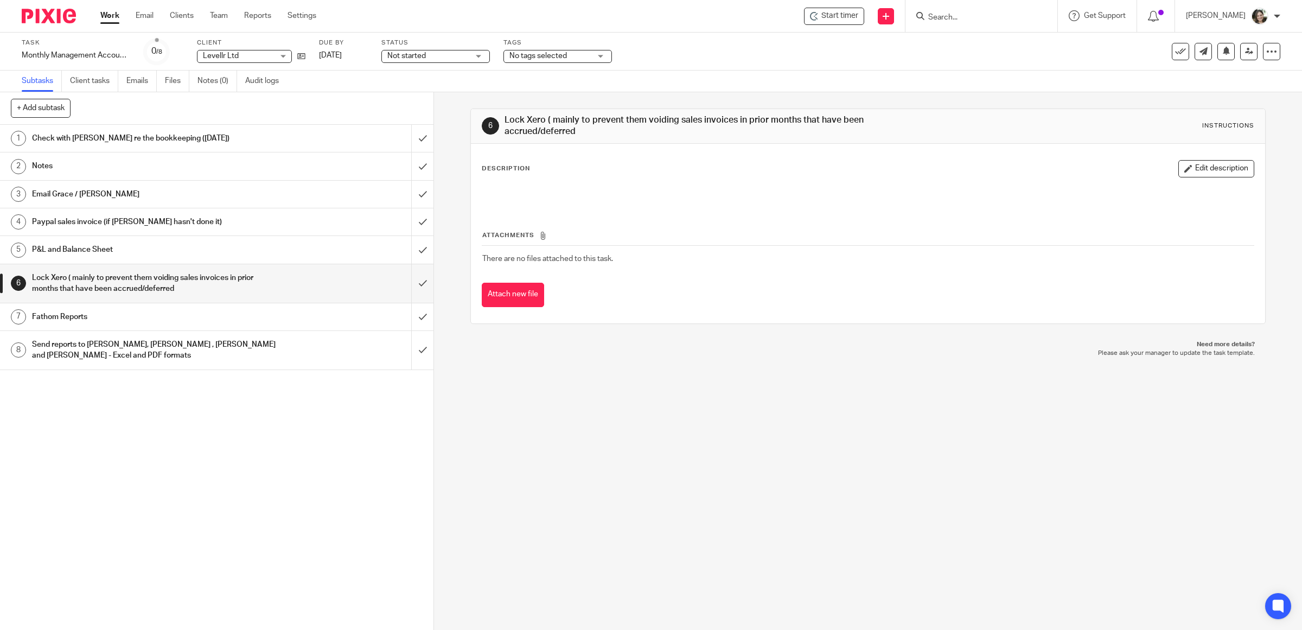
click at [68, 325] on h1 "Fathom Reports" at bounding box center [155, 317] width 246 height 16
click at [71, 322] on h1 "Fathom Reports" at bounding box center [155, 317] width 246 height 16
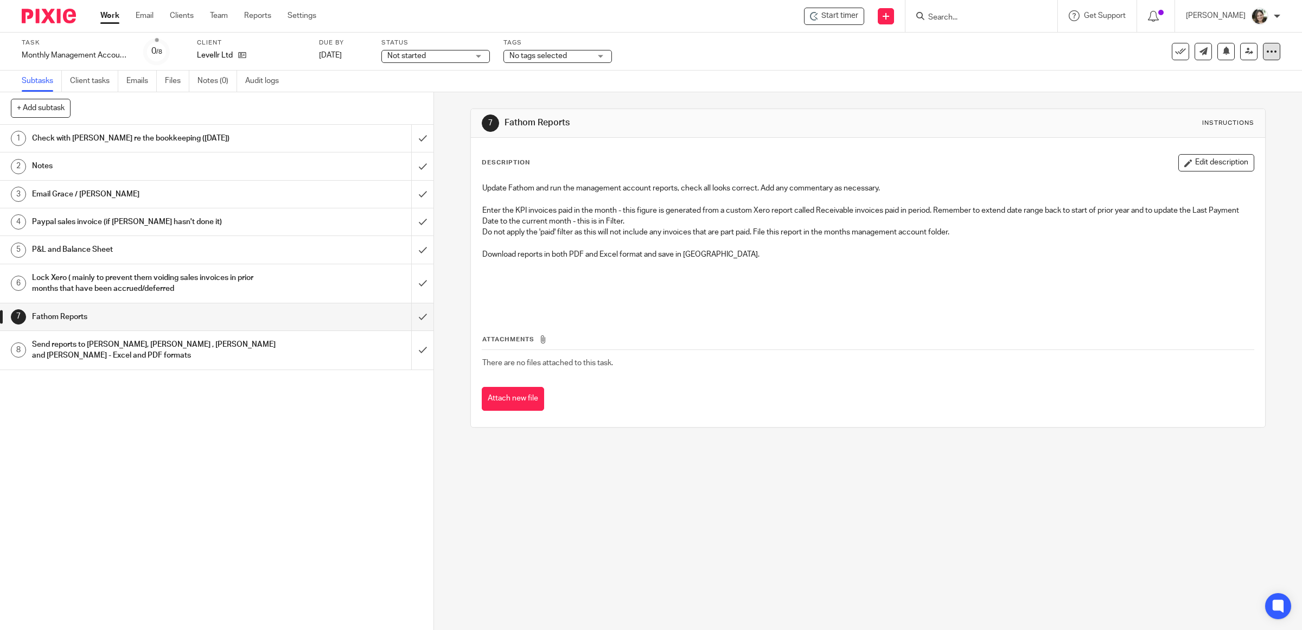
click at [1266, 50] on icon at bounding box center [1271, 51] width 11 height 11
click at [1180, 139] on icon "submit" at bounding box center [1181, 142] width 8 height 8
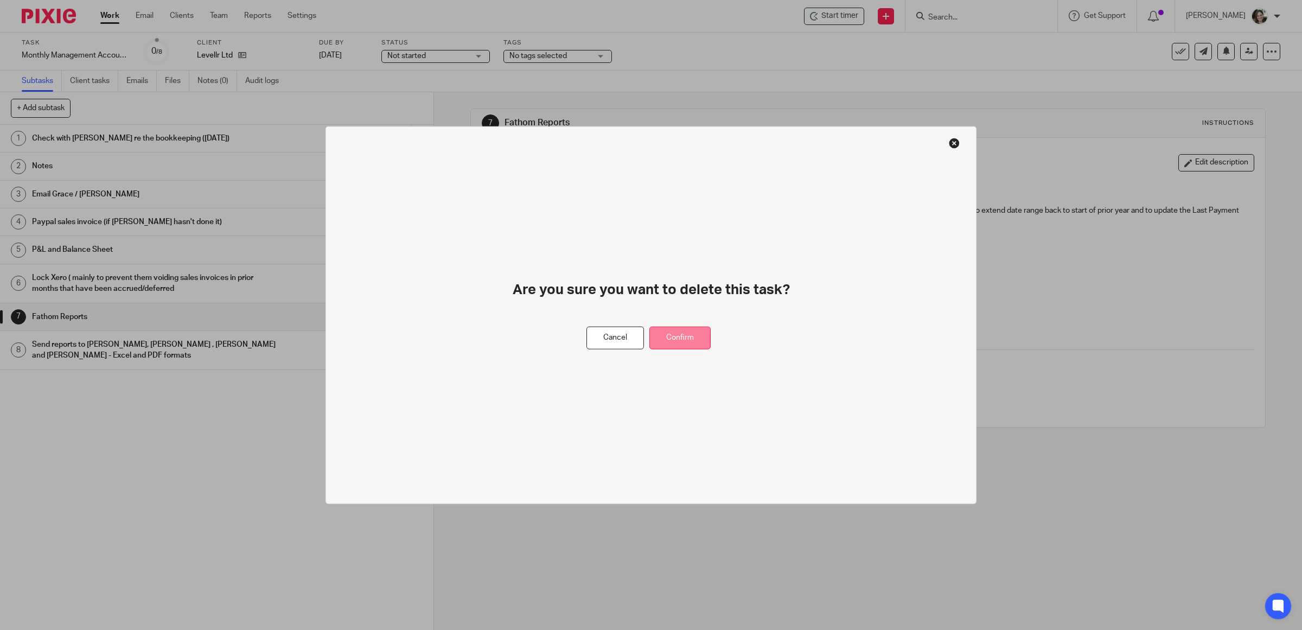
click at [671, 335] on button "Confirm" at bounding box center [679, 337] width 61 height 23
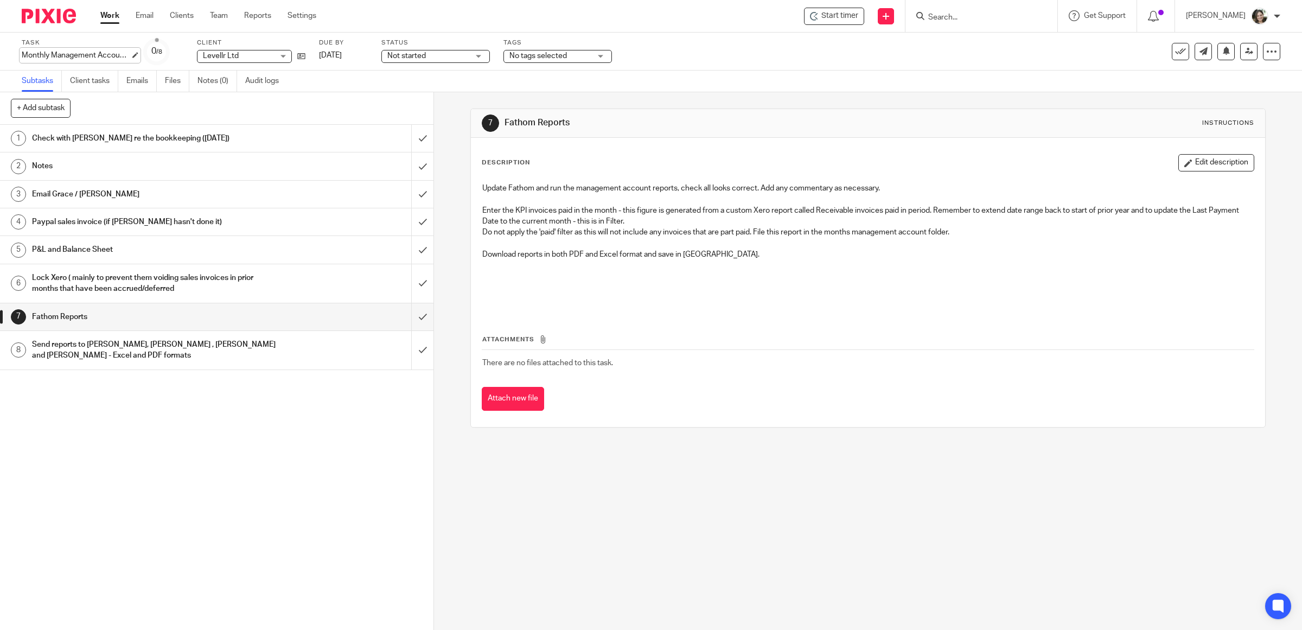
click at [34, 53] on div "Monthly Management Accounts - Levellr Save Monthly Management Accounts - Levellr" at bounding box center [76, 55] width 109 height 11
click at [25, 54] on input "Monthly Management Accounts - Levellr" at bounding box center [101, 56] width 159 height 12
type input "July Monthly Management Accounts - Levellr"
click at [695, 41] on div "Task July Monthly Management Accounts - Levellr Save Monthly Management Account…" at bounding box center [546, 52] width 1049 height 26
click at [300, 55] on icon at bounding box center [301, 56] width 8 height 8
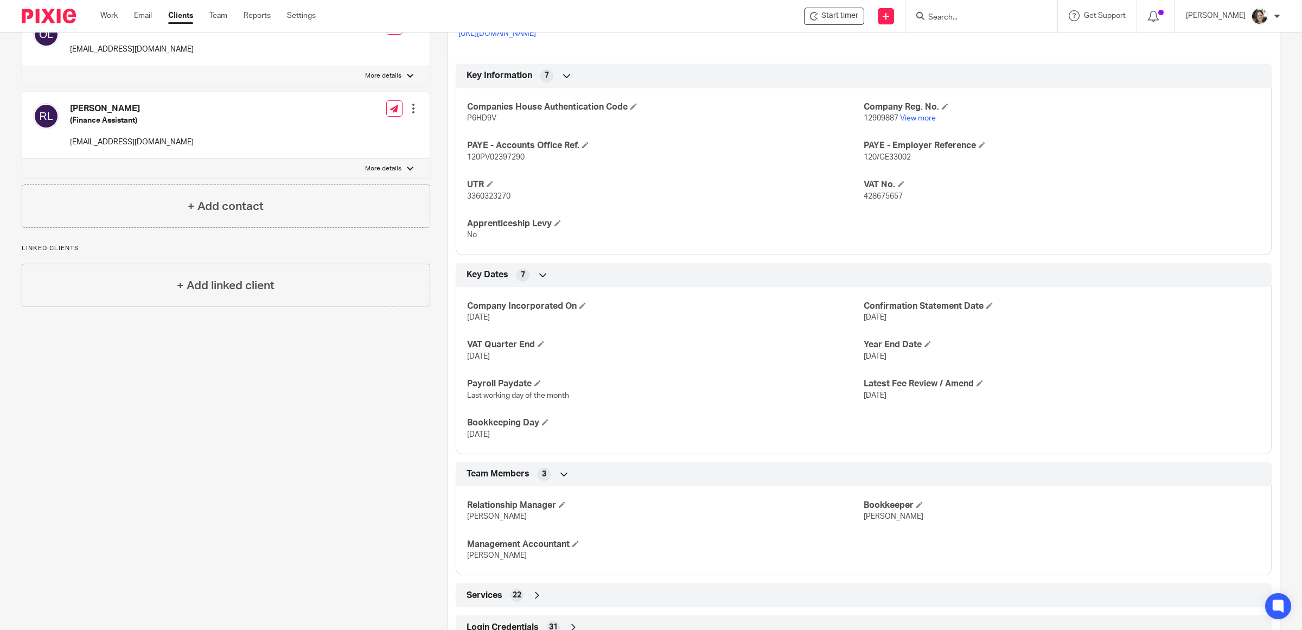
scroll to position [479, 0]
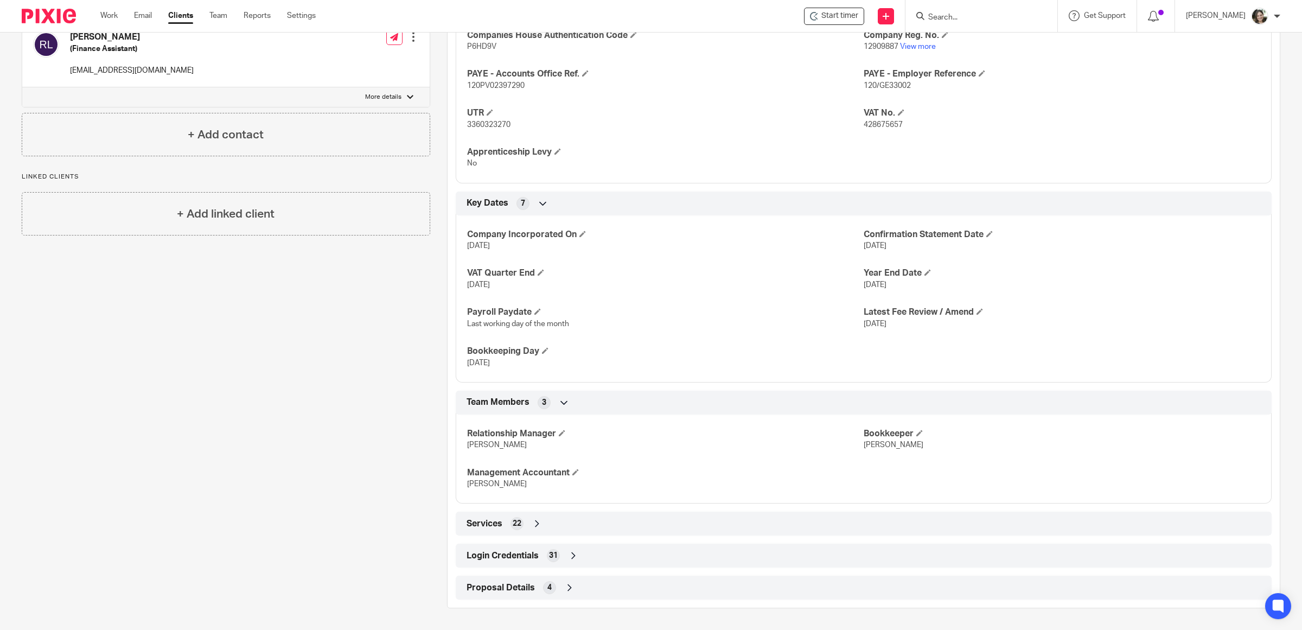
click at [496, 559] on span "Login Credentials" at bounding box center [503, 555] width 72 height 11
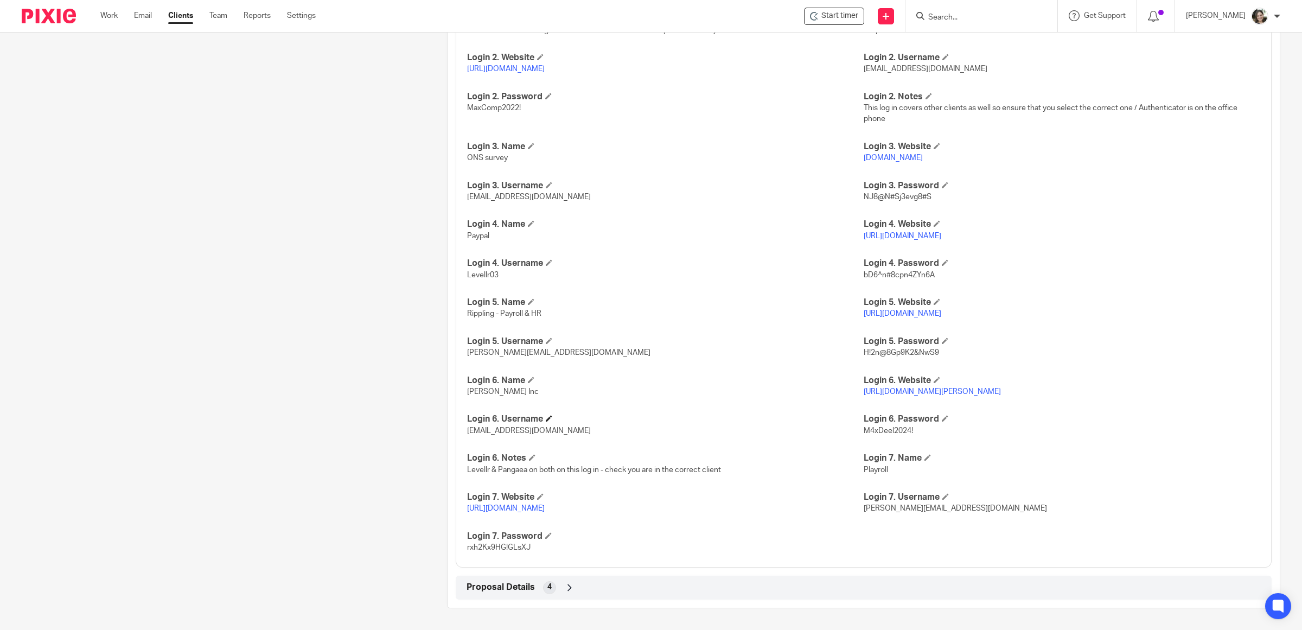
scroll to position [1125, 0]
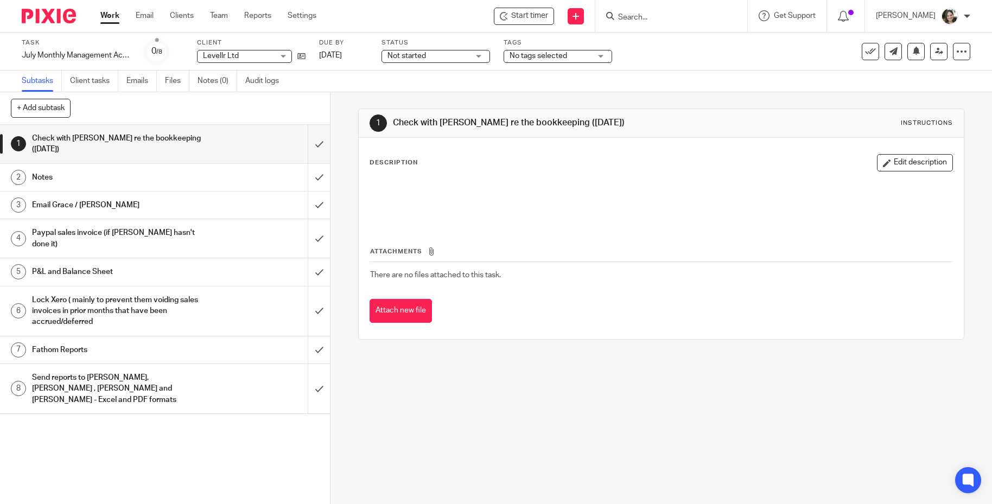
click at [87, 169] on h1 "Notes" at bounding box center [120, 177] width 177 height 16
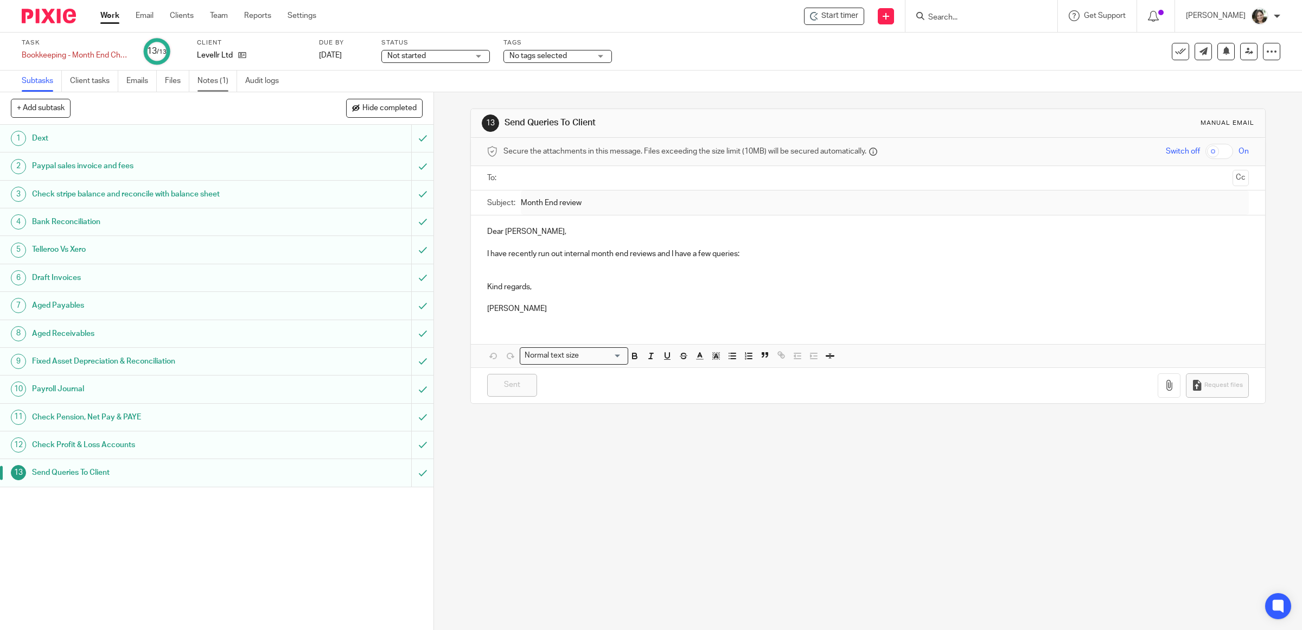
click at [212, 82] on link "Notes (1)" at bounding box center [218, 81] width 40 height 21
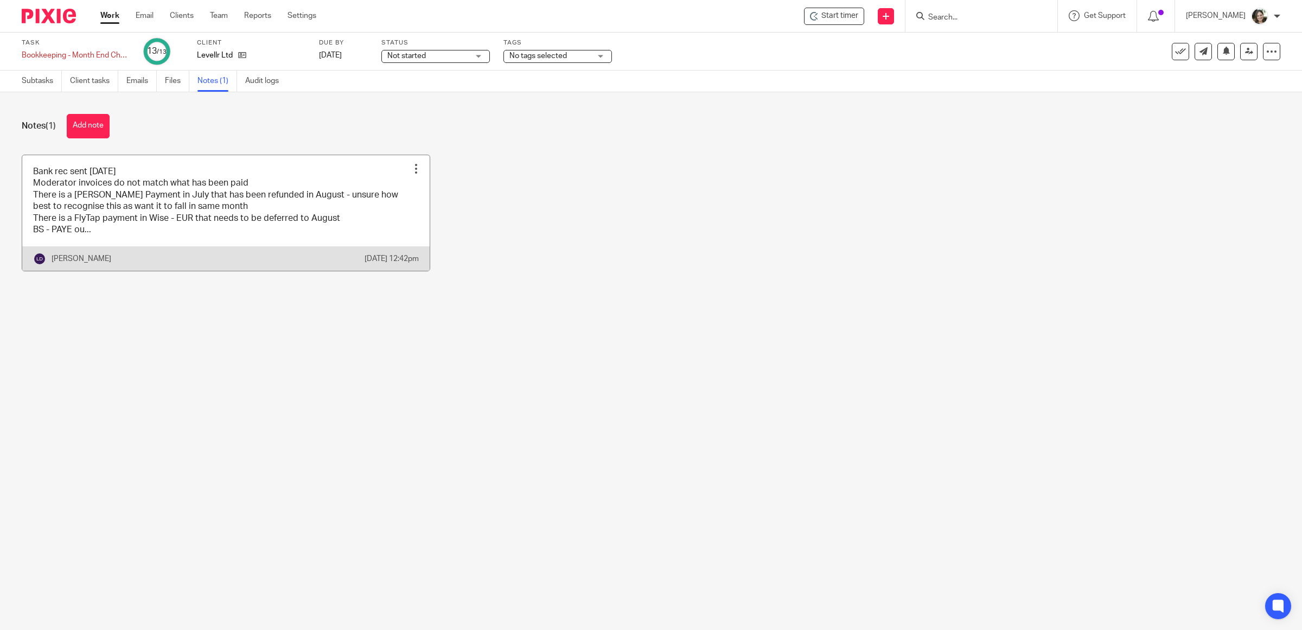
click at [121, 209] on link at bounding box center [225, 213] width 407 height 116
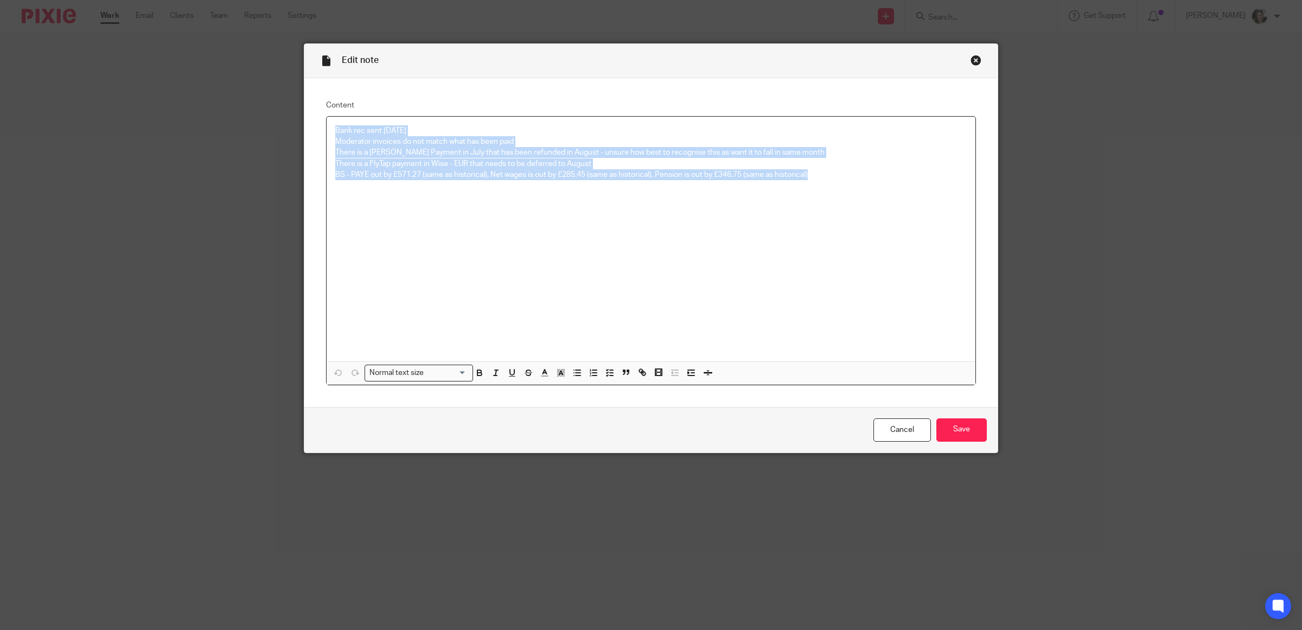
drag, startPoint x: 825, startPoint y: 175, endPoint x: 176, endPoint y: 114, distance: 651.3
click at [176, 114] on div "Edit note Content Bank rec sent [DATE] Moderator invoices do not match what has…" at bounding box center [651, 315] width 1302 height 630
copy div "Bank rec sent [DATE] Moderator invoices do not match what has been paid There i…"
click at [457, 226] on div "Bank rec sent [DATE] Moderator invoices do not match what has been paid There i…" at bounding box center [651, 239] width 649 height 245
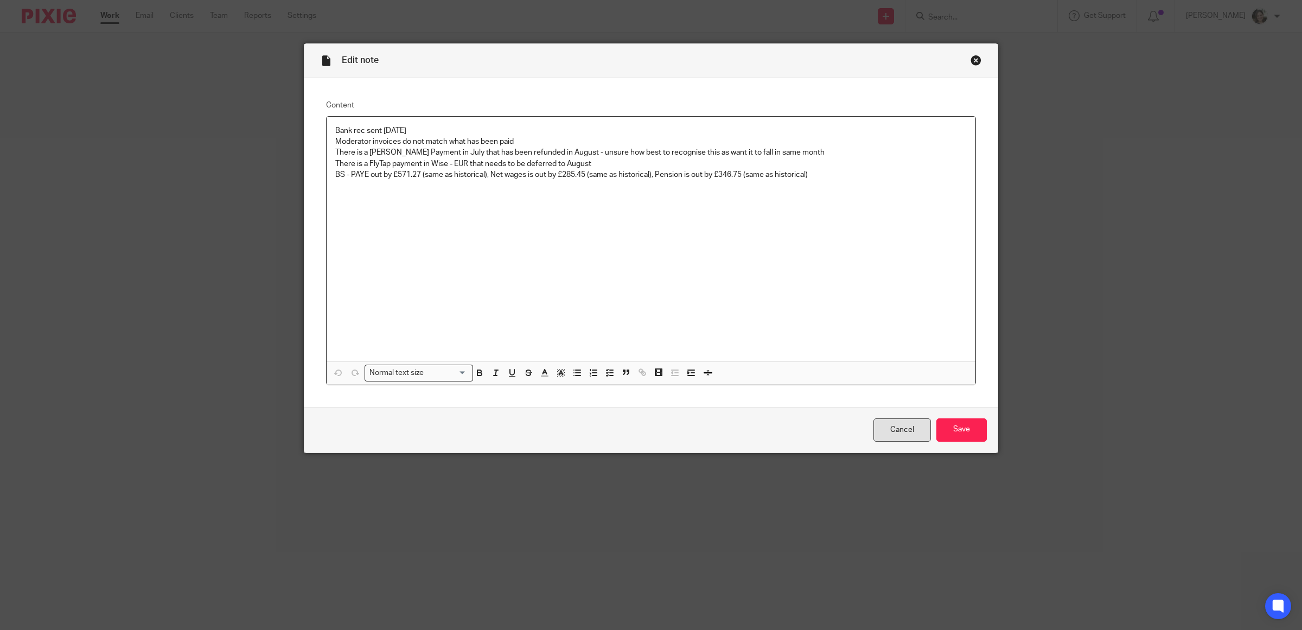
click at [896, 430] on link "Cancel" at bounding box center [903, 429] width 58 height 23
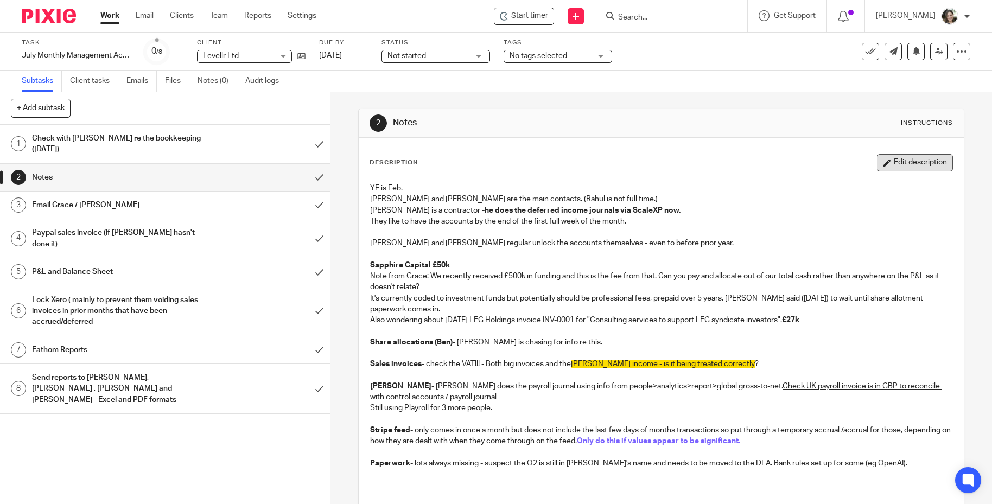
click at [900, 166] on button "Edit description" at bounding box center [915, 162] width 76 height 17
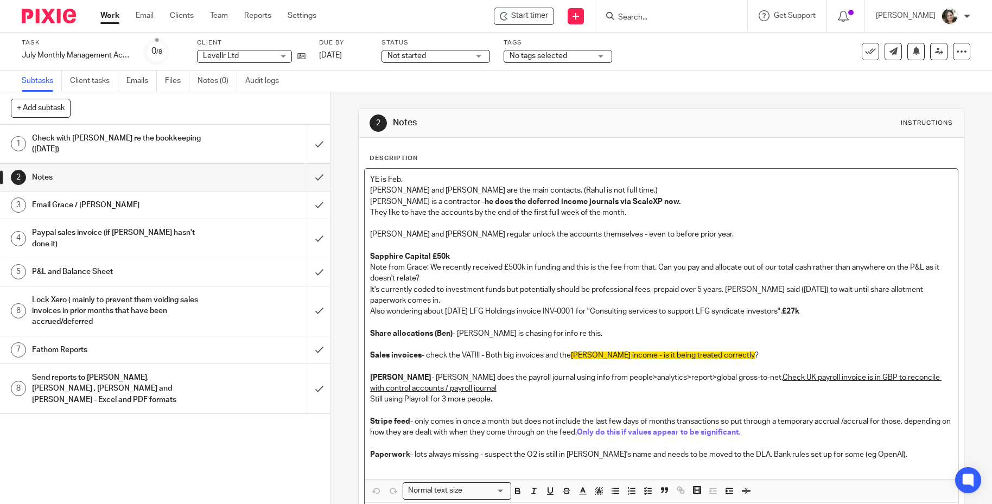
click at [365, 174] on div "YE is Feb. Rahul and Grace are the main contacts. (Rahul is not full time.) Tom…" at bounding box center [661, 324] width 593 height 310
click at [663, 231] on p "Tom and Rahul regular unlock the accounts themselves - even to before prior yea…" at bounding box center [661, 234] width 582 height 11
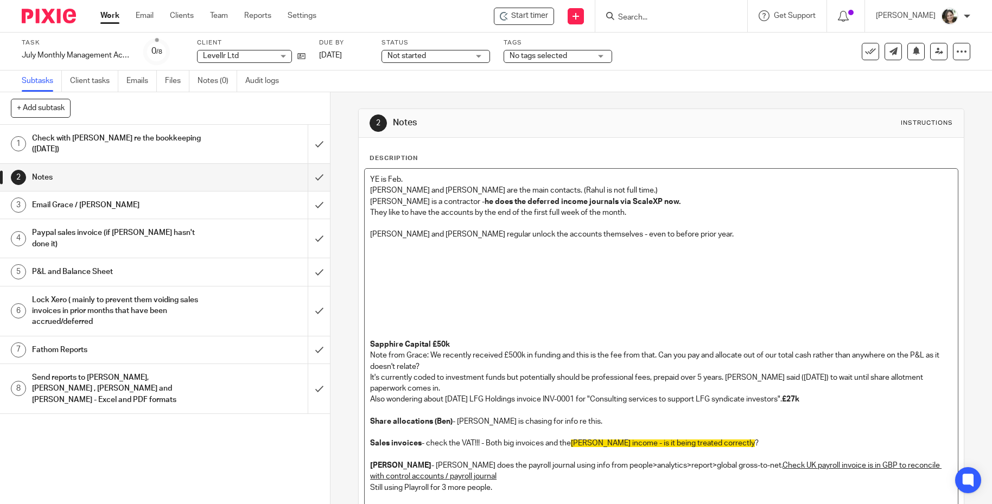
click at [382, 266] on p at bounding box center [661, 267] width 582 height 11
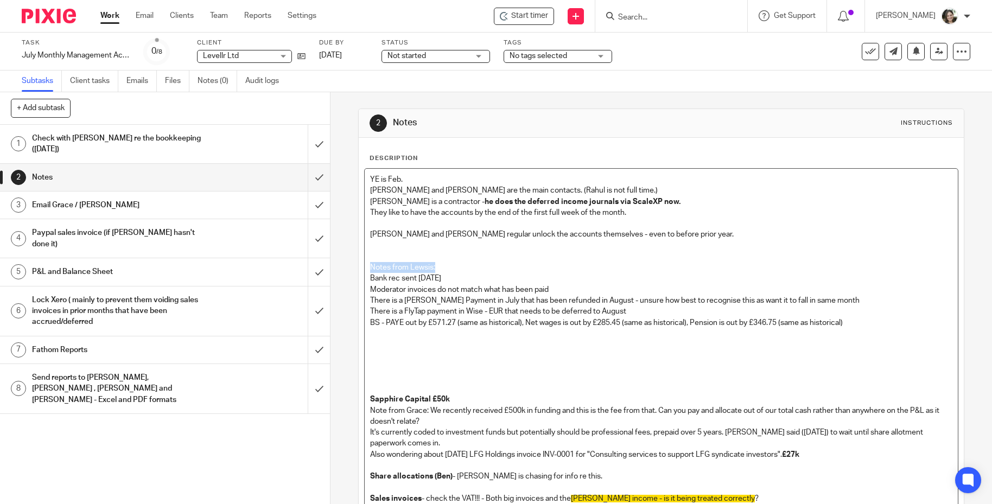
drag, startPoint x: 443, startPoint y: 265, endPoint x: 341, endPoint y: 268, distance: 102.1
click at [341, 268] on div "2 Notes Instructions Description YE is Feb. Rahul and Grace are the main contac…" at bounding box center [660, 298] width 661 height 412
click at [398, 340] on p at bounding box center [661, 344] width 582 height 11
click at [441, 264] on p "Notes from Lewsis:" at bounding box center [661, 267] width 582 height 11
click at [425, 264] on strong "Notes from Lewsis:" at bounding box center [404, 268] width 68 height 8
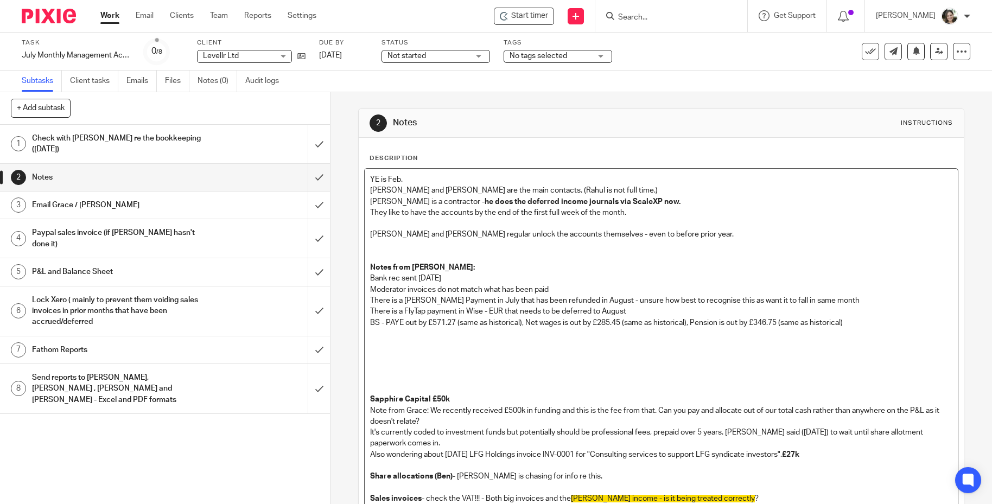
click at [475, 270] on p "Notes from Lewis:" at bounding box center [661, 267] width 582 height 11
click at [553, 285] on p "Moderator invoices do not match what has been paid" at bounding box center [661, 289] width 582 height 11
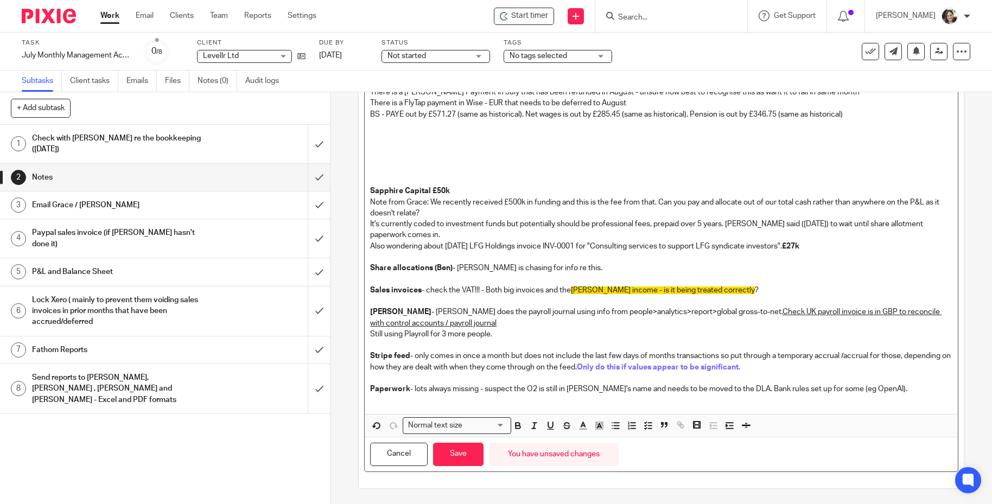
scroll to position [209, 0]
click at [456, 447] on button "Save" at bounding box center [458, 453] width 50 height 23
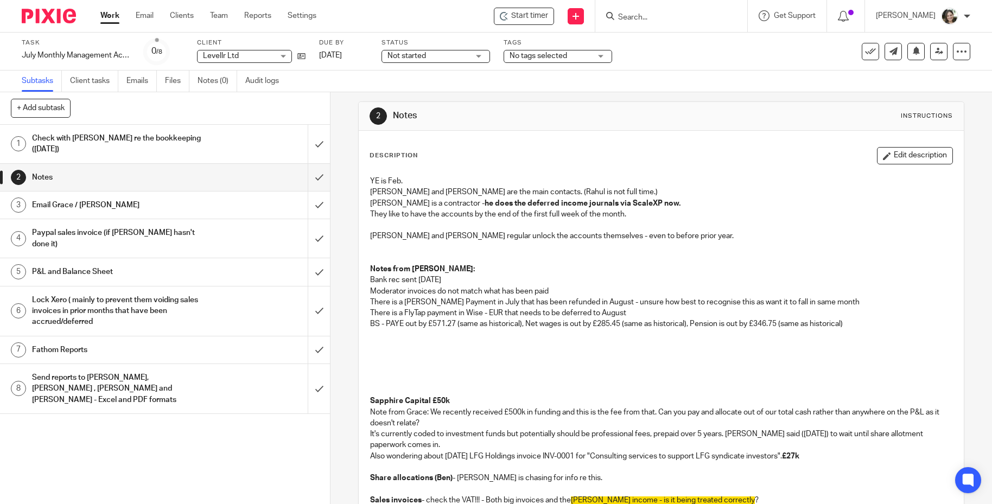
scroll to position [0, 0]
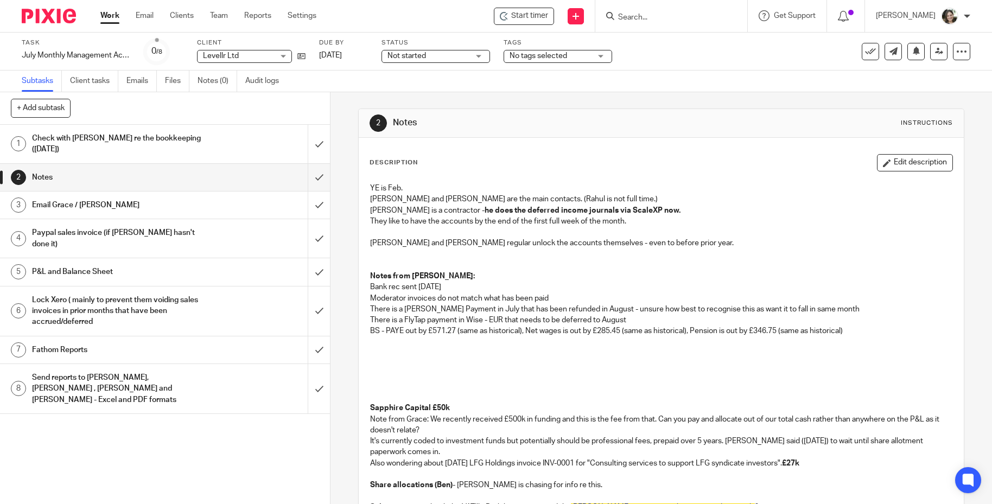
click at [129, 130] on h1 "Check with Lewis re the bookkeeping (Monday)" at bounding box center [120, 144] width 177 height 28
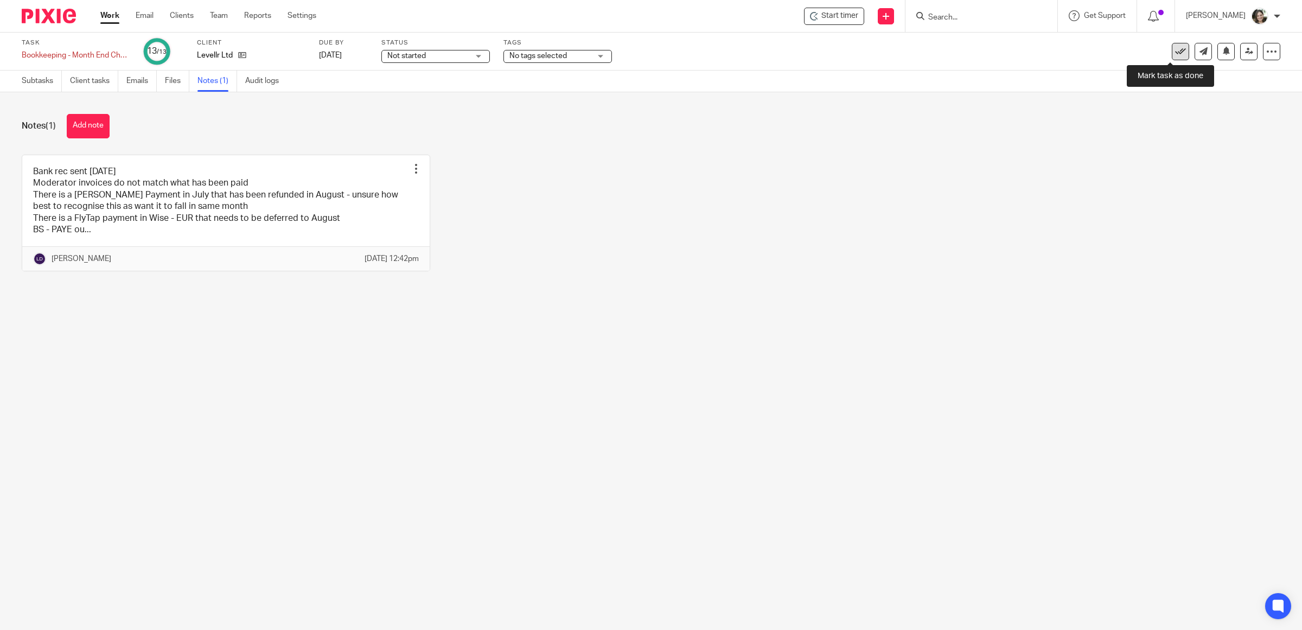
click at [1175, 52] on icon at bounding box center [1180, 51] width 11 height 11
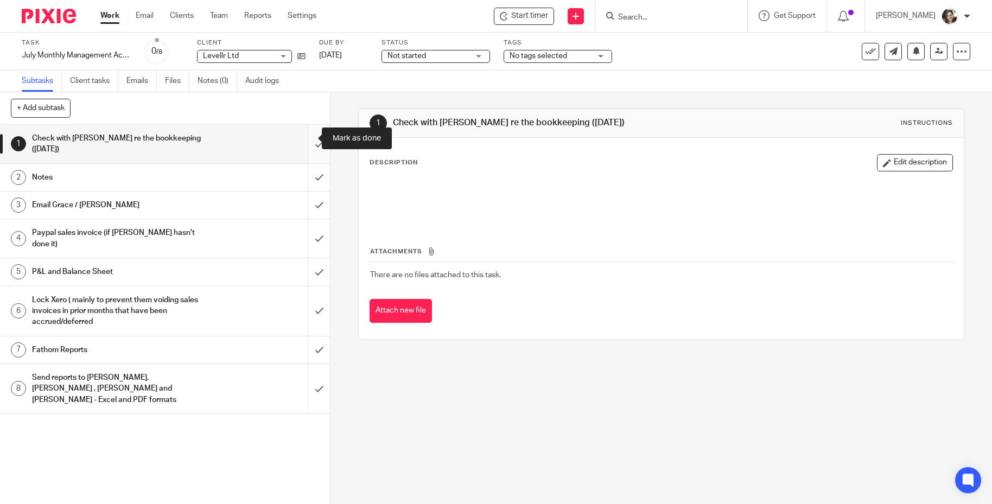
click at [304, 136] on input "submit" at bounding box center [165, 144] width 330 height 39
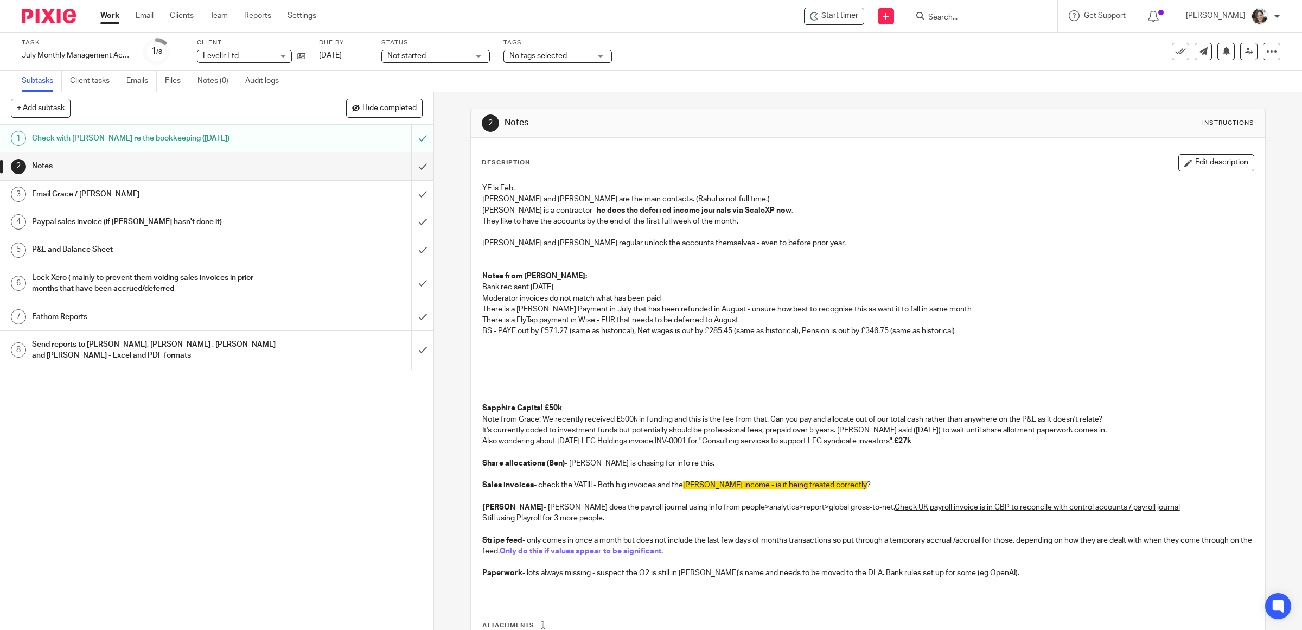
click at [68, 196] on h1 "Email Grace / [PERSON_NAME]" at bounding box center [155, 194] width 246 height 16
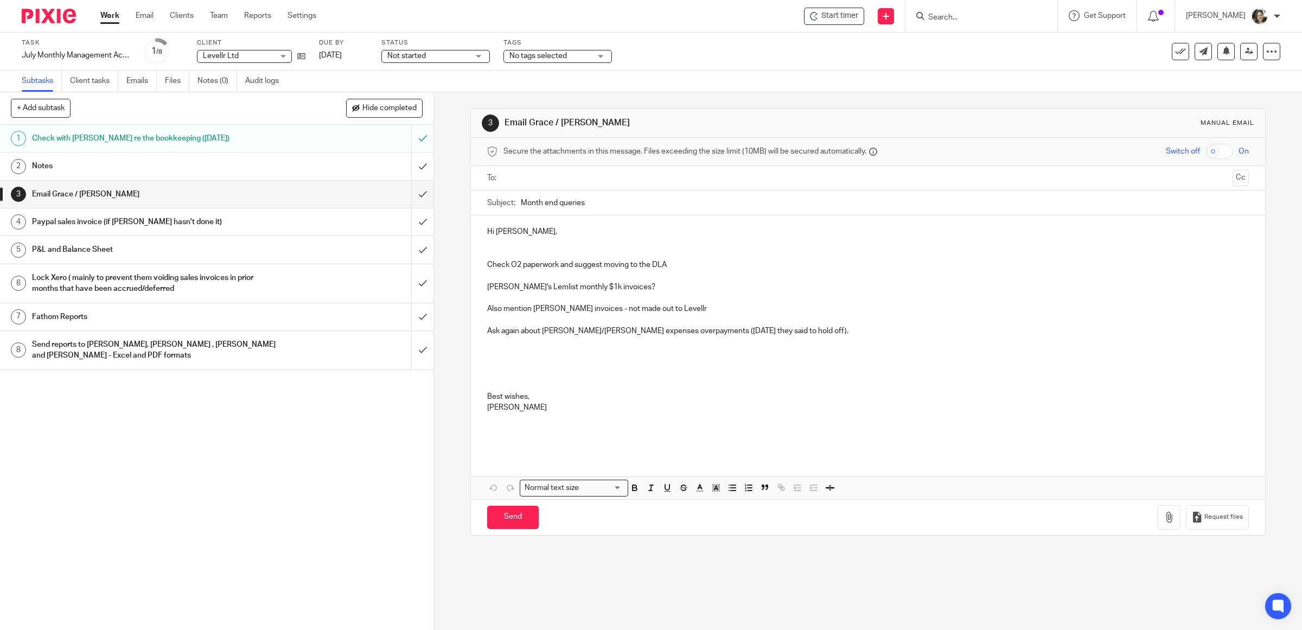
click at [495, 272] on p at bounding box center [868, 275] width 762 height 11
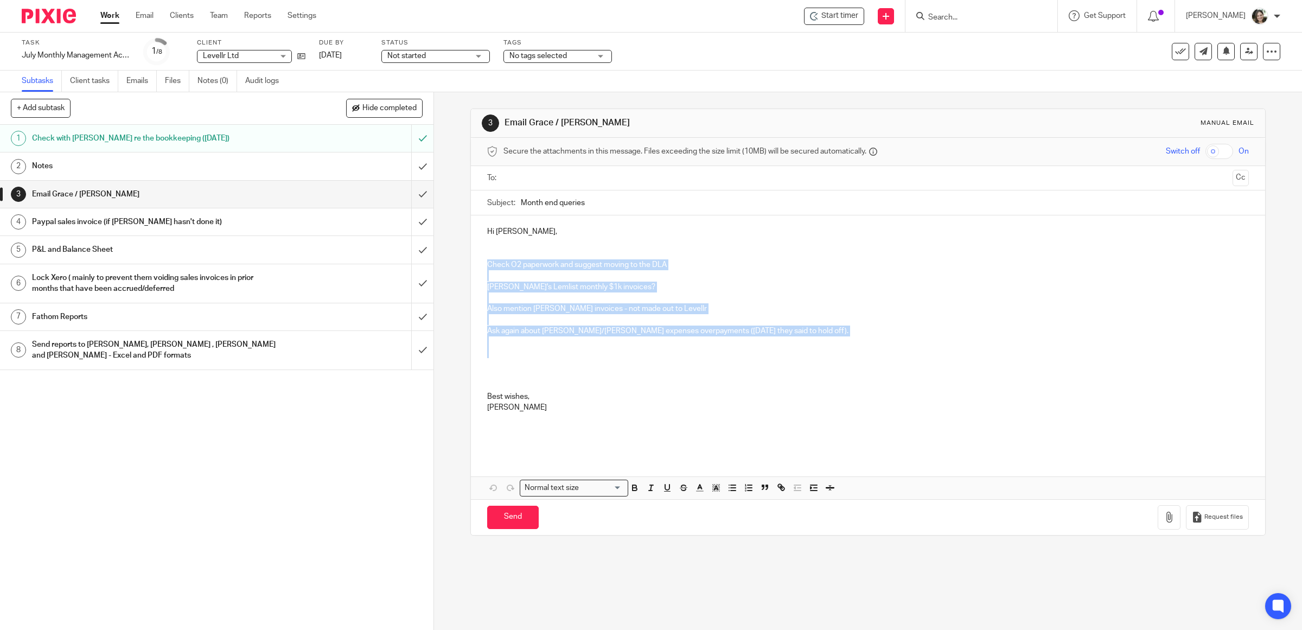
drag, startPoint x: 483, startPoint y: 263, endPoint x: 872, endPoint y: 353, distance: 399.2
click at [872, 353] on div "Hi Grace, Check O2 paperwork and suggest moving to the DLA Tom's Lemlist monthl…" at bounding box center [868, 334] width 795 height 239
copy div "Check O2 paperwork and suggest moving to the DLA Tom's Lemlist monthly $1k invo…"
click at [561, 357] on p at bounding box center [868, 369] width 762 height 44
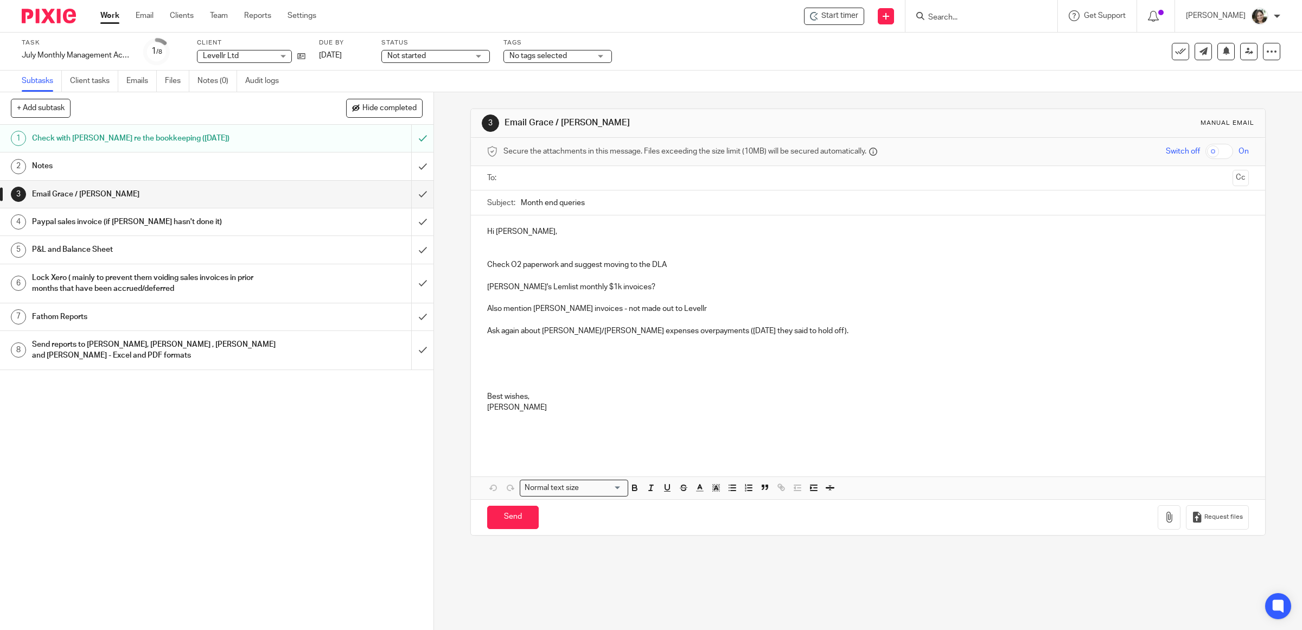
click at [324, 164] on div "Notes" at bounding box center [216, 166] width 368 height 16
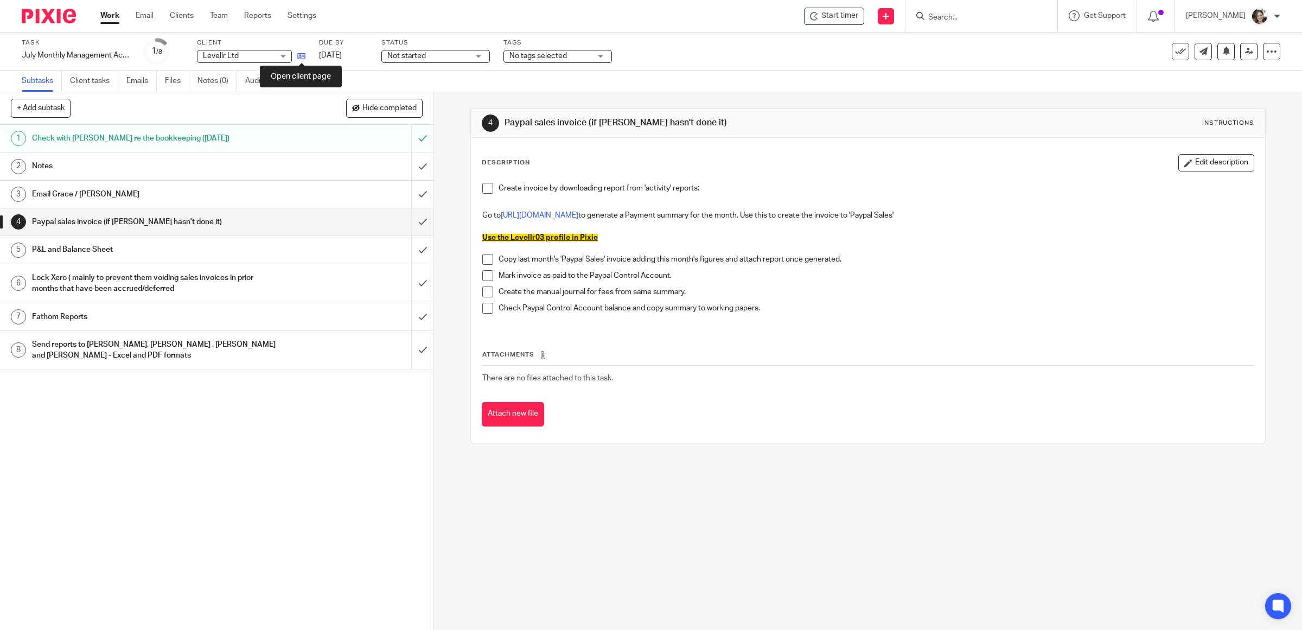
click at [302, 53] on icon at bounding box center [301, 56] width 8 height 8
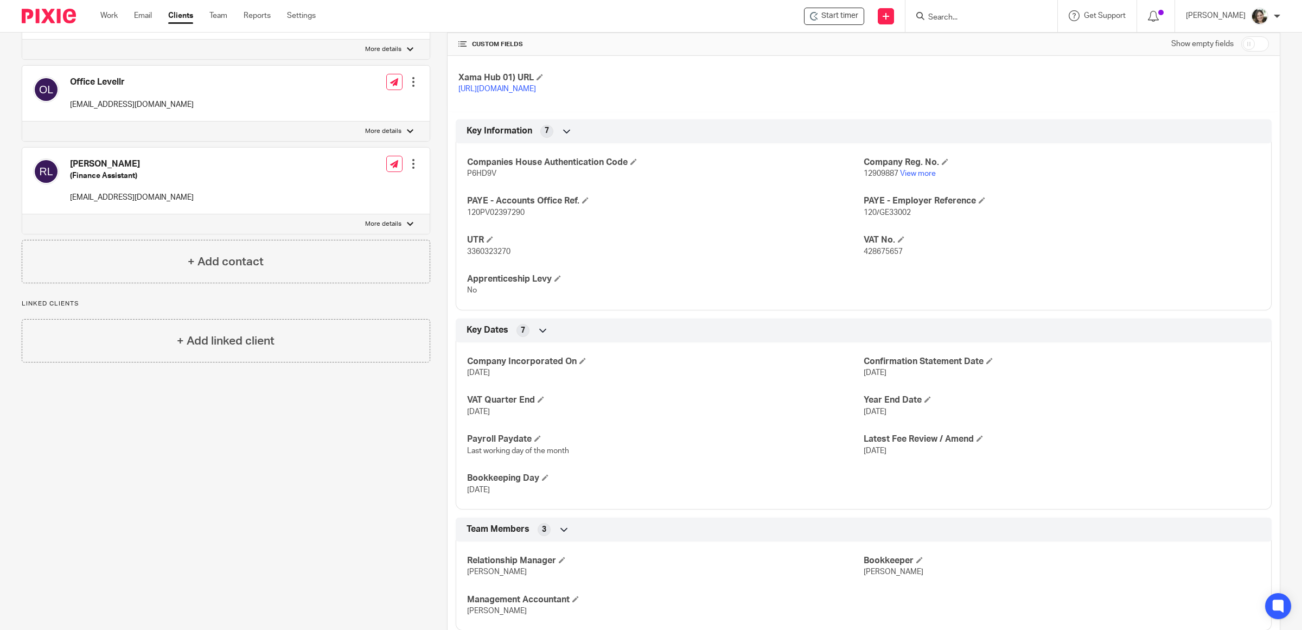
scroll to position [479, 0]
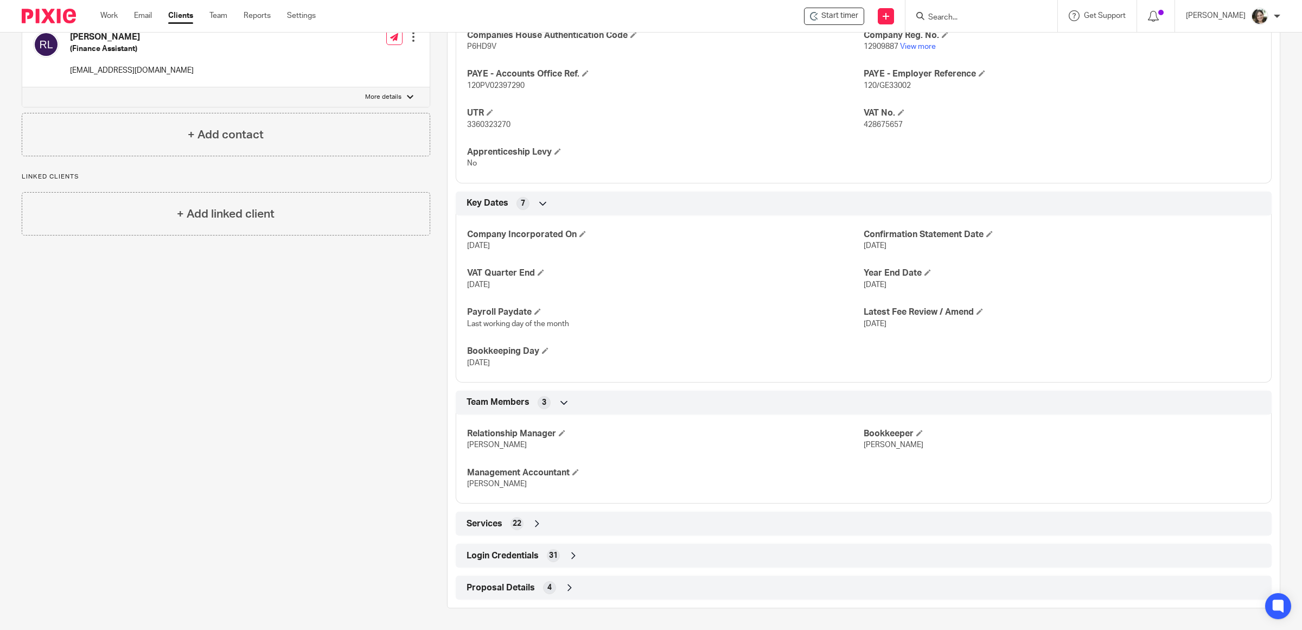
click at [501, 560] on span "Login Credentials" at bounding box center [503, 555] width 72 height 11
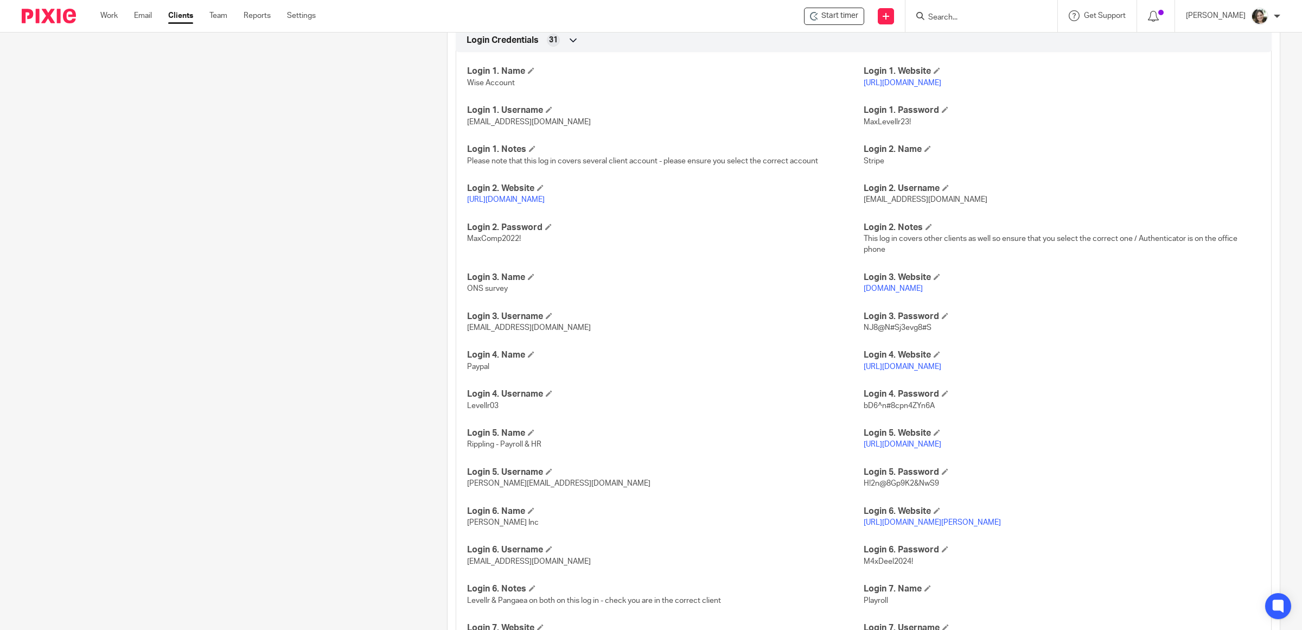
scroll to position [1057, 0]
